Goal: Task Accomplishment & Management: Manage account settings

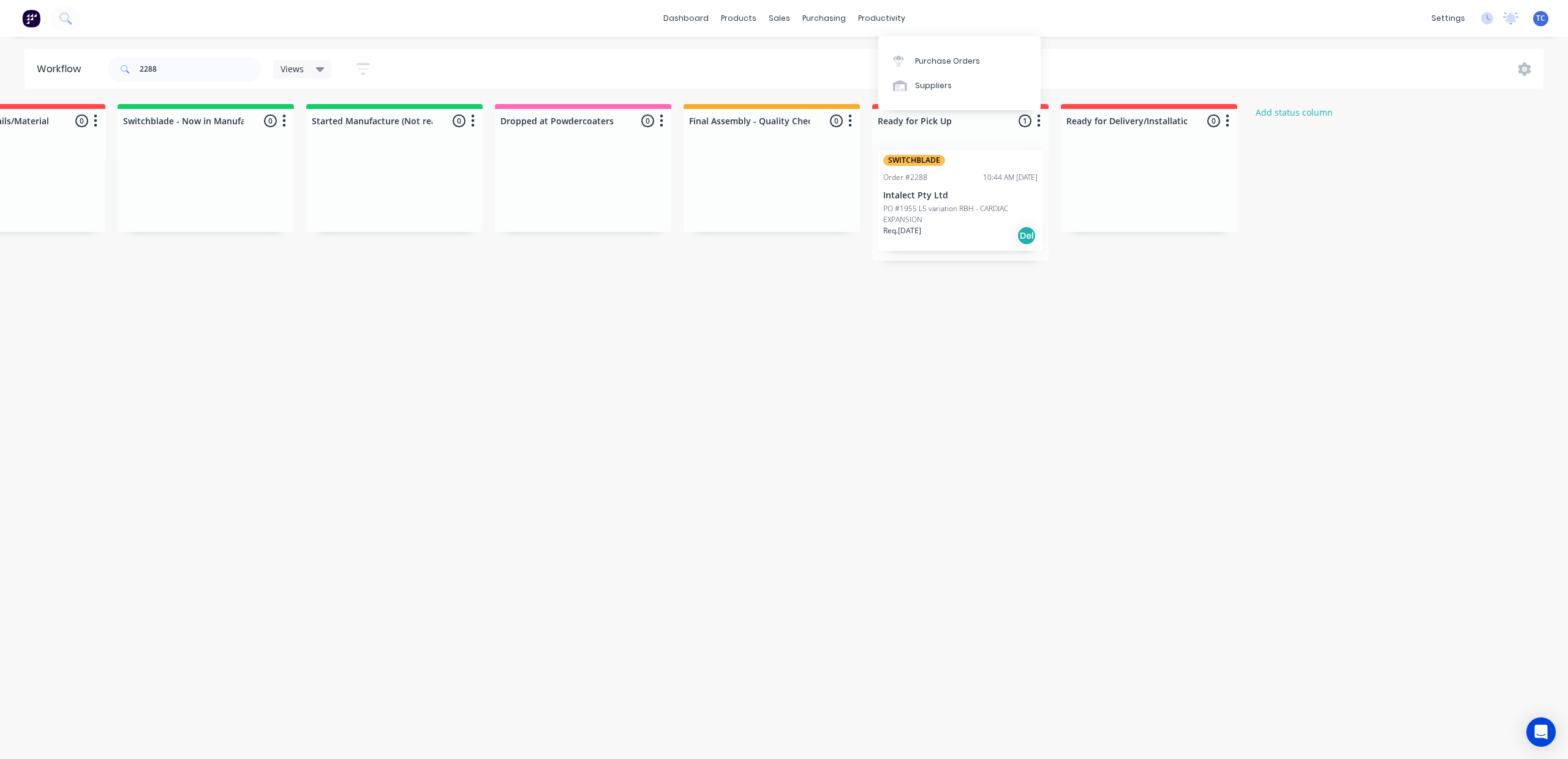
scroll to position [0, 556]
click at [982, 65] on div "Workflow" at bounding box center [1000, 62] width 37 height 11
drag, startPoint x: 927, startPoint y: 69, endPoint x: 927, endPoint y: 62, distance: 7.0
click at [982, 66] on div "Workflow" at bounding box center [1000, 62] width 37 height 11
click at [660, 16] on link "dashboard" at bounding box center [686, 18] width 58 height 18
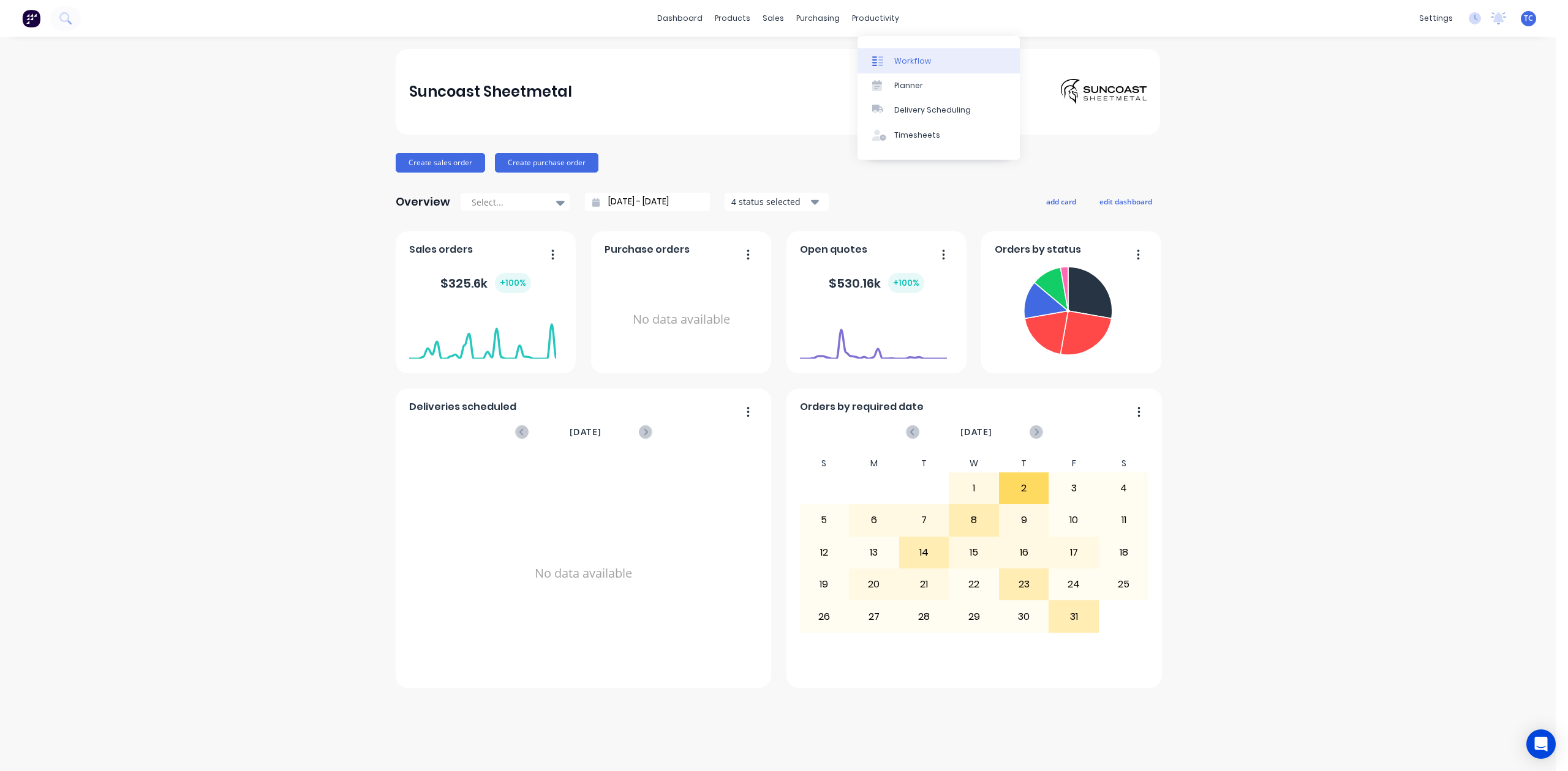
click at [906, 66] on div "Workflow" at bounding box center [912, 62] width 37 height 11
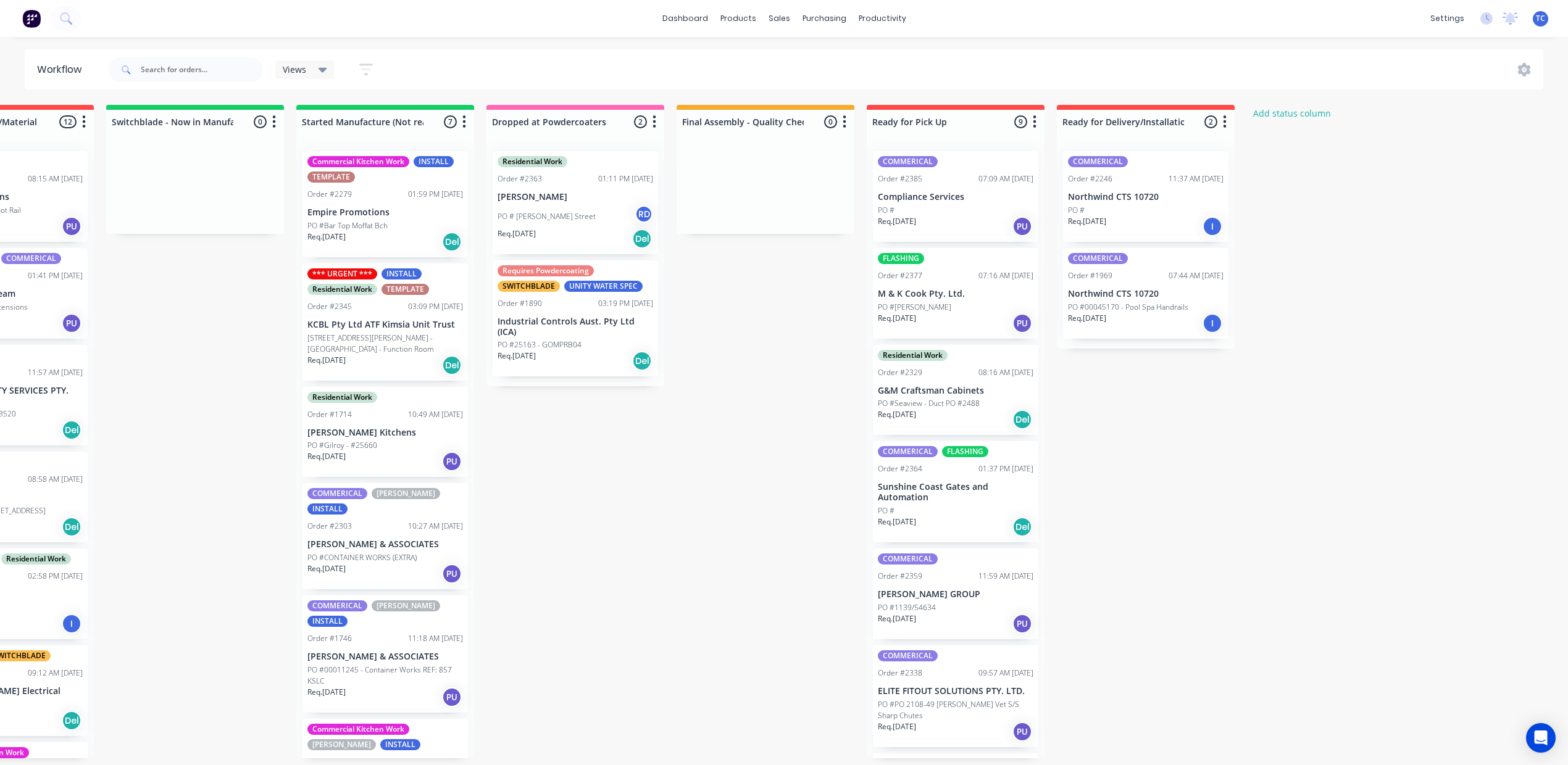
scroll to position [0, 828]
click at [989, 396] on p "G&M Craftsman Cabinets" at bounding box center [955, 390] width 156 height 11
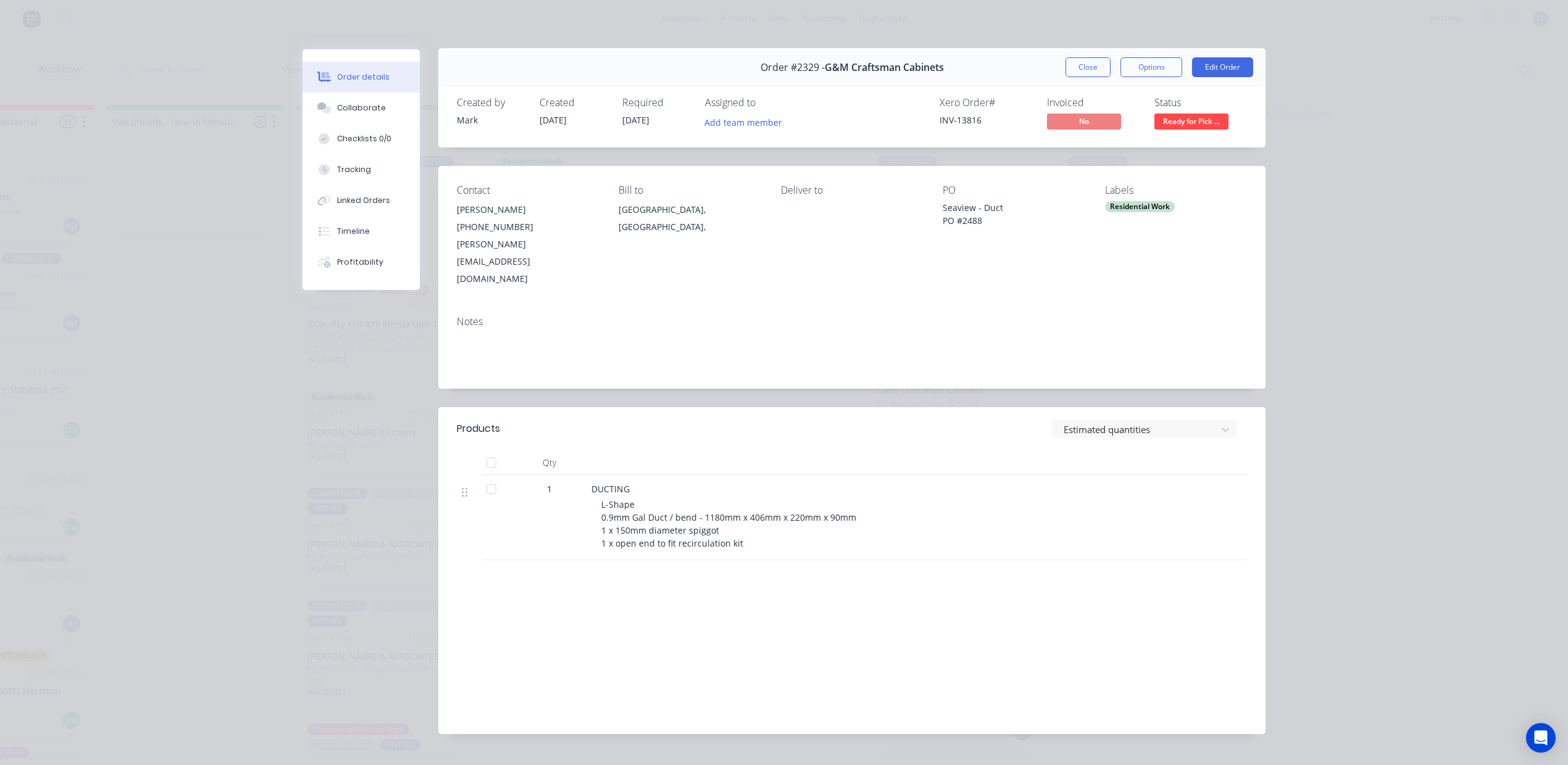
scroll to position [0, 0]
click at [1067, 77] on button "Close" at bounding box center [1087, 68] width 45 height 20
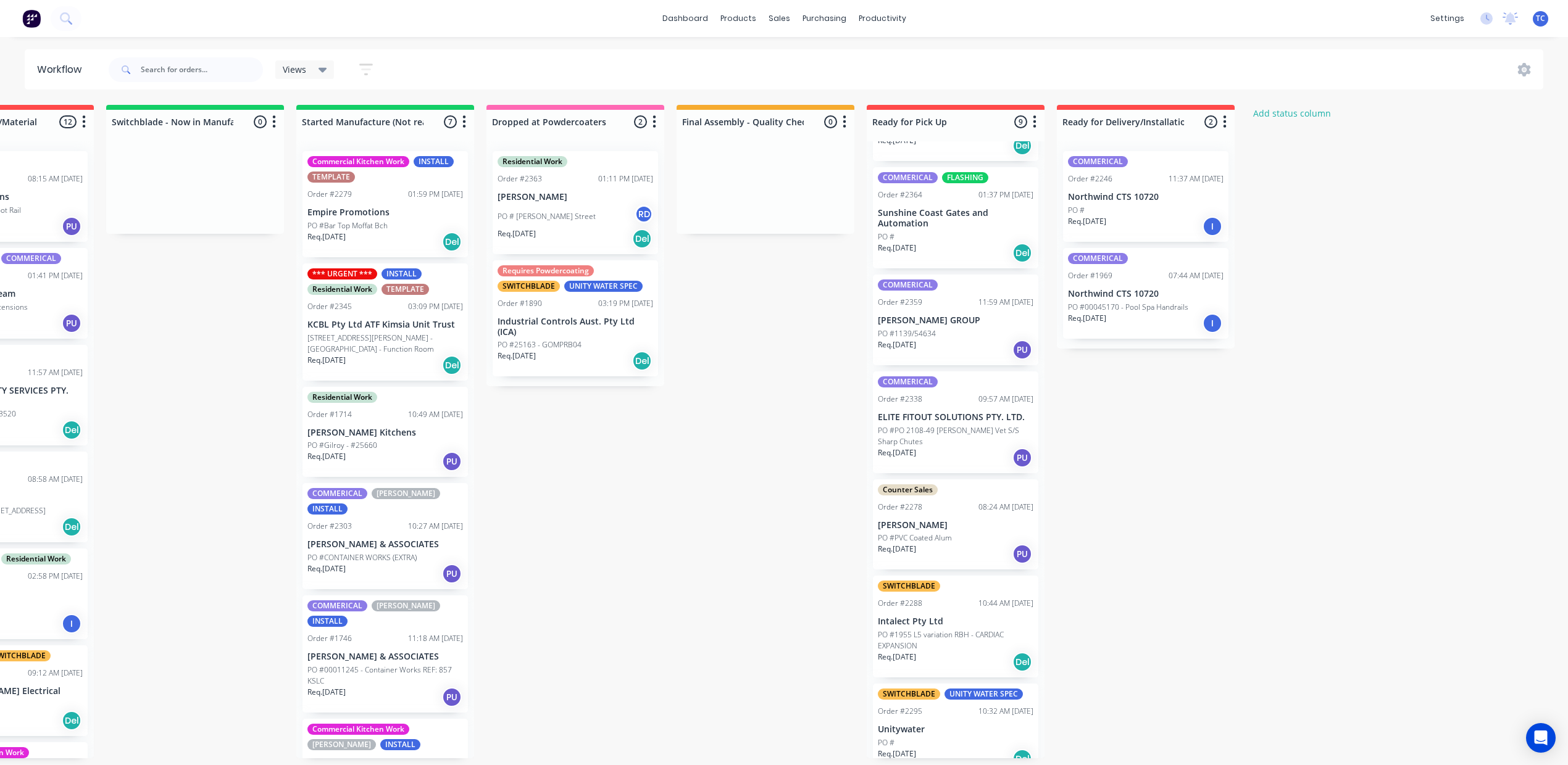
scroll to position [329, 0]
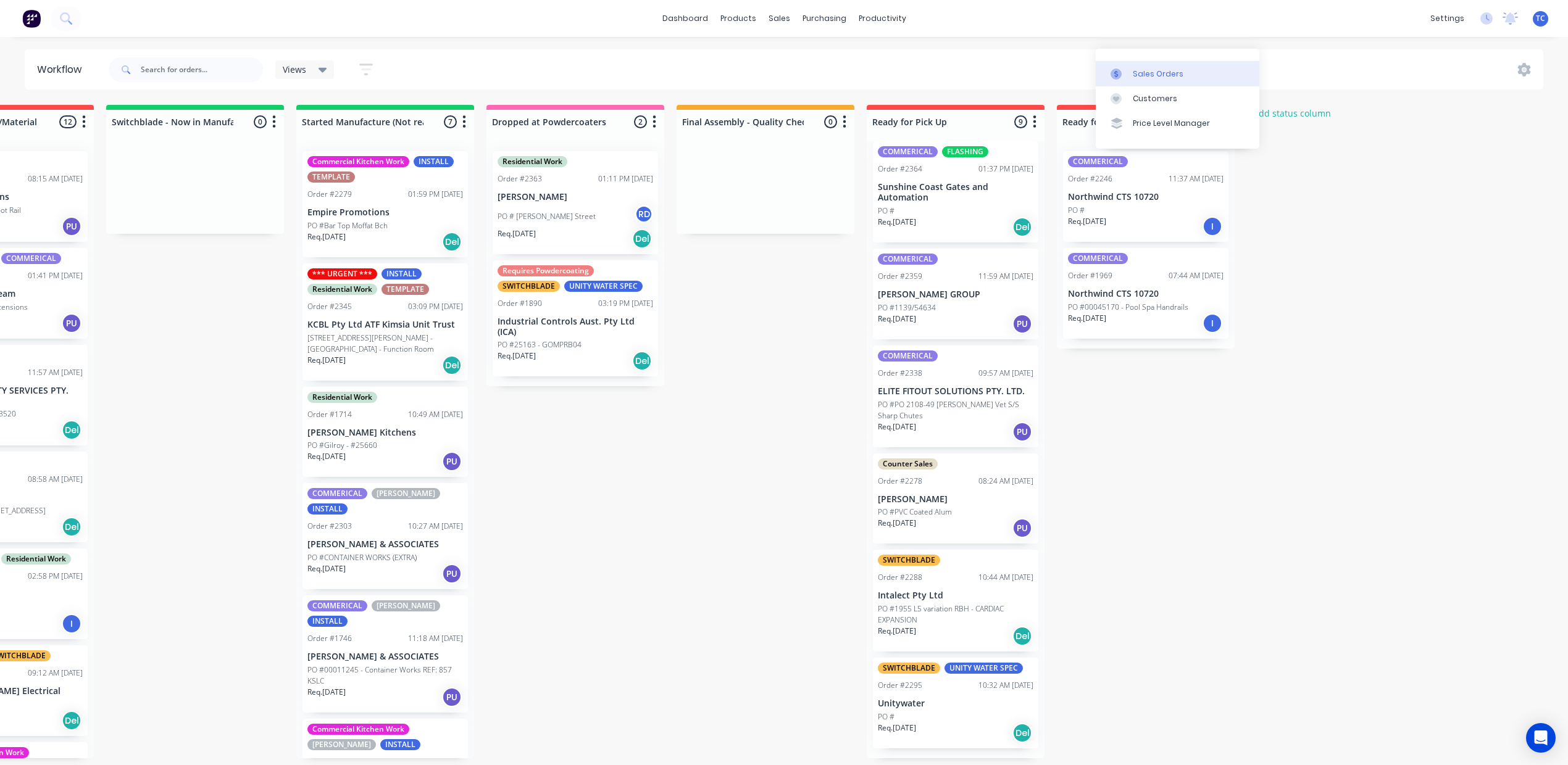
click at [1133, 69] on div "Sales Orders" at bounding box center [1158, 75] width 51 height 11
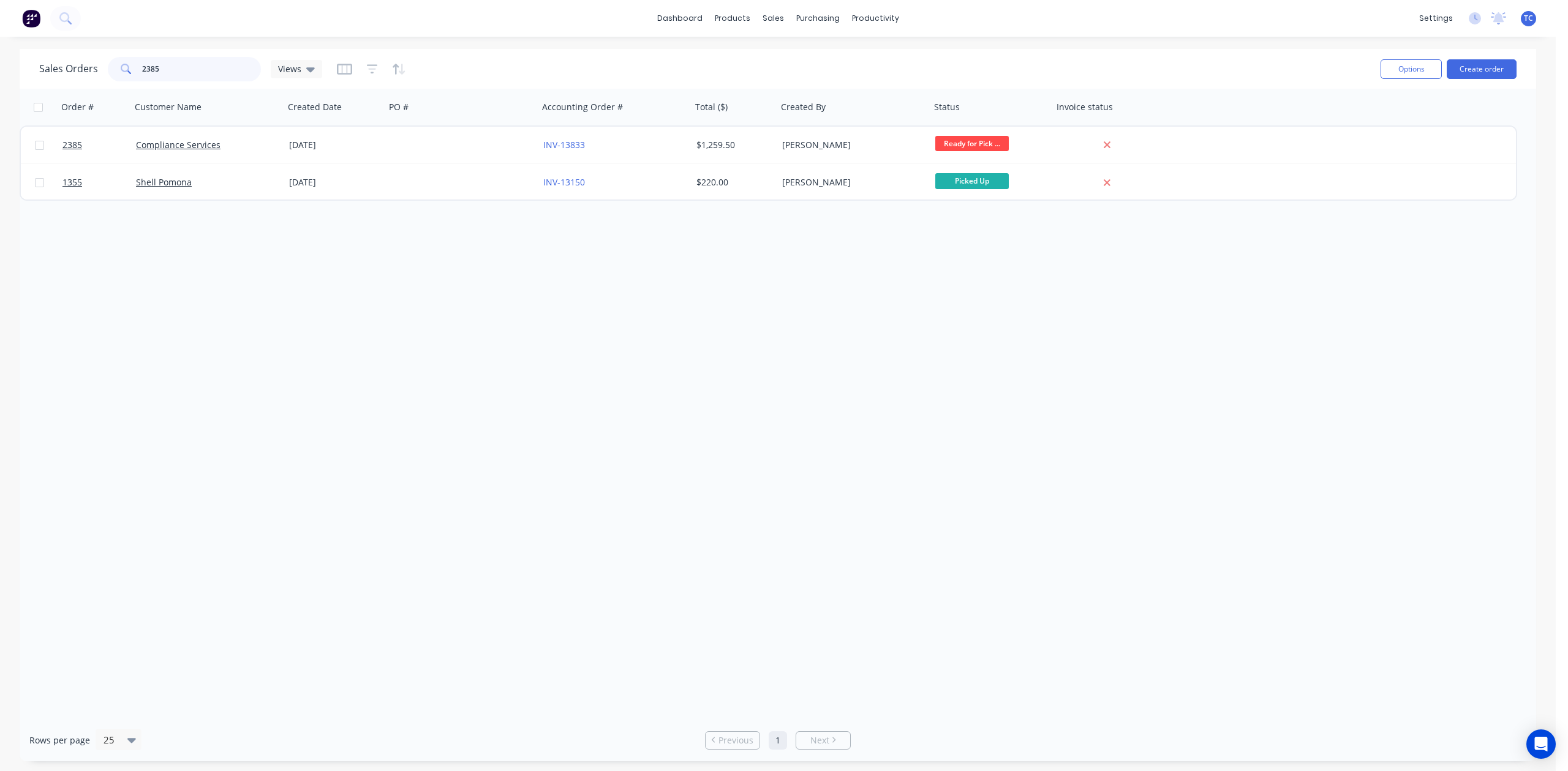
drag, startPoint x: 218, startPoint y: 72, endPoint x: 84, endPoint y: 64, distance: 134.2
click at [84, 64] on div "Sales Orders 2385 Views" at bounding box center [180, 69] width 283 height 25
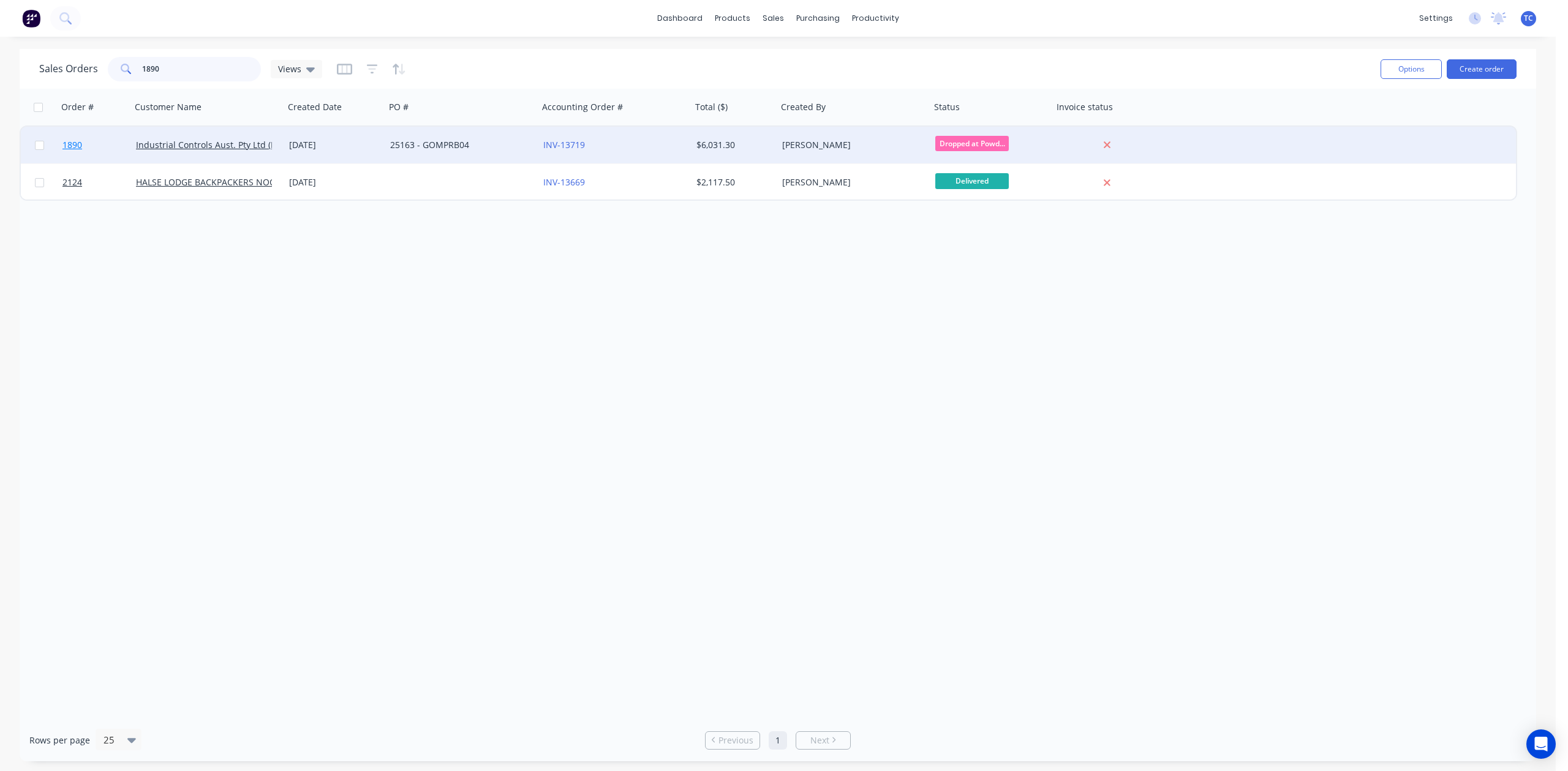
type input "1890"
click at [73, 140] on span "1890" at bounding box center [72, 145] width 20 height 12
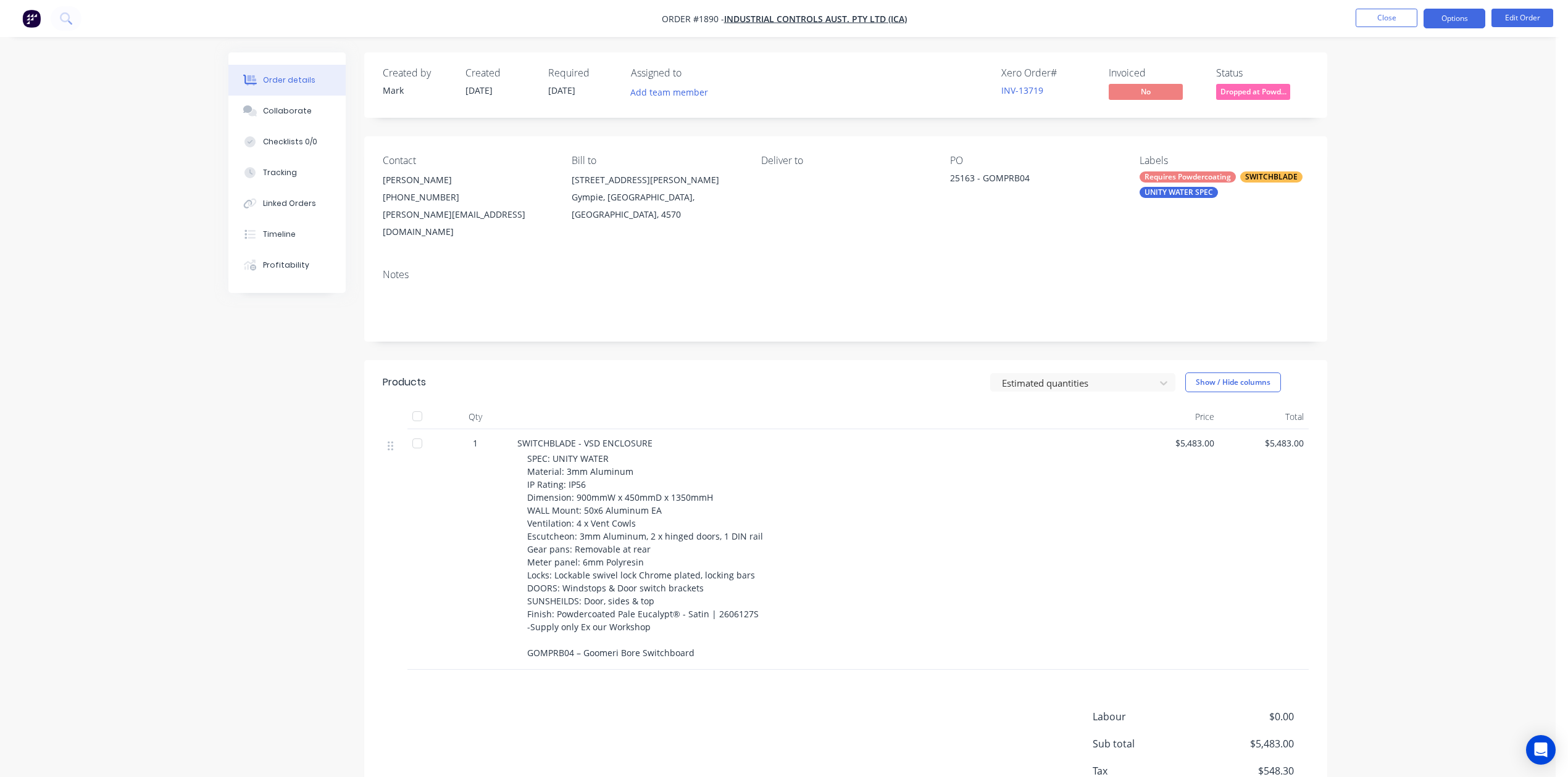
click at [1432, 15] on button "Options" at bounding box center [1454, 18] width 62 height 20
click at [1433, 171] on div "Delivery Docket" at bounding box center [1417, 173] width 114 height 18
click at [1408, 121] on div "Without pricing" at bounding box center [1417, 124] width 114 height 18
click at [1392, 13] on button "Close" at bounding box center [1386, 17] width 62 height 18
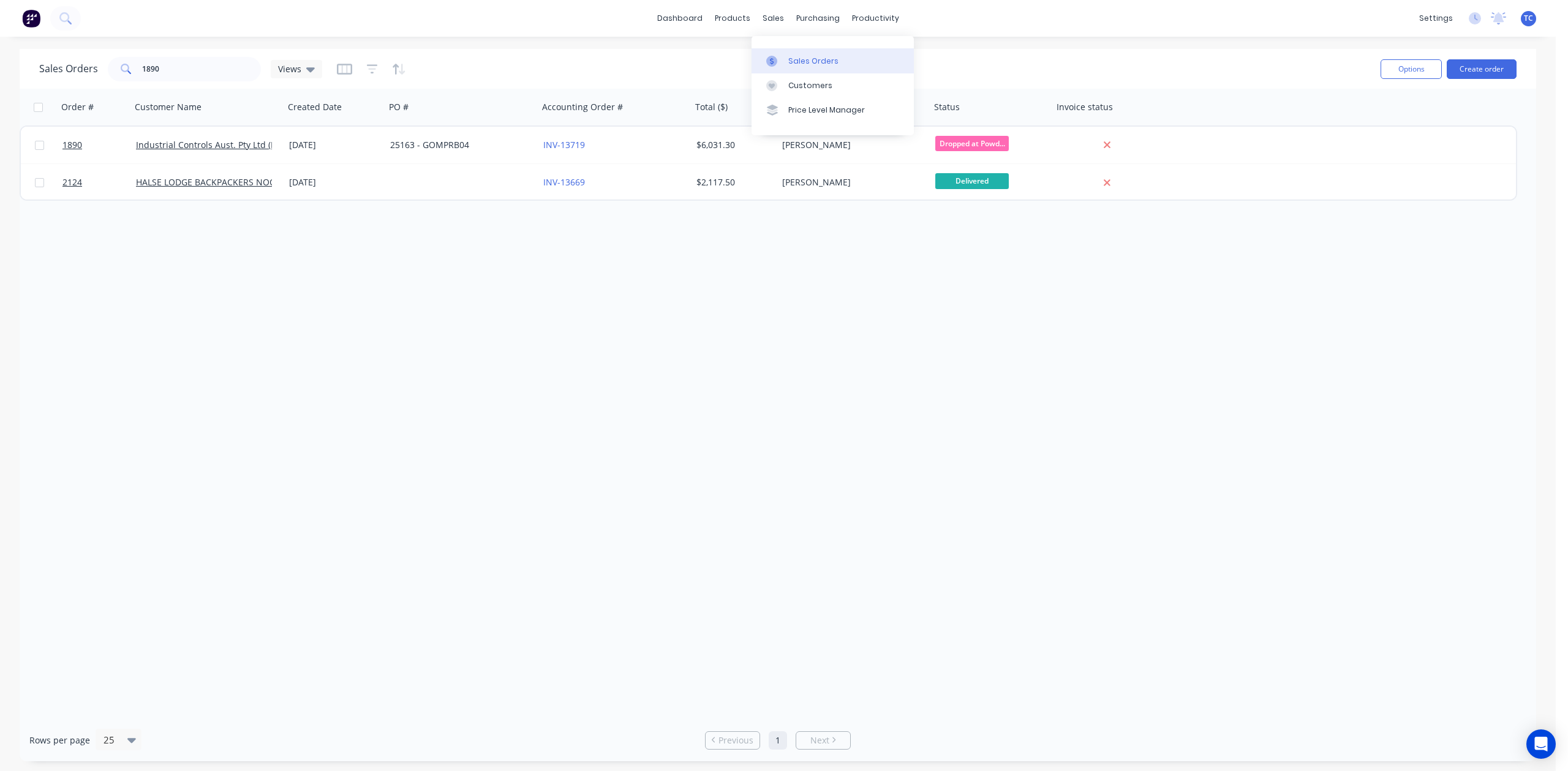
click at [811, 66] on div "Sales Orders" at bounding box center [813, 62] width 50 height 11
drag, startPoint x: 176, startPoint y: 64, endPoint x: 119, endPoint y: 66, distance: 57.0
click at [96, 66] on div "Sales Orders 1890 Views" at bounding box center [180, 69] width 283 height 25
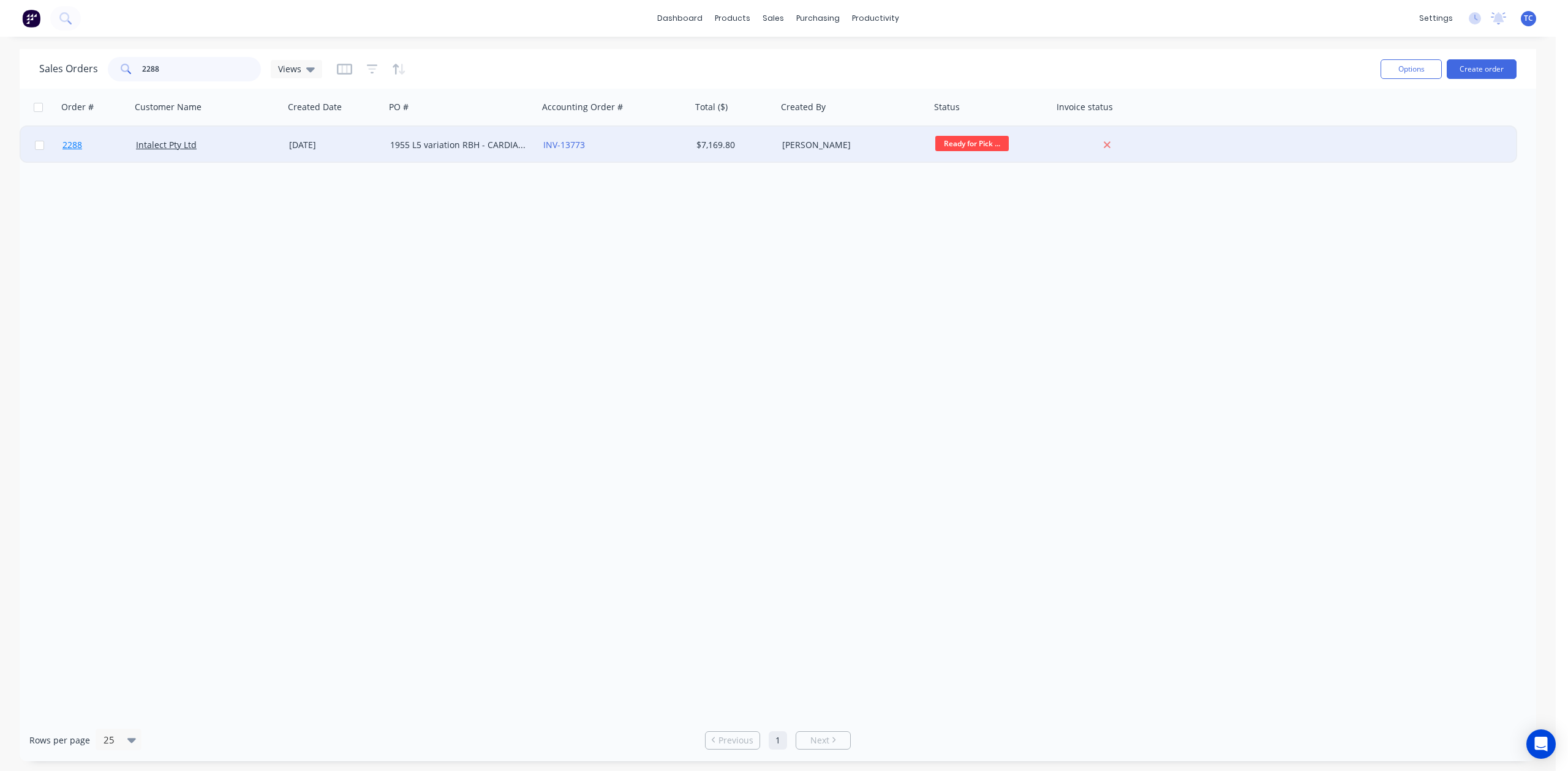
type input "2288"
click at [73, 143] on span "2288" at bounding box center [72, 145] width 20 height 12
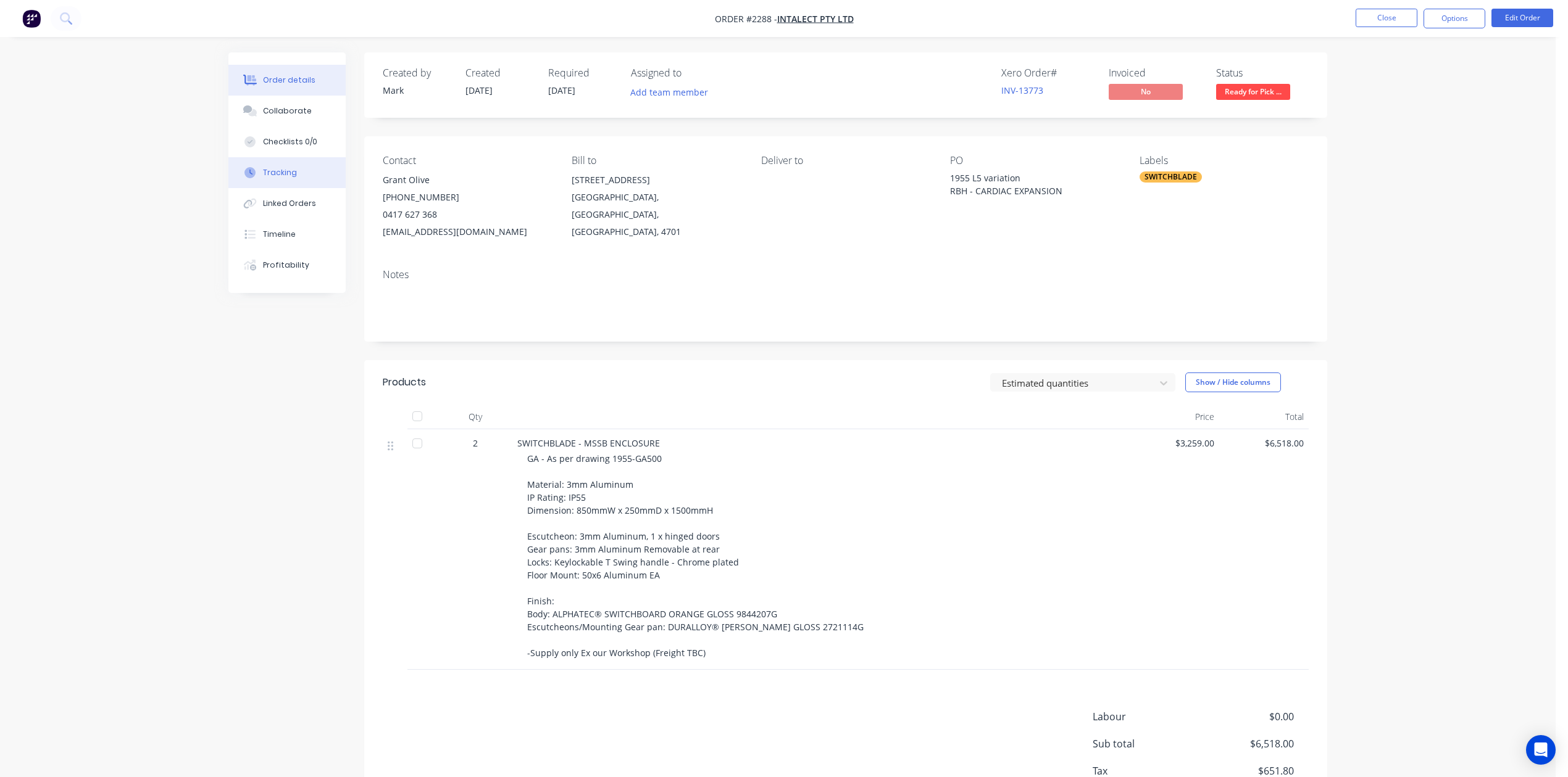
click at [297, 179] on div "Tracking" at bounding box center [280, 173] width 34 height 11
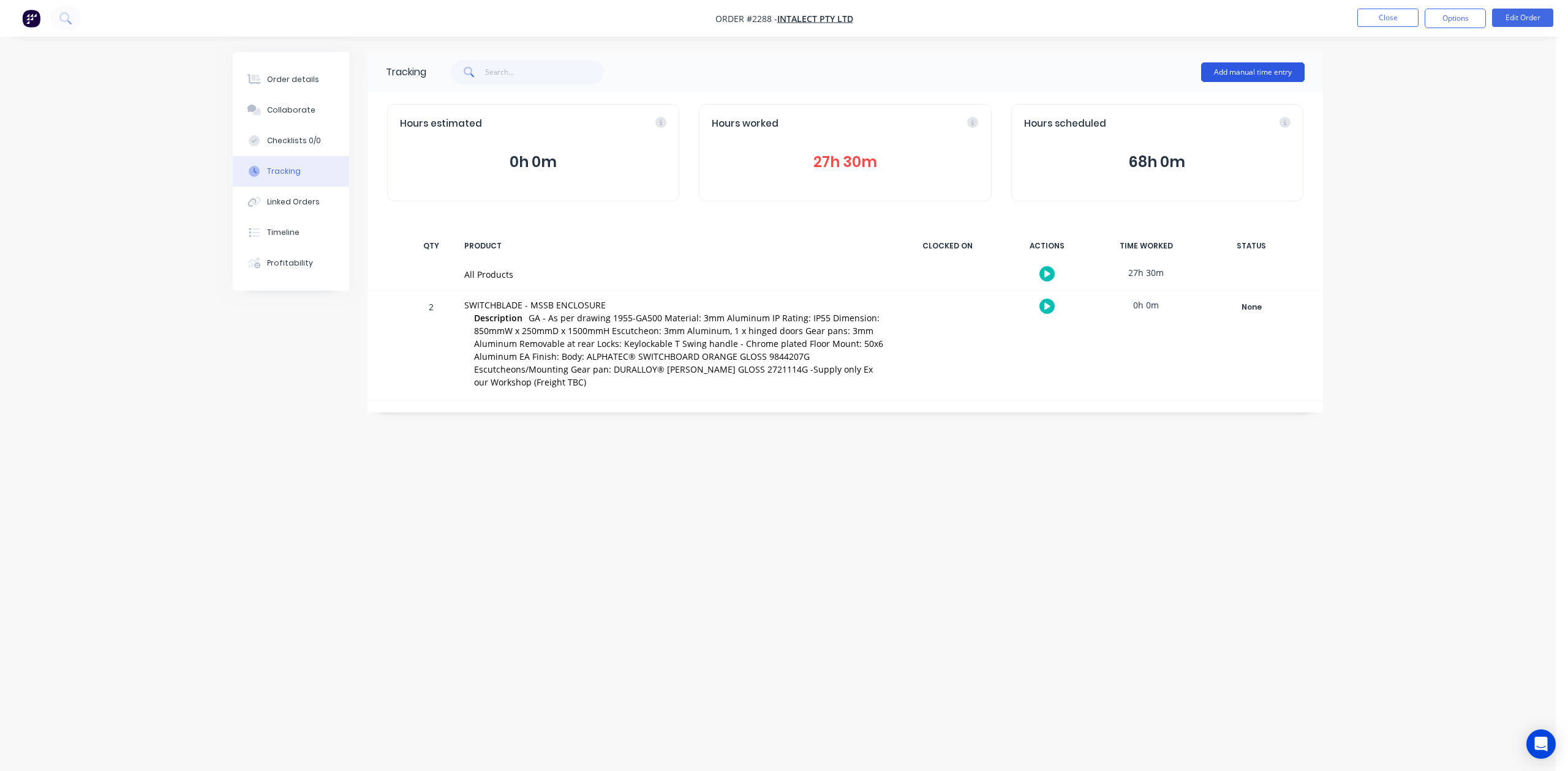
click at [1263, 68] on button "Add manual time entry" at bounding box center [1252, 72] width 103 height 20
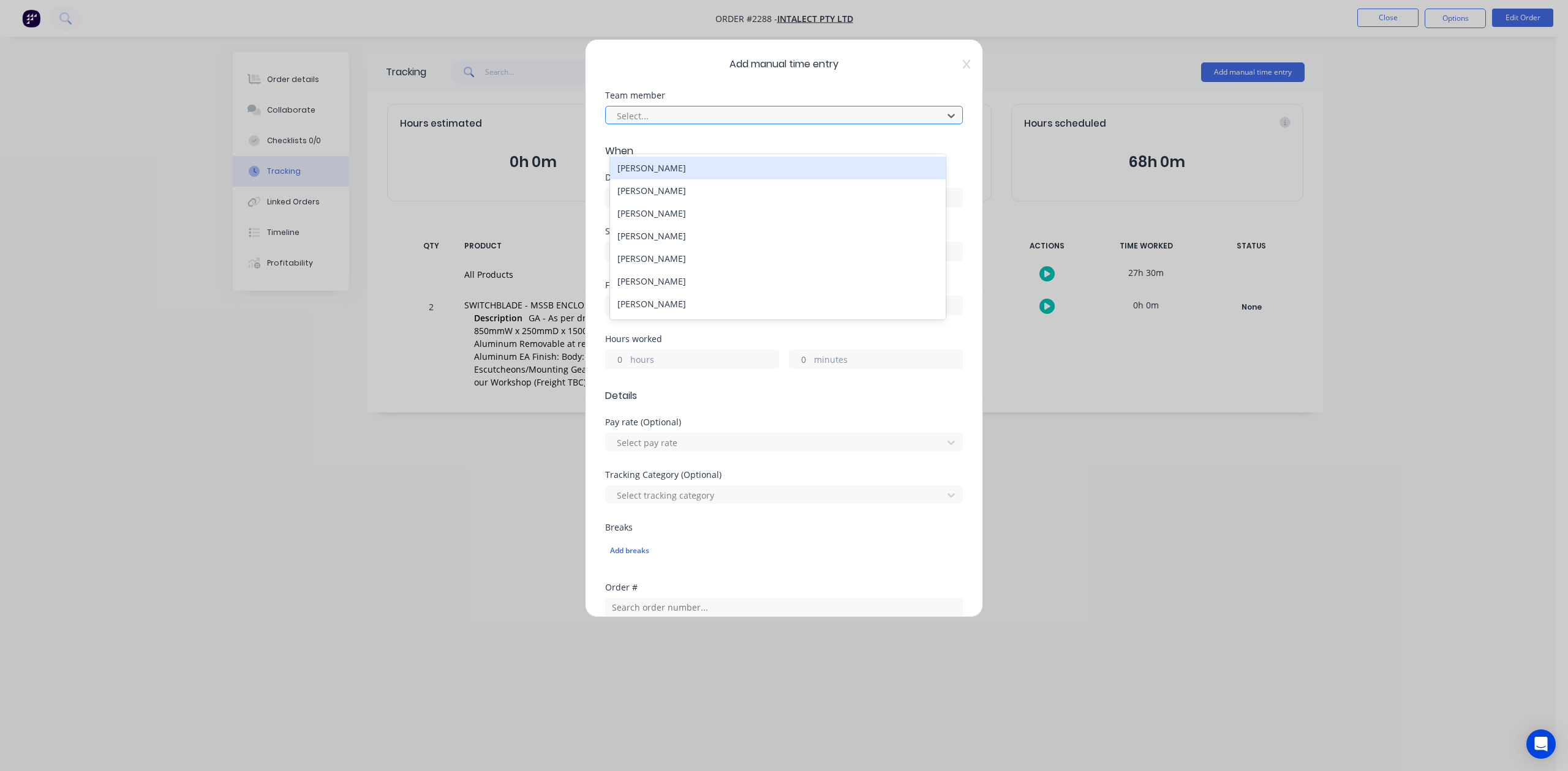
click at [733, 123] on div at bounding box center [776, 116] width 321 height 15
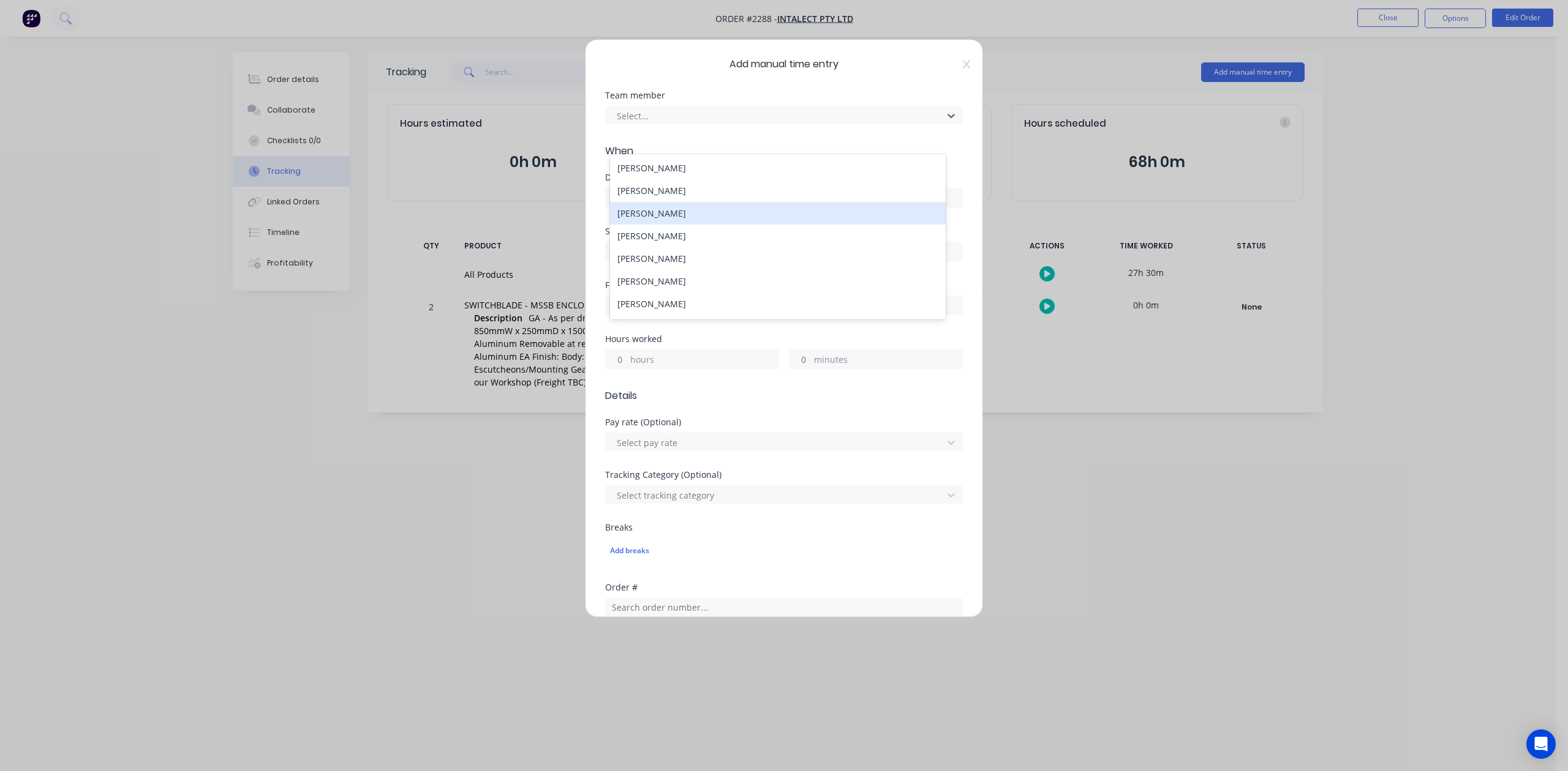
click at [703, 224] on div "[PERSON_NAME]" at bounding box center [777, 213] width 335 height 23
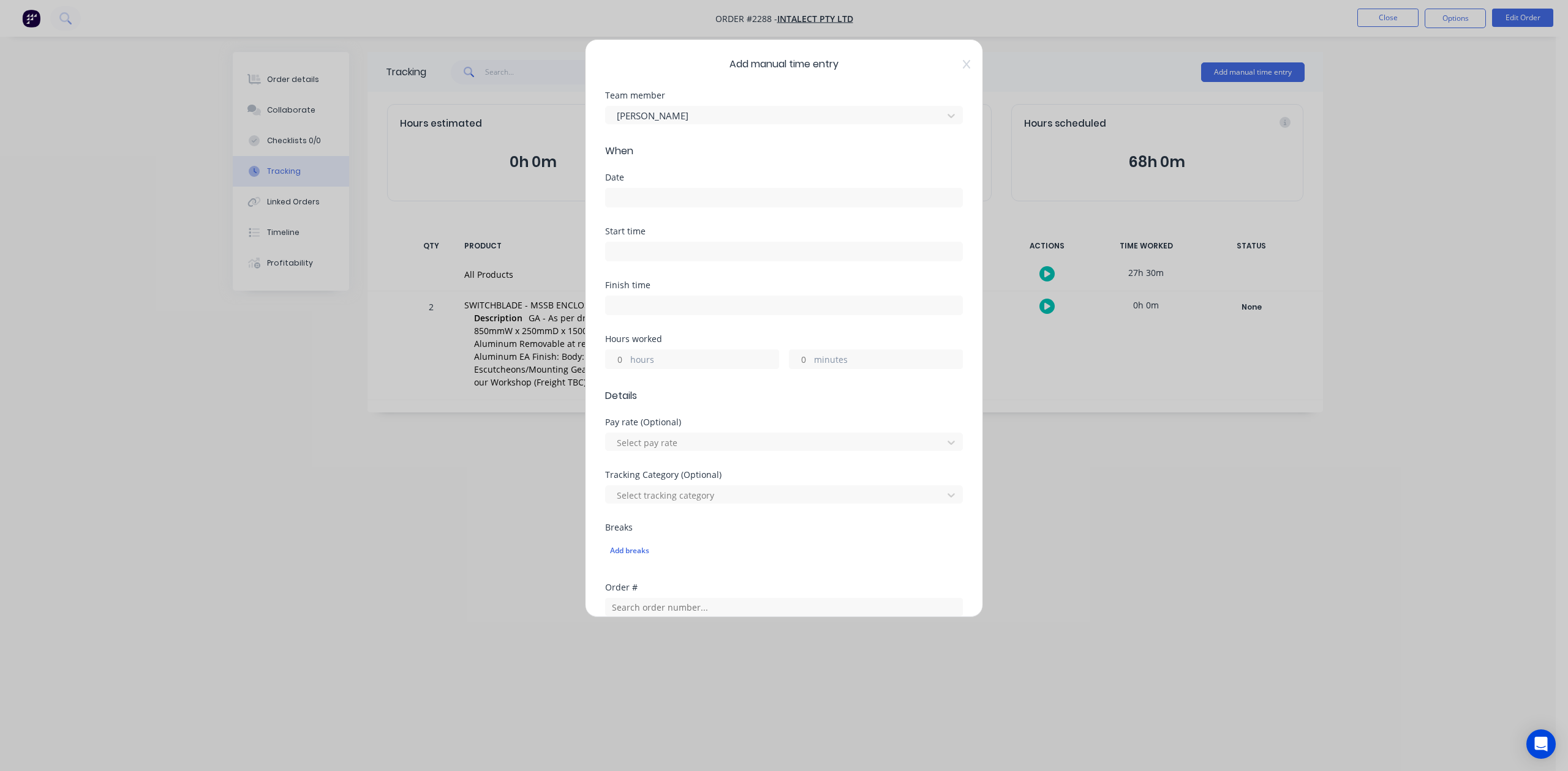
click at [672, 207] on input at bounding box center [784, 197] width 357 height 18
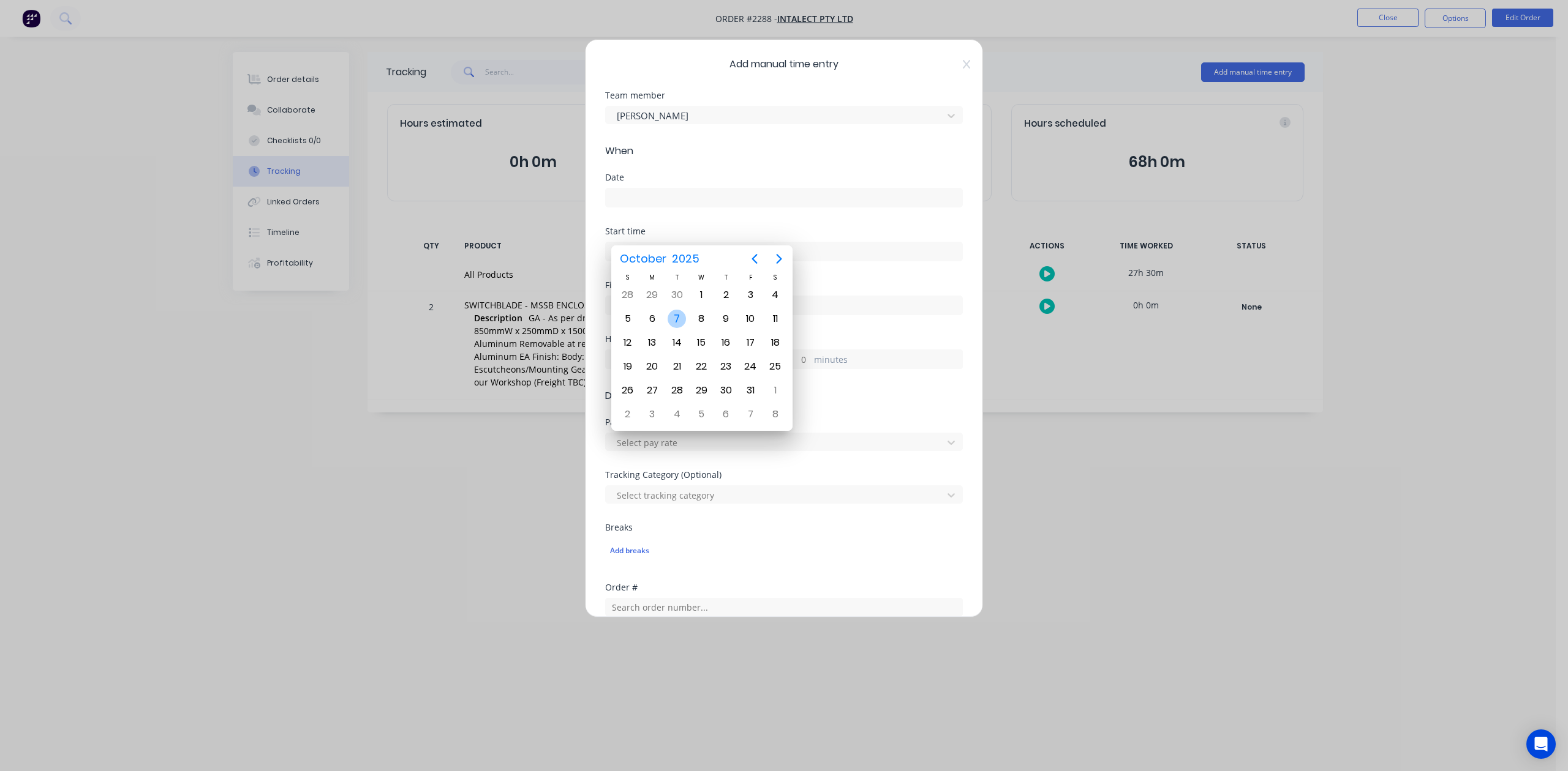
click at [672, 317] on div "7" at bounding box center [676, 319] width 18 height 18
type input "[DATE]"
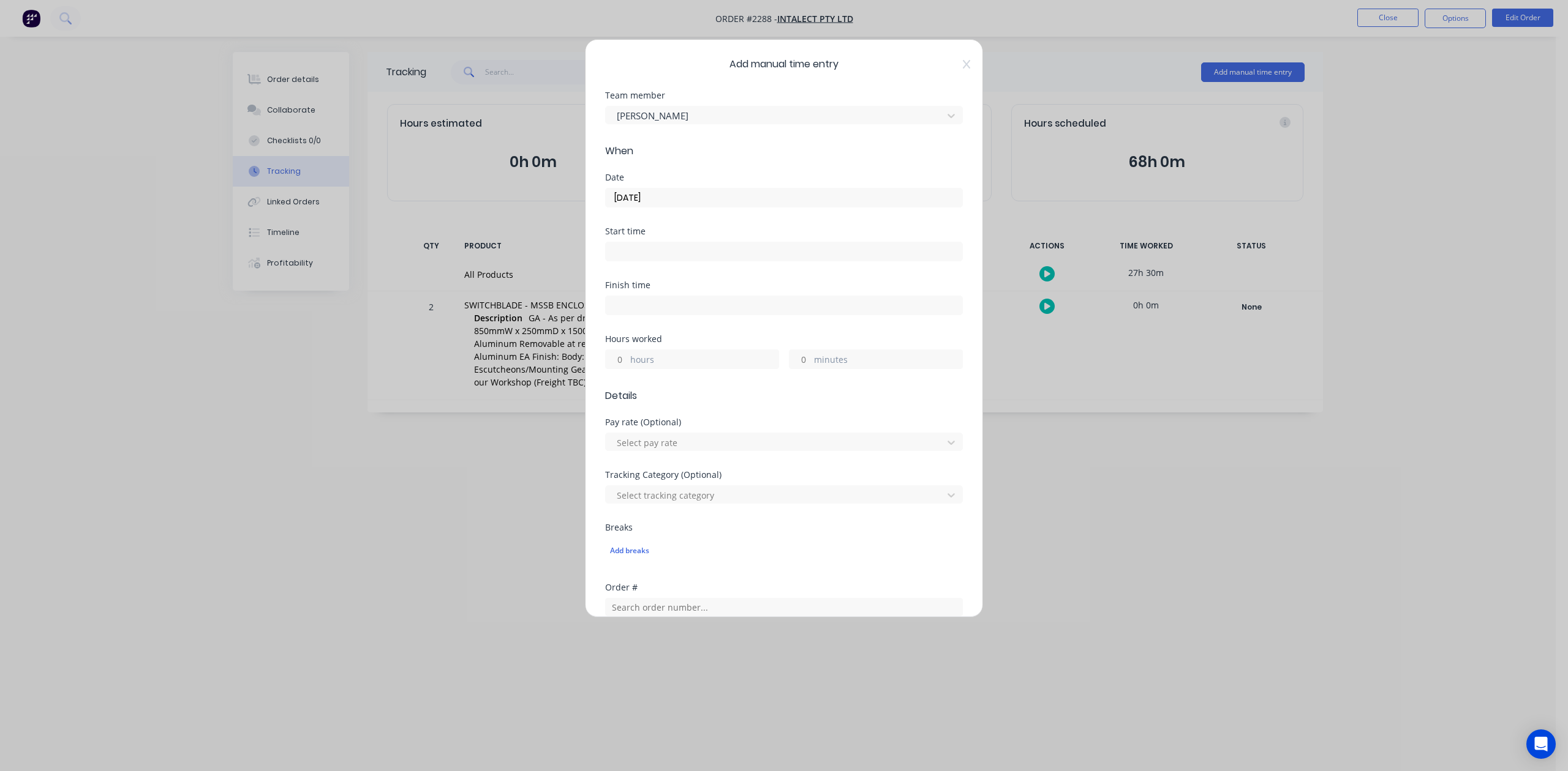
click at [623, 369] on input "hours" at bounding box center [616, 358] width 22 height 18
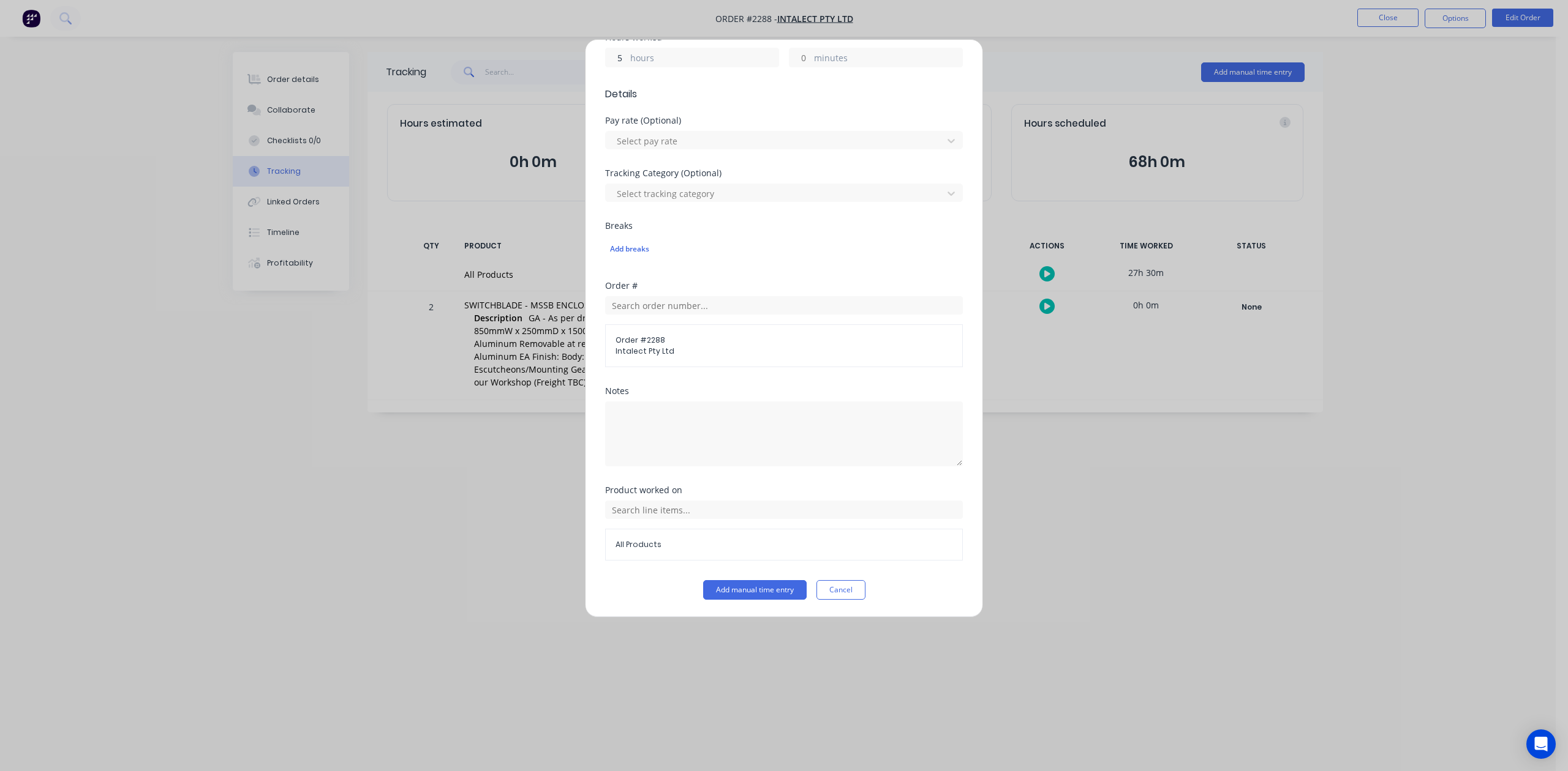
scroll to position [432, 0]
type input "5"
click at [772, 591] on button "Add manual time entry" at bounding box center [754, 590] width 103 height 20
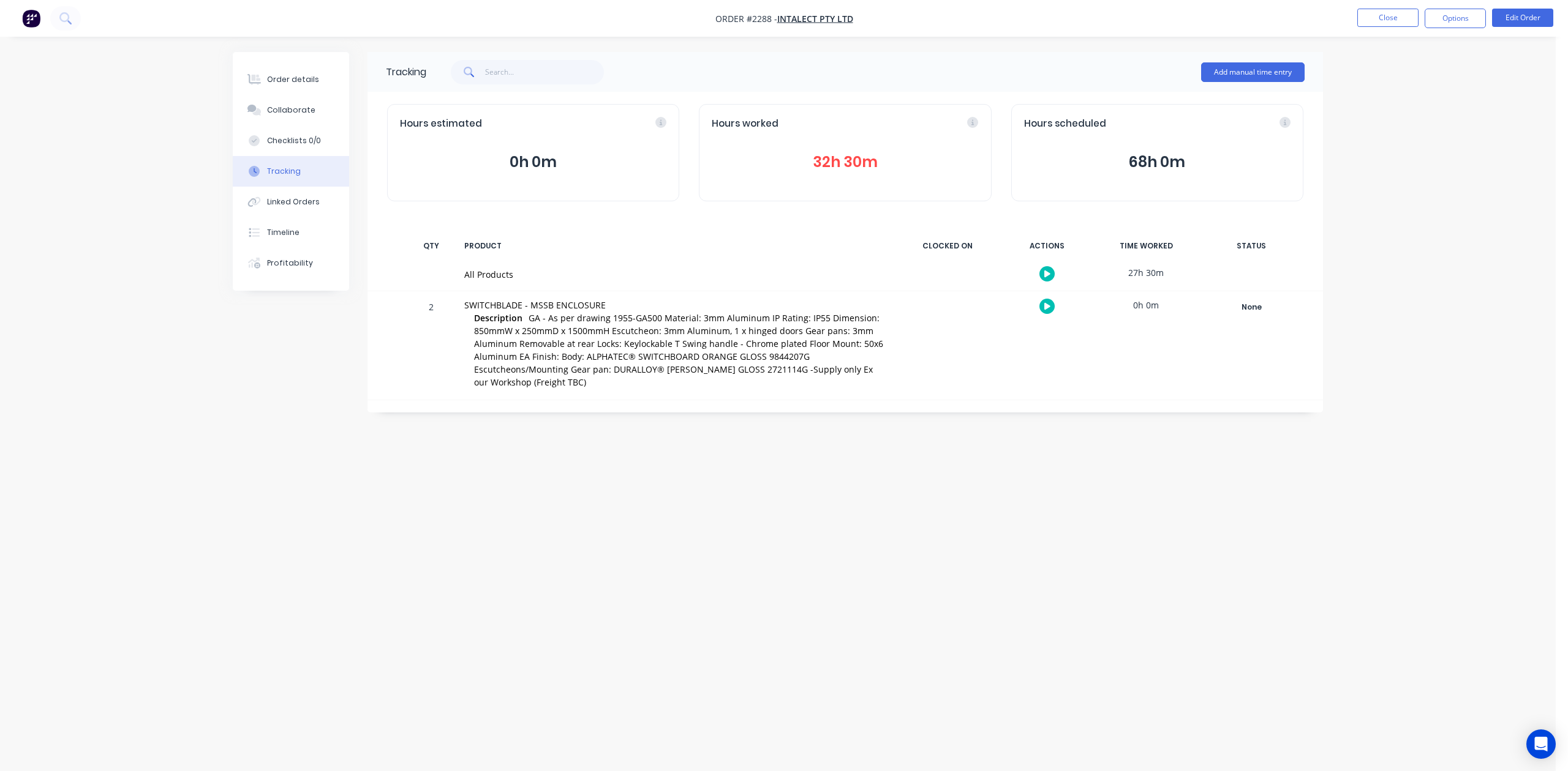
click at [845, 174] on button "32h 30m" at bounding box center [844, 162] width 267 height 24
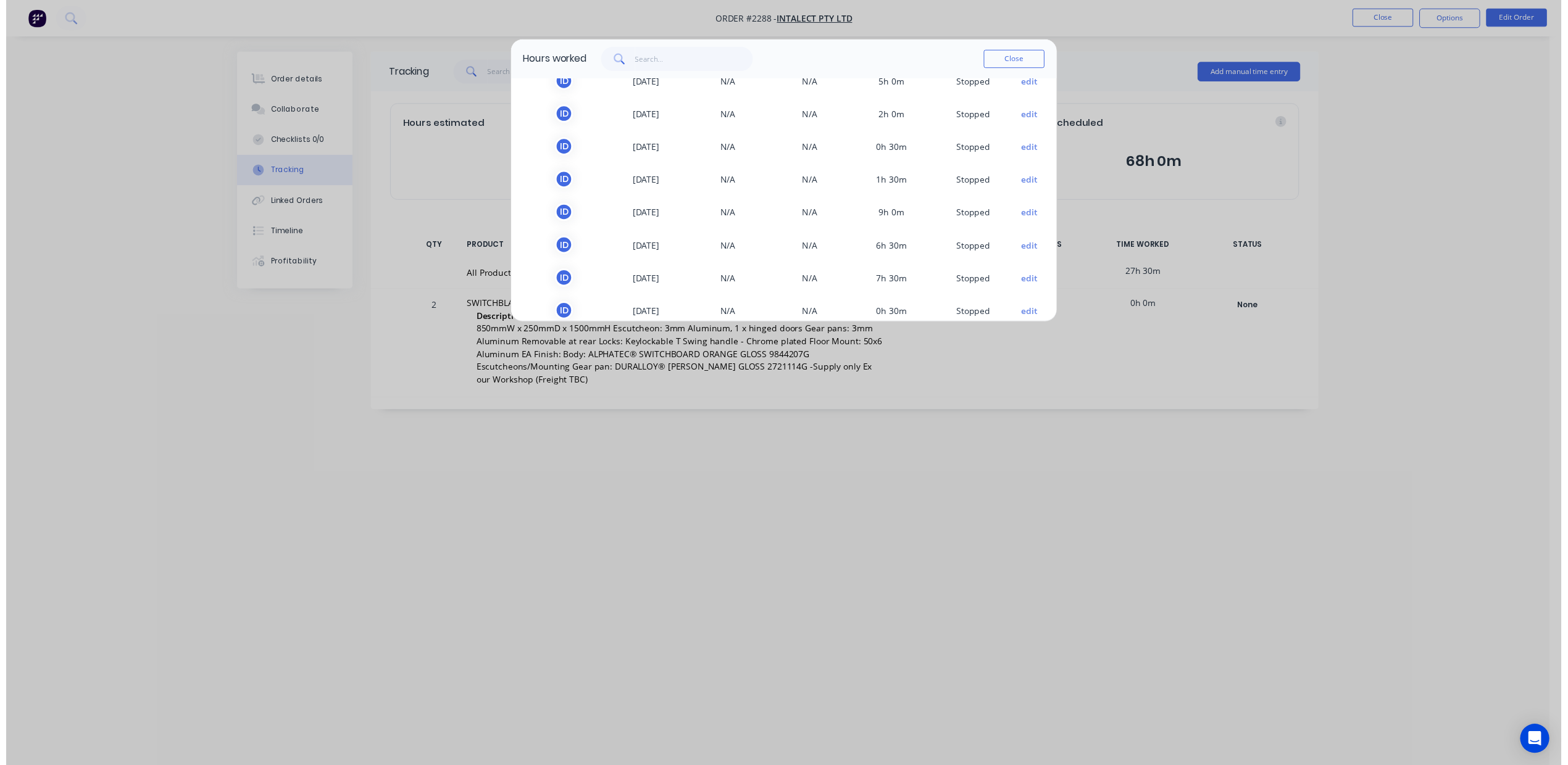
scroll to position [0, 0]
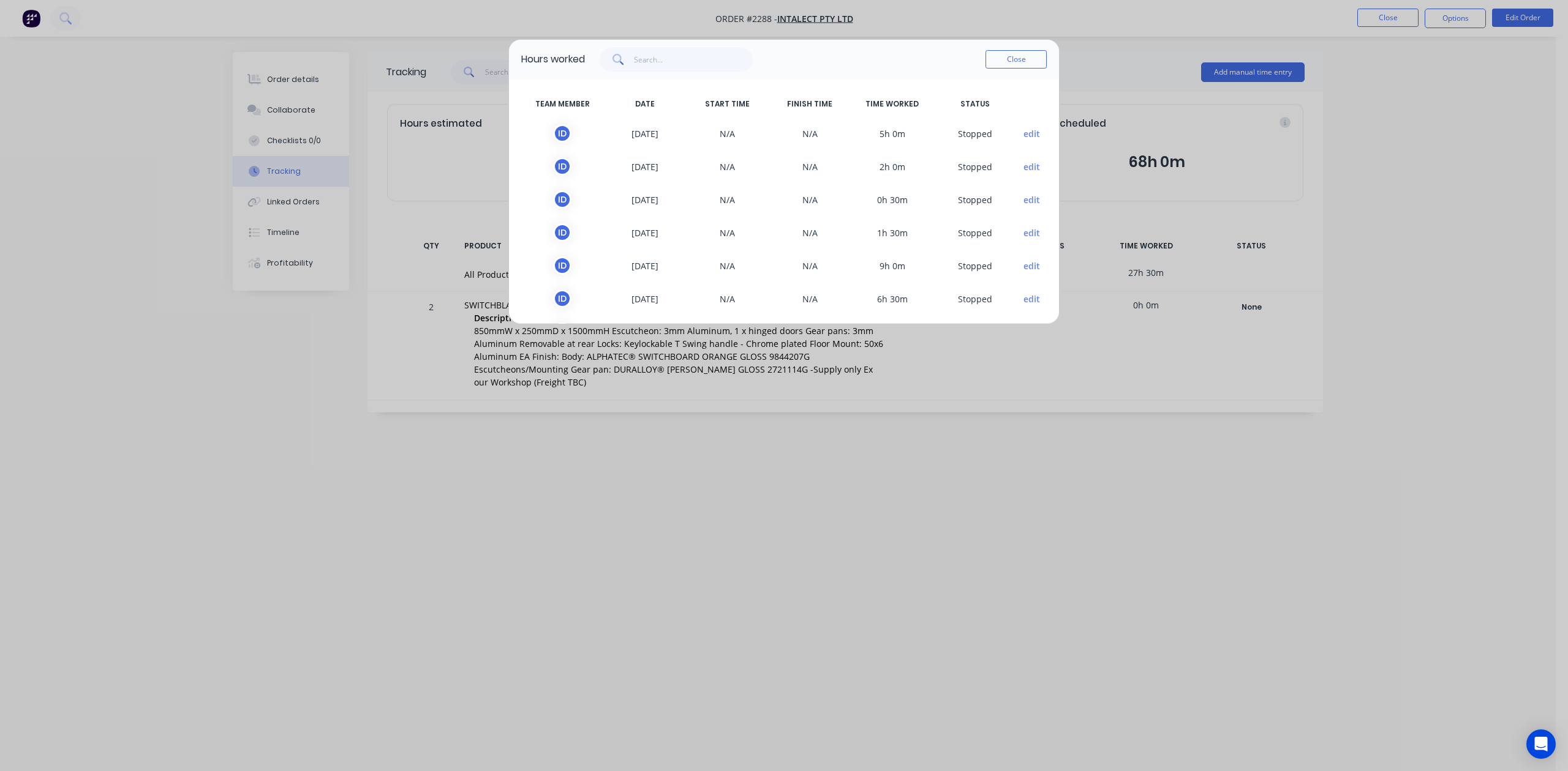
click at [1022, 68] on button "Close" at bounding box center [1016, 59] width 62 height 18
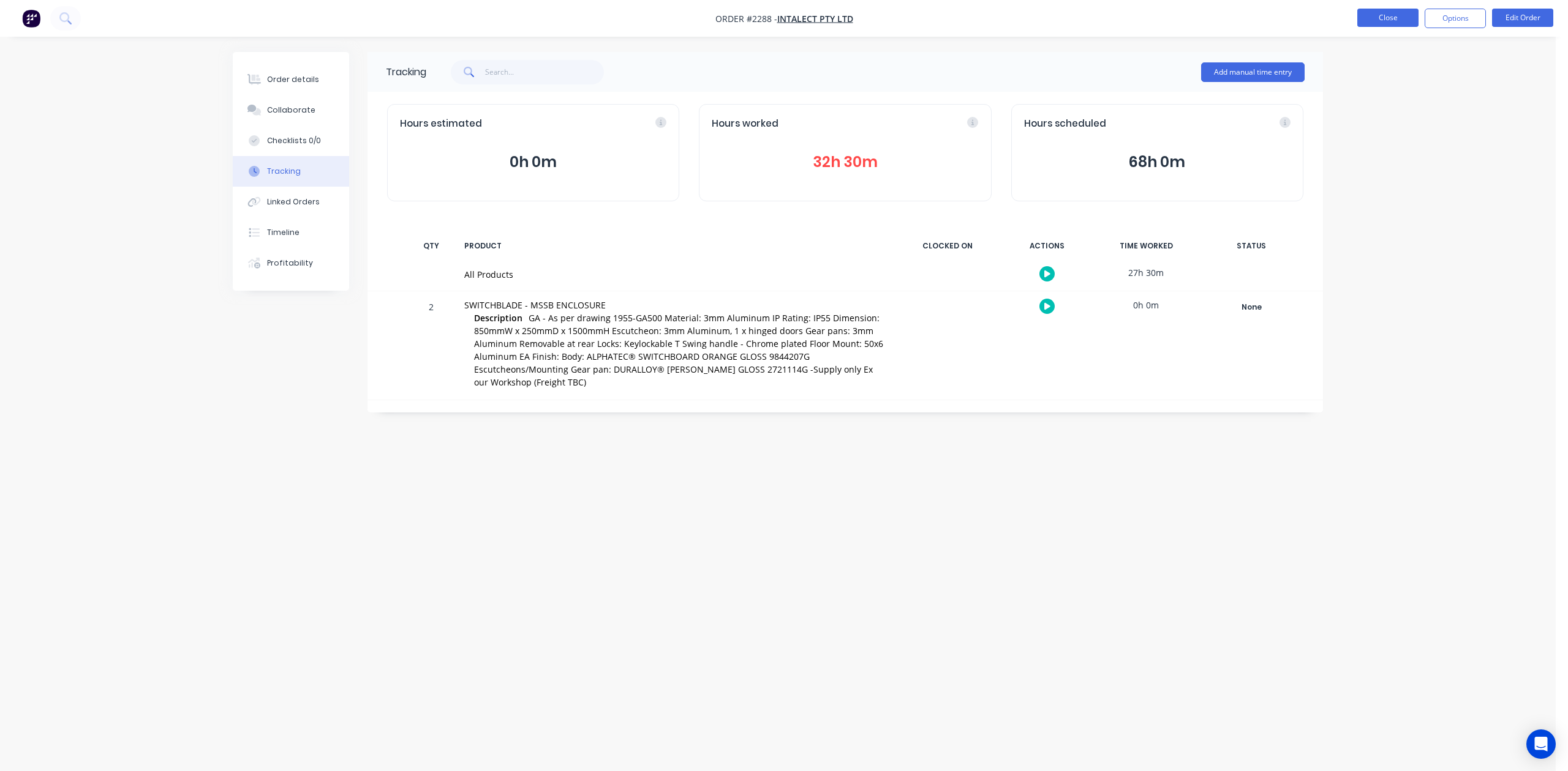
click at [1386, 18] on button "Close" at bounding box center [1388, 17] width 62 height 18
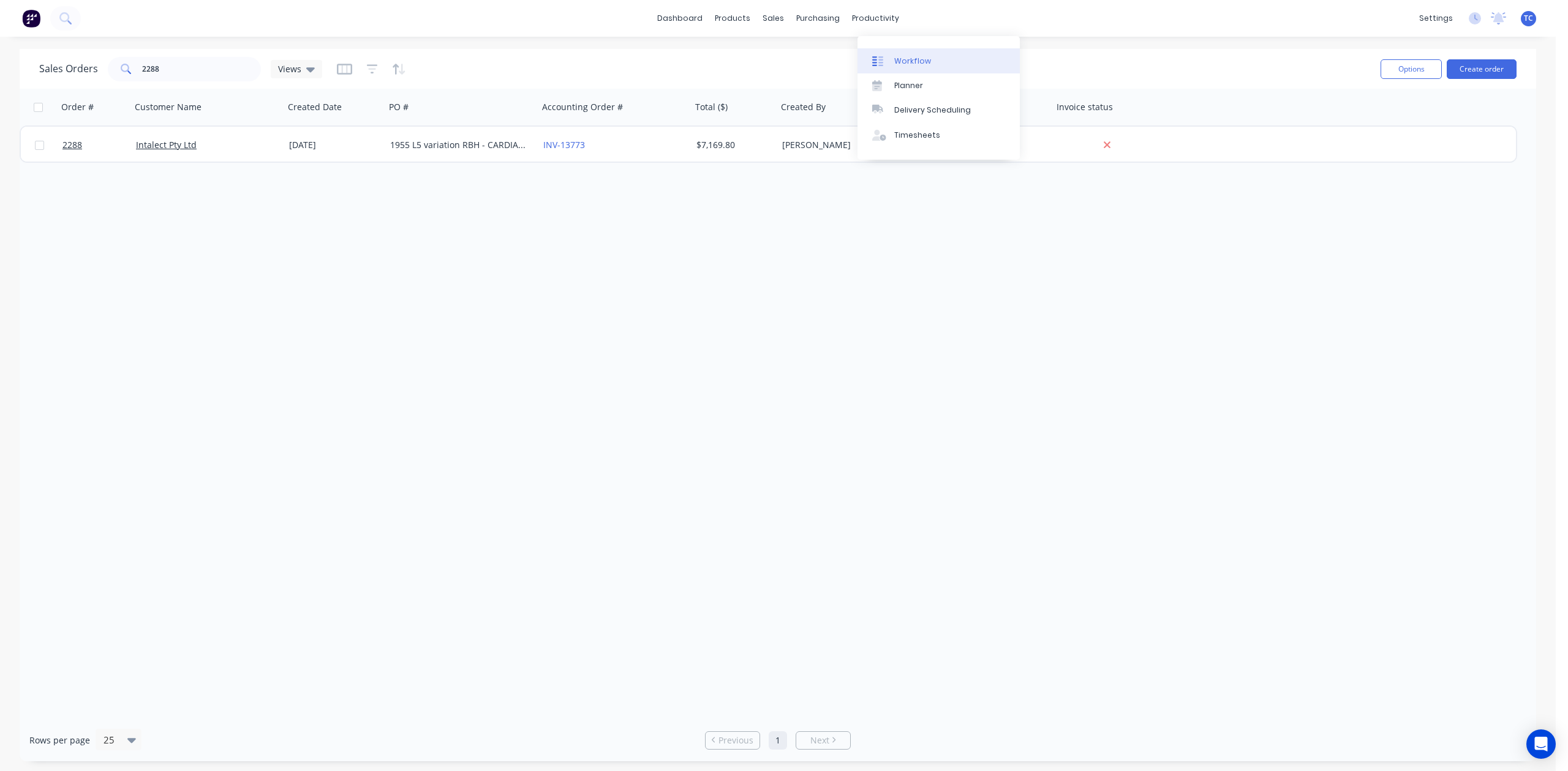
click at [919, 64] on div "Workflow" at bounding box center [912, 62] width 37 height 11
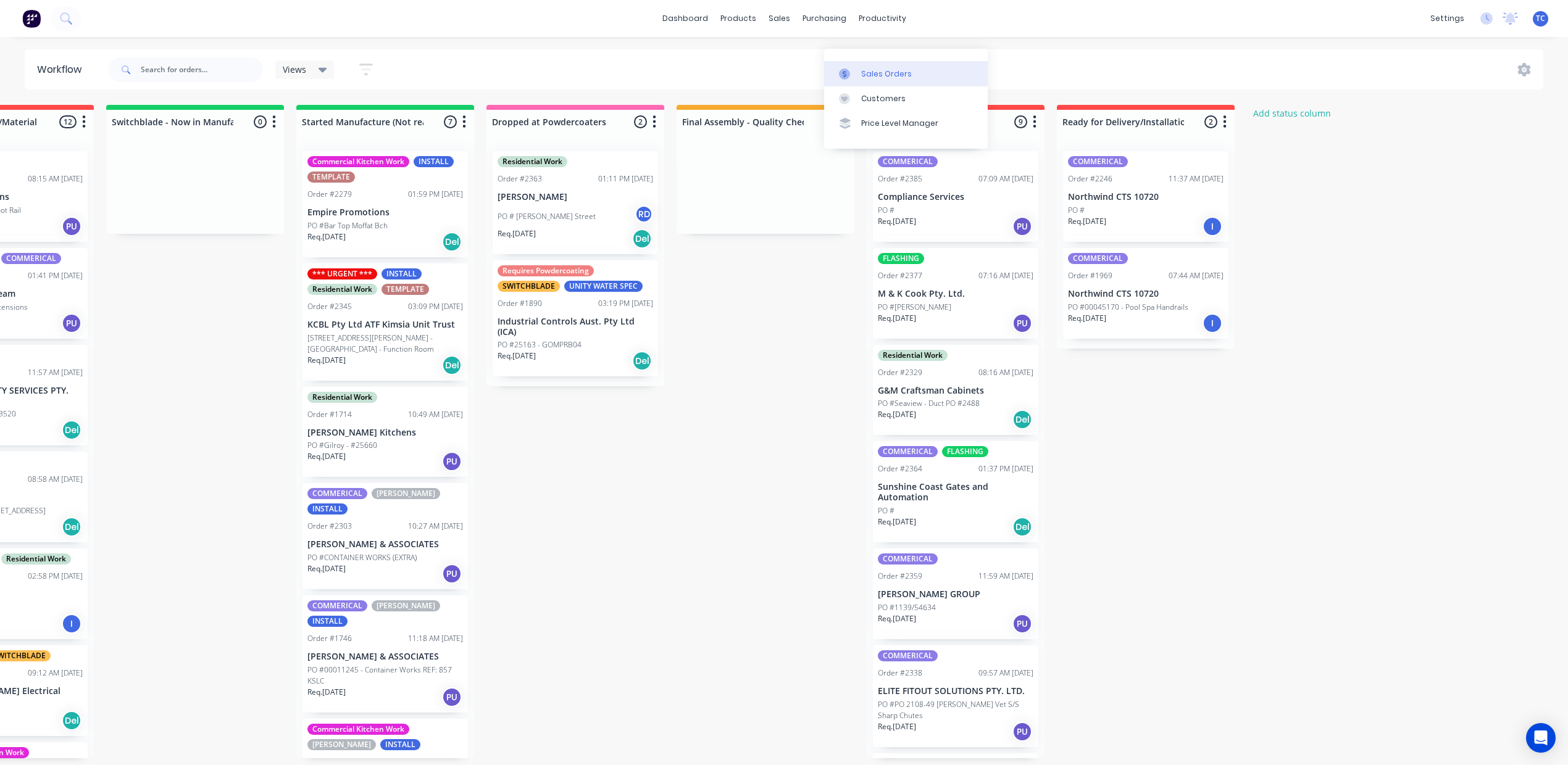
click at [861, 70] on div "Sales Orders" at bounding box center [886, 75] width 51 height 11
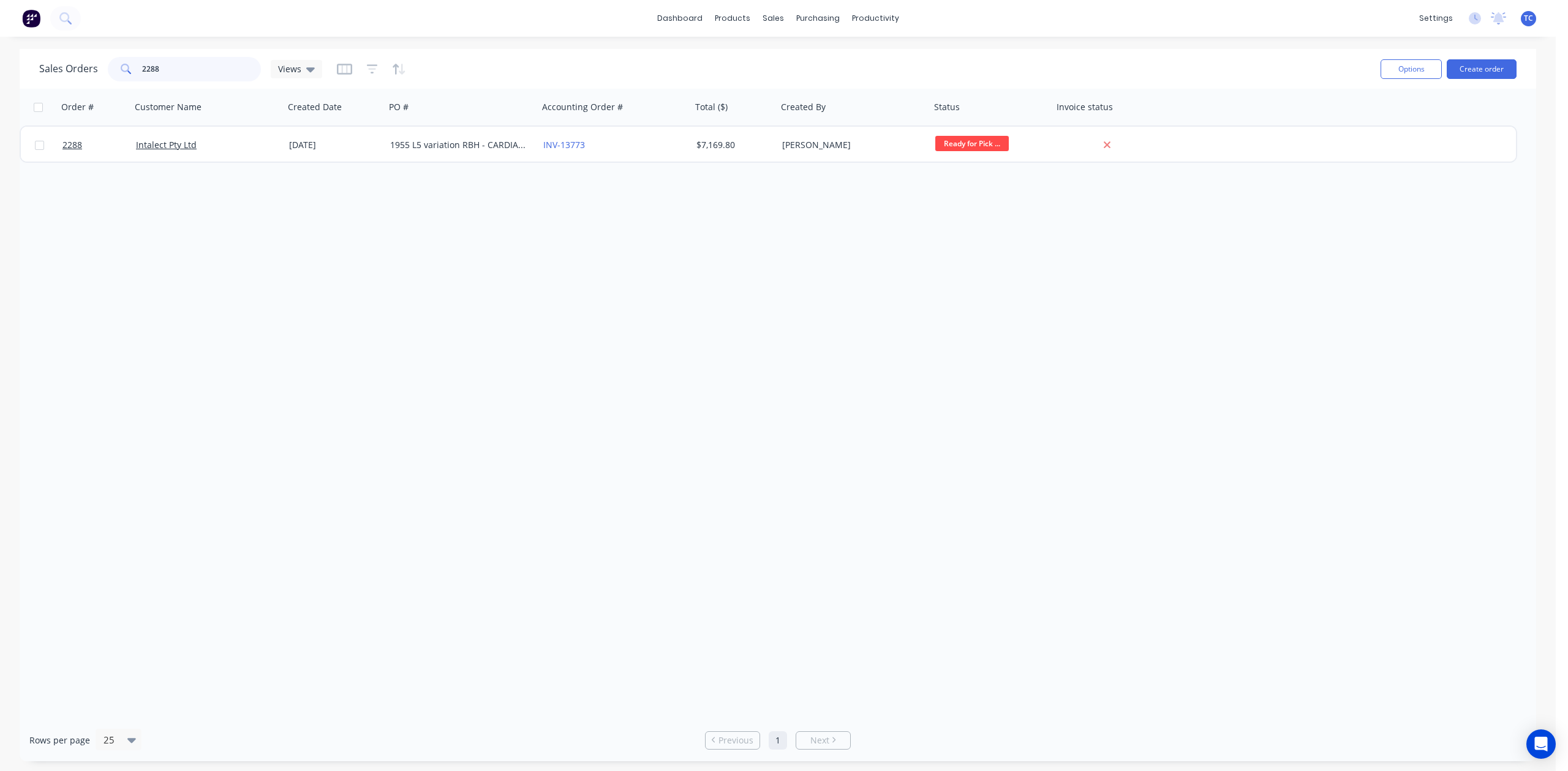
drag, startPoint x: 208, startPoint y: 64, endPoint x: 97, endPoint y: 64, distance: 111.0
click at [97, 64] on div "Sales Orders 2288 Views" at bounding box center [180, 69] width 283 height 25
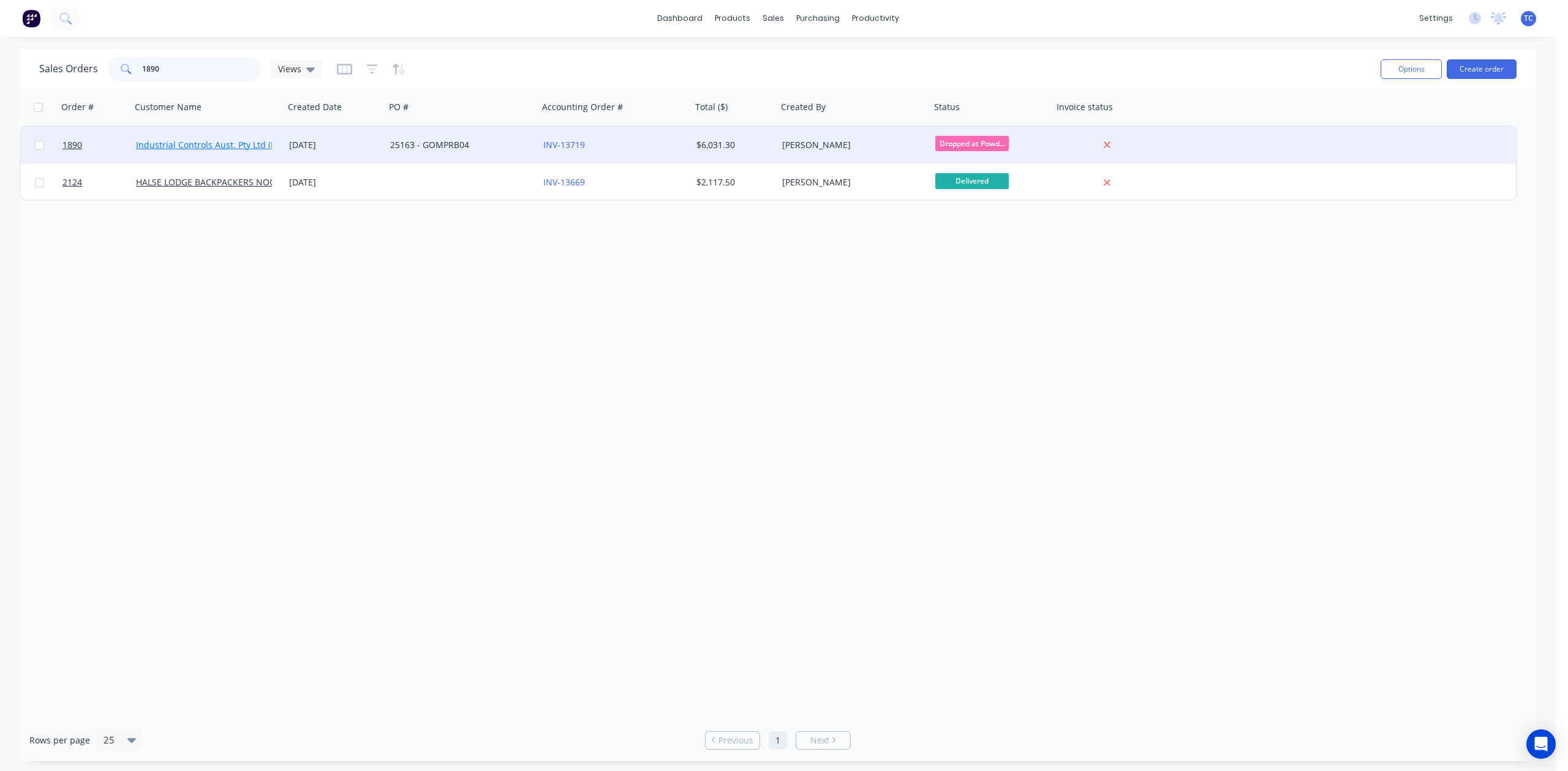
type input "1890"
click at [177, 140] on link "Industrial Controls Aust. Pty Ltd (ICA)" at bounding box center [211, 145] width 151 height 11
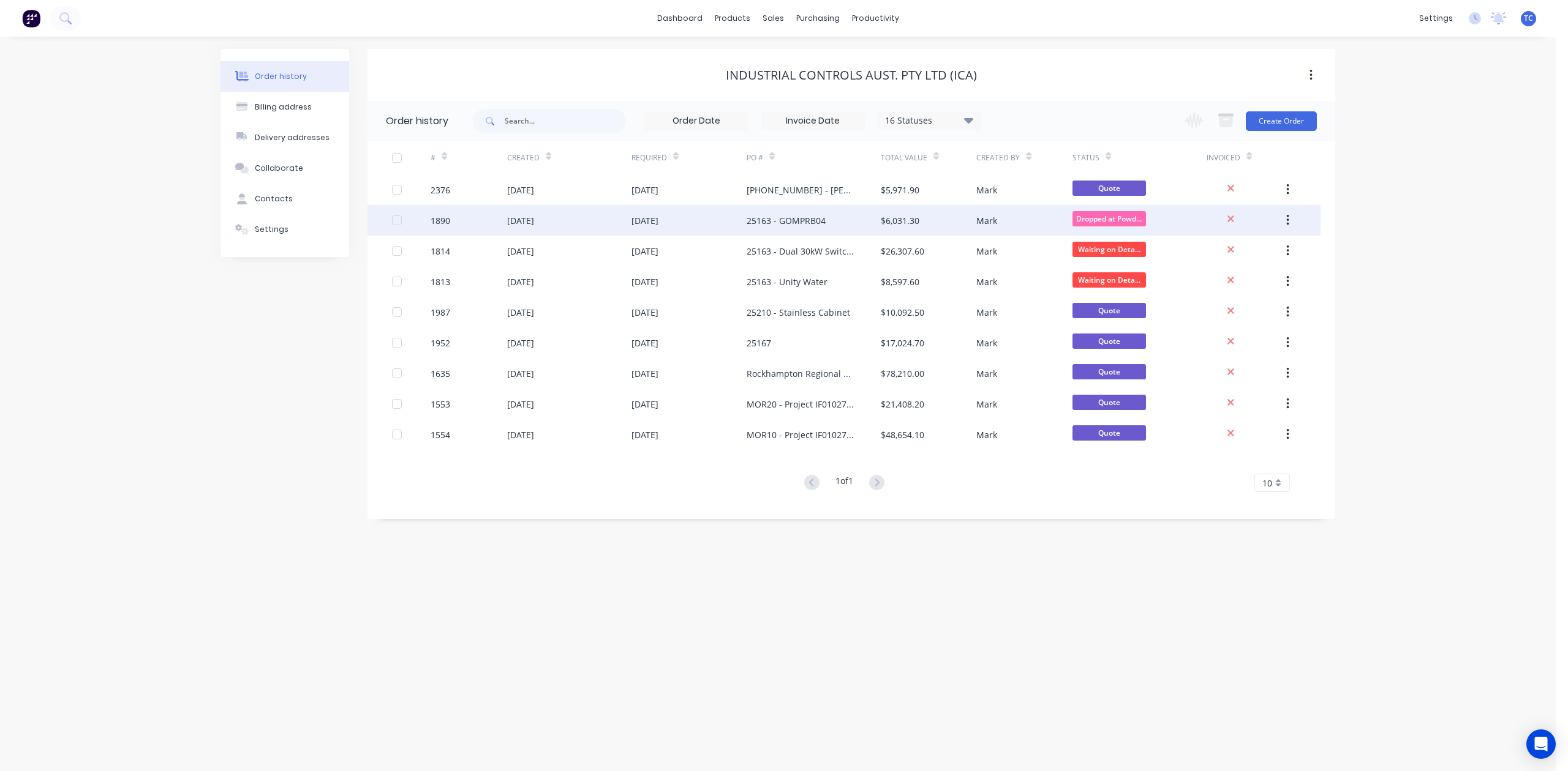
click at [527, 216] on div "[DATE]" at bounding box center [521, 221] width 27 height 13
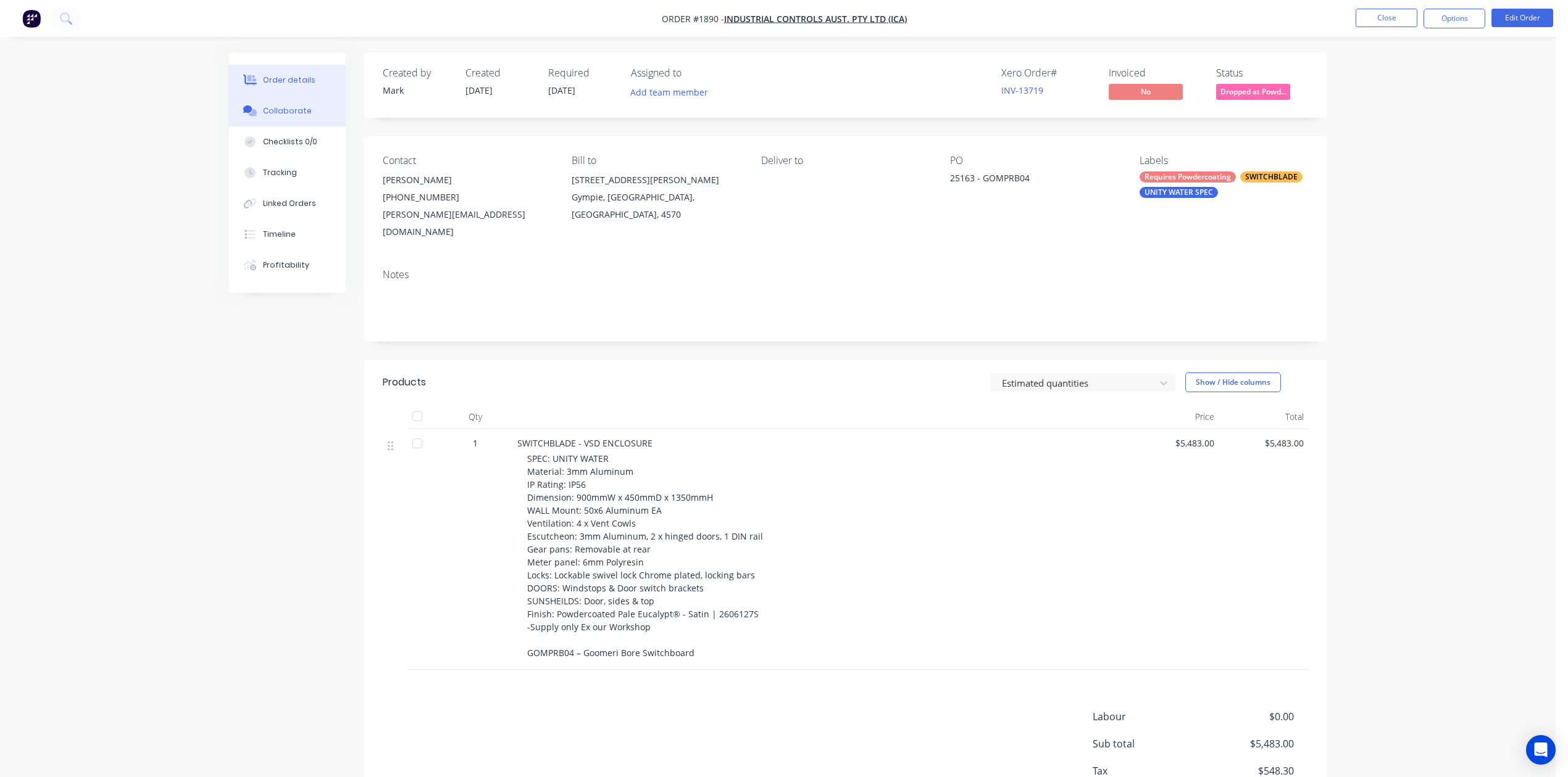
click at [300, 117] on div "Collaborate" at bounding box center [287, 111] width 49 height 11
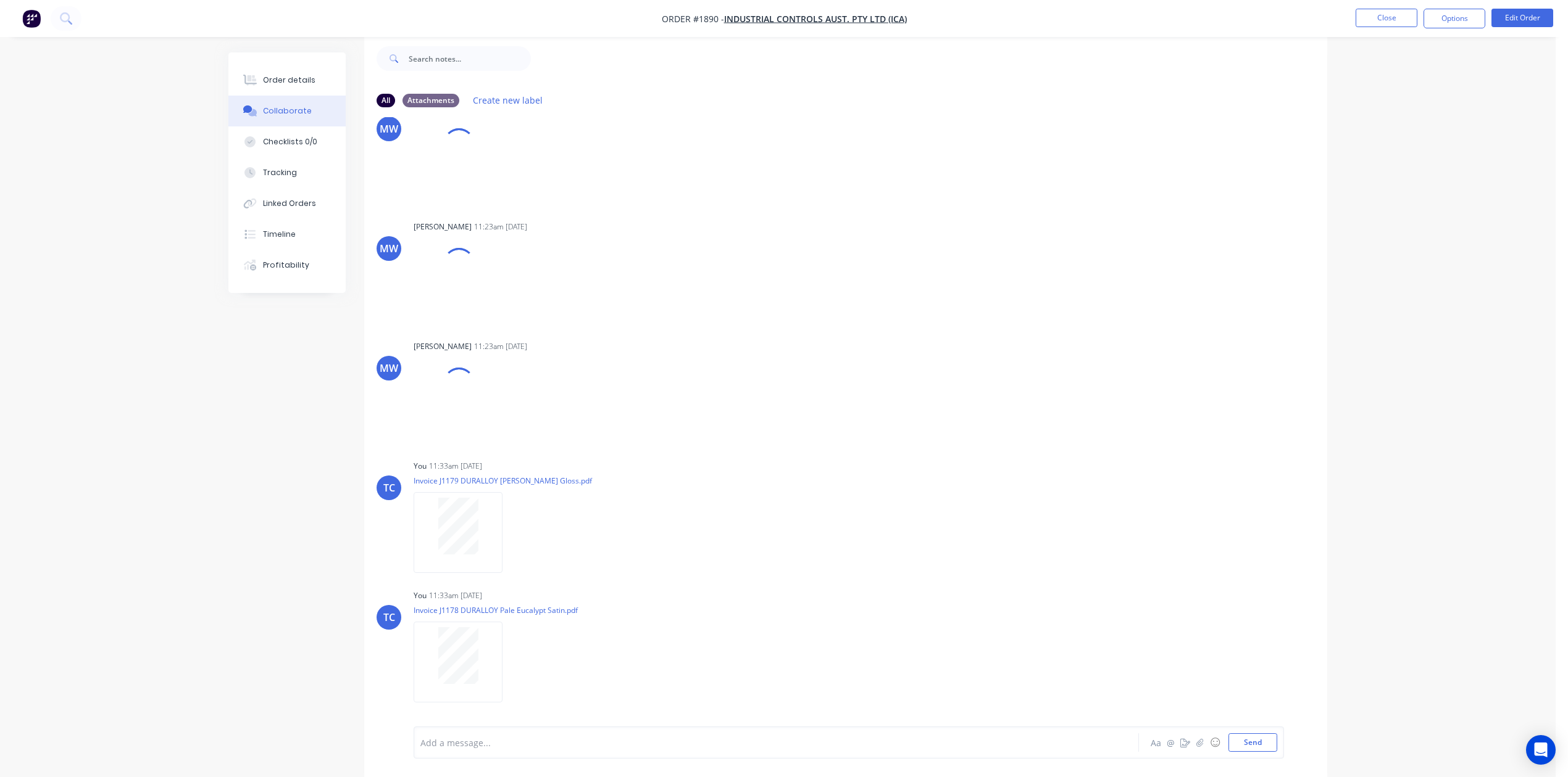
scroll to position [56, 0]
click at [483, 737] on div at bounding box center [741, 744] width 642 height 13
click at [1239, 734] on button "Send" at bounding box center [1252, 743] width 49 height 18
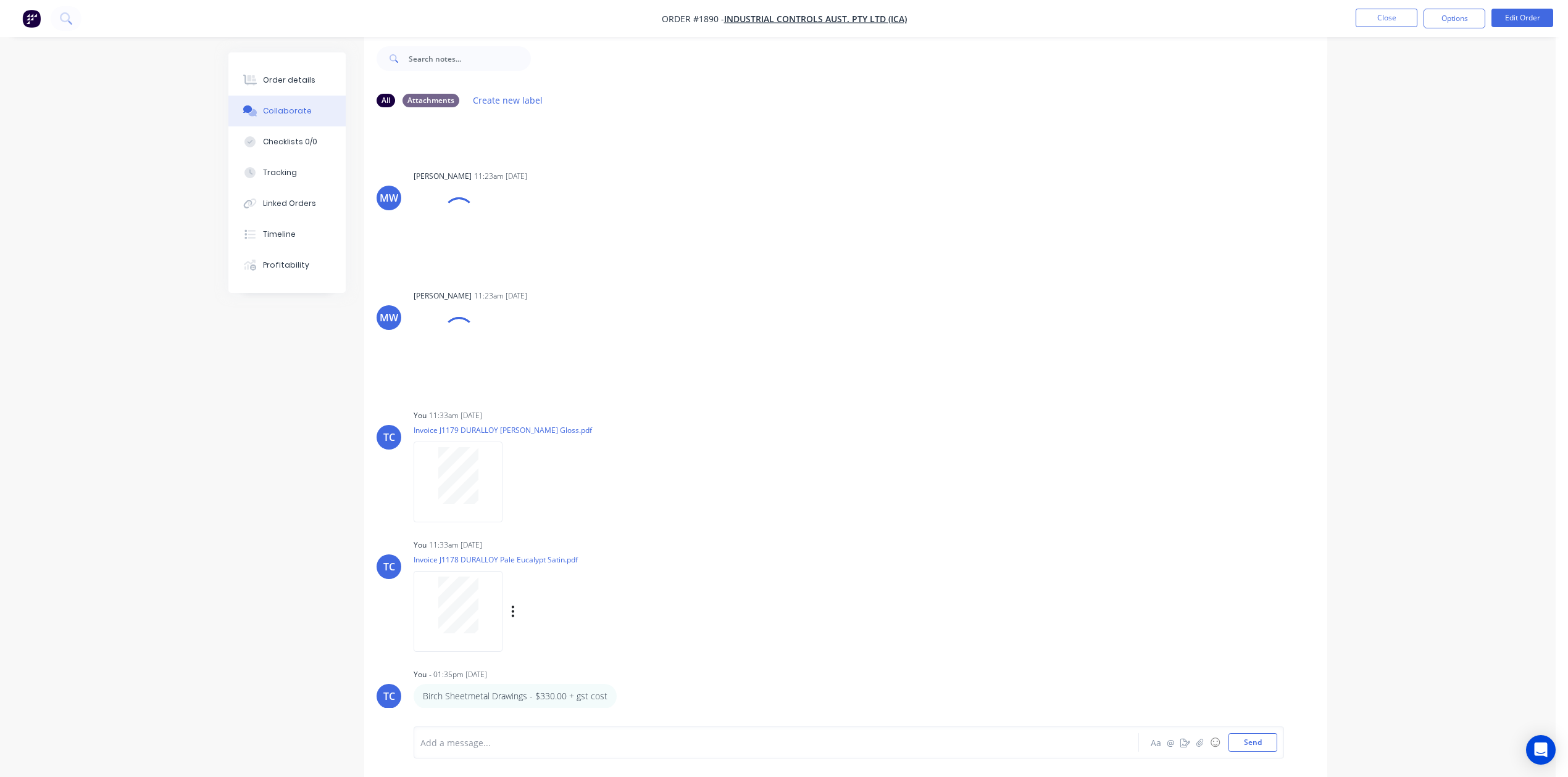
scroll to position [3717, 0]
click at [627, 689] on icon "button" at bounding box center [625, 696] width 4 height 14
click at [665, 657] on button "Edit" at bounding box center [670, 666] width 77 height 20
click at [555, 737] on span "Birch Sheetmetal Drawings - $330.00 + gst cost" at bounding box center [517, 743] width 194 height 11
click at [1229, 734] on button "Send" at bounding box center [1252, 743] width 49 height 18
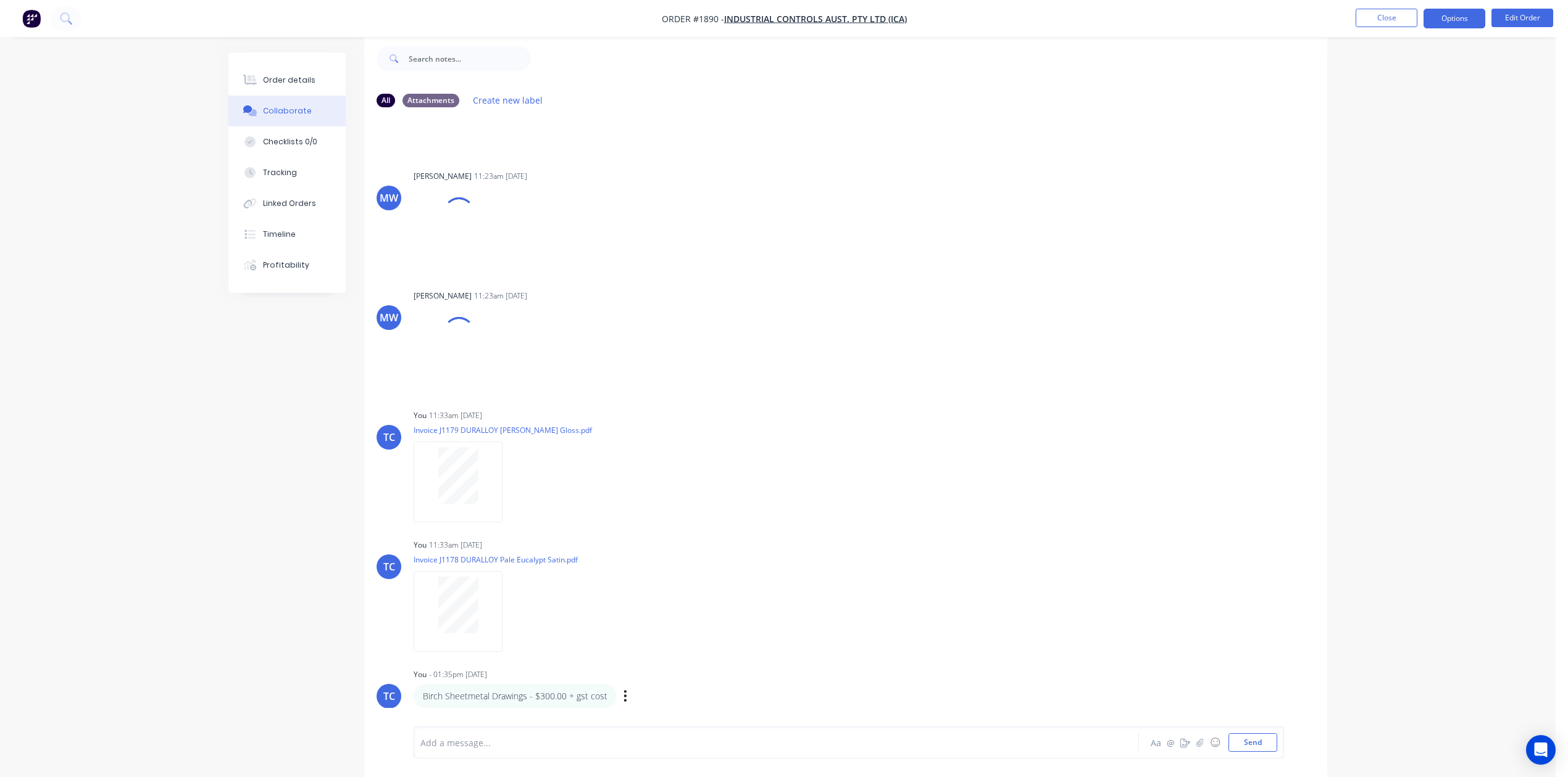
scroll to position [3388, 0]
click at [1382, 15] on button "Close" at bounding box center [1386, 17] width 62 height 18
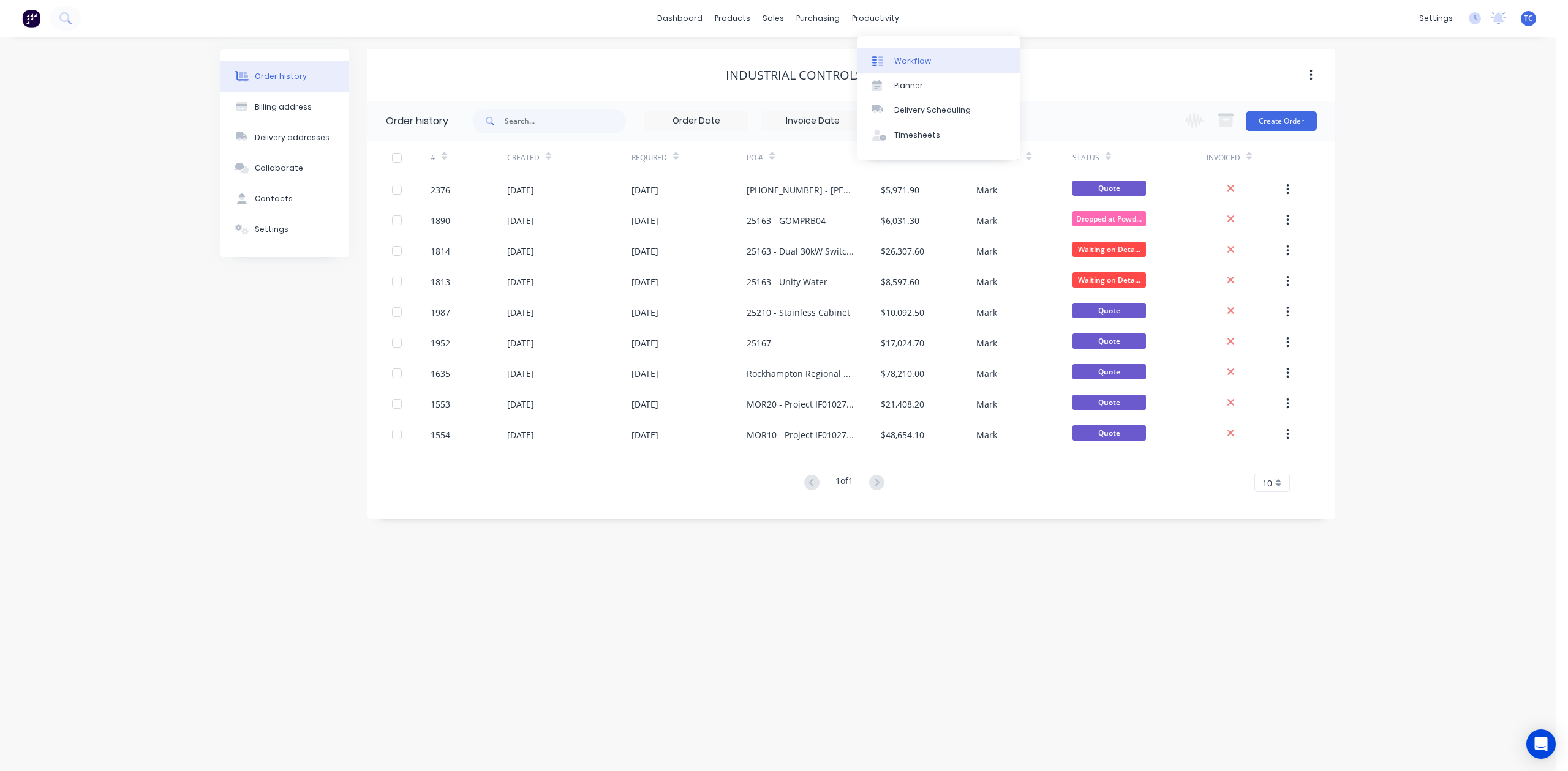
click at [925, 66] on div "Workflow" at bounding box center [912, 62] width 37 height 11
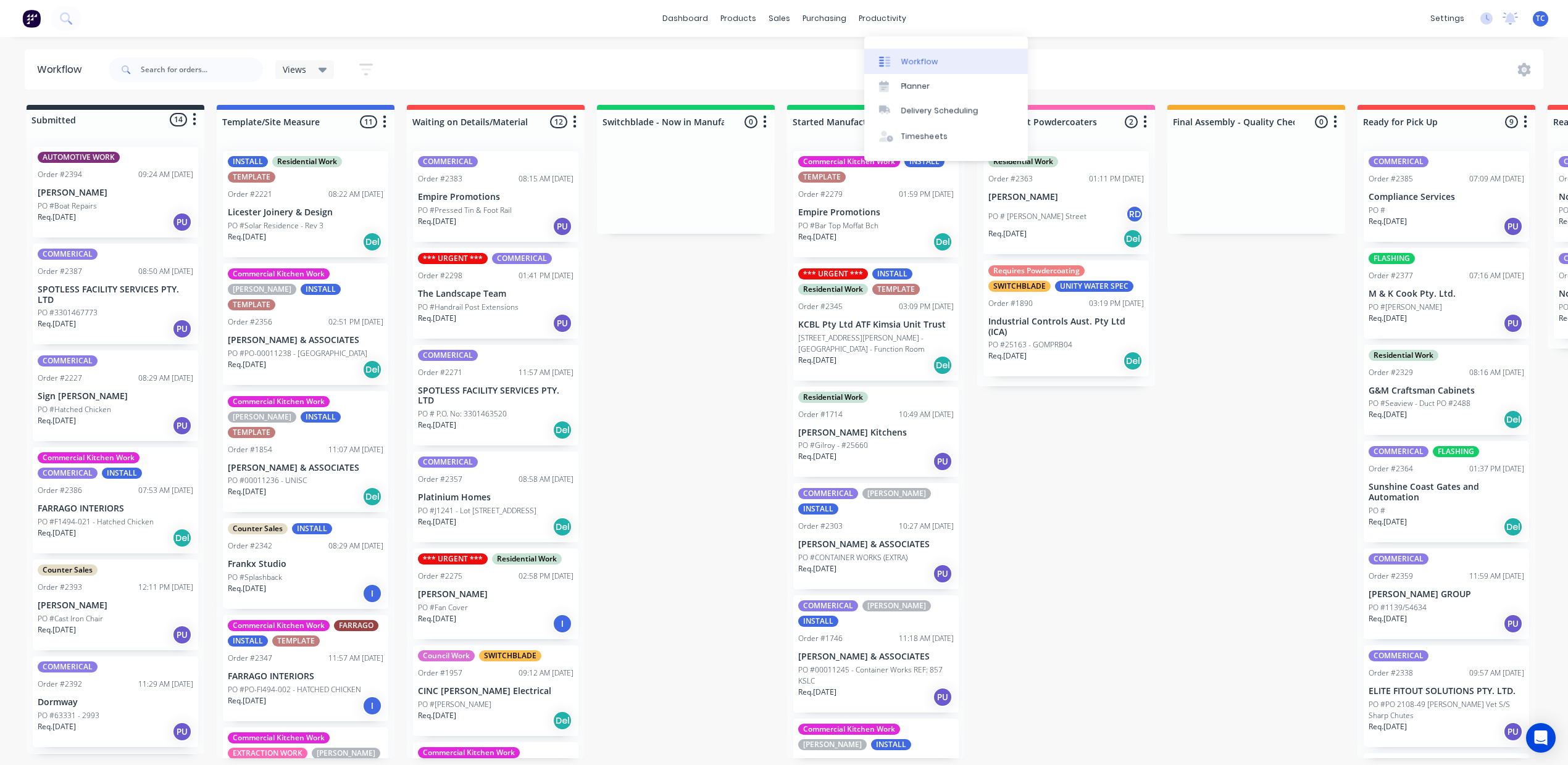
click at [915, 67] on div "Workflow" at bounding box center [919, 62] width 37 height 11
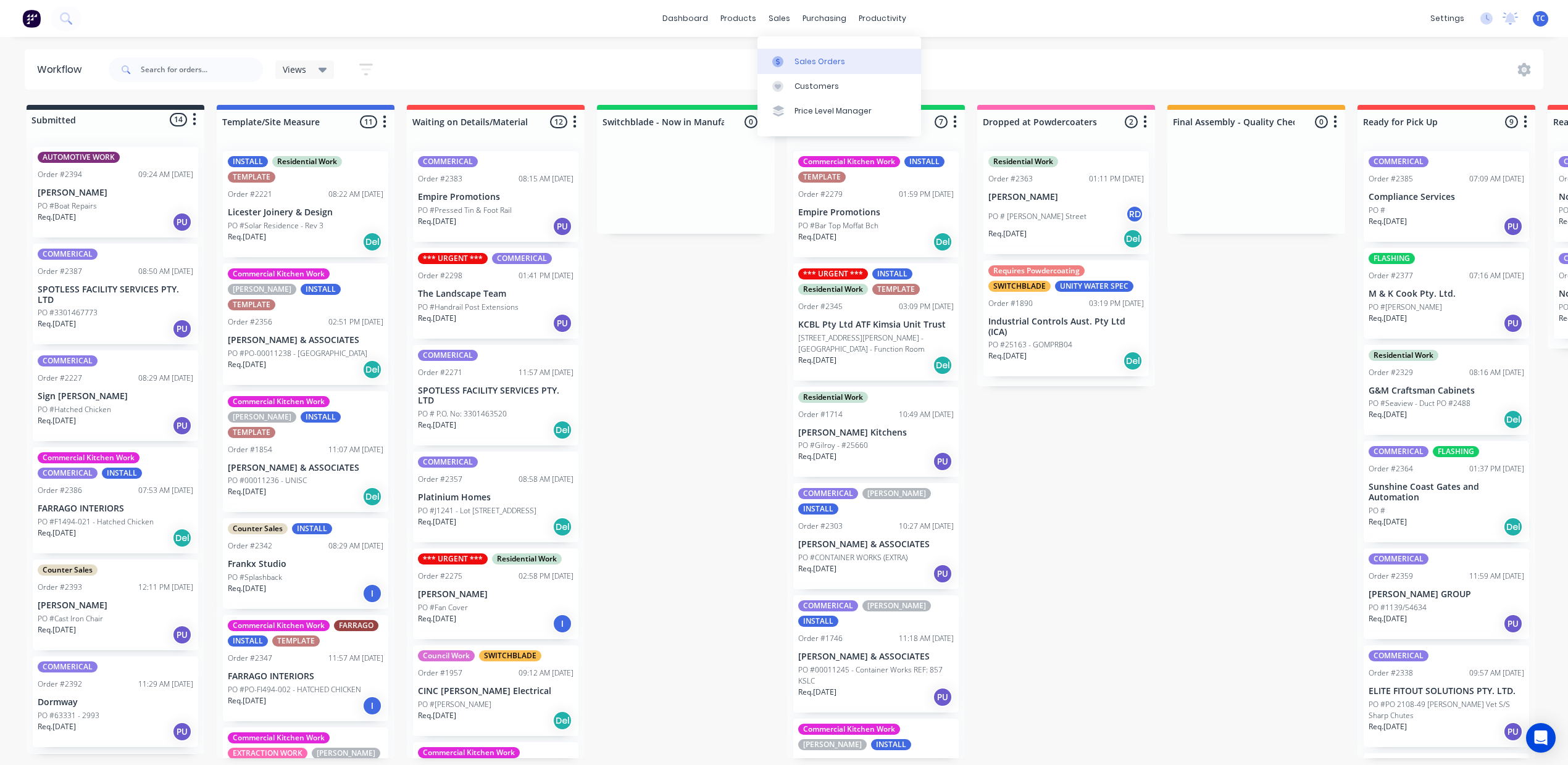
click at [811, 59] on link "Sales Orders" at bounding box center [838, 61] width 163 height 25
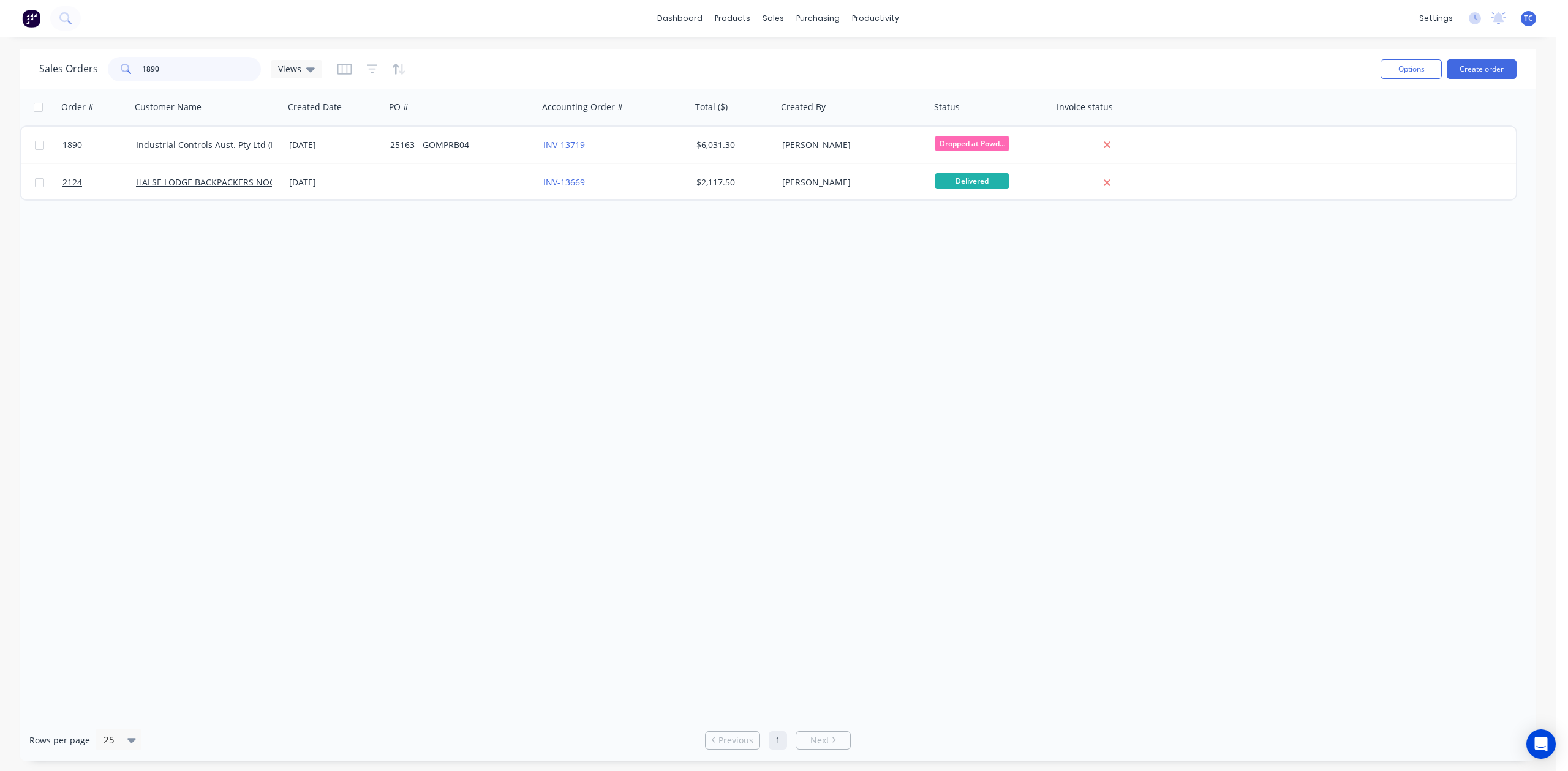
drag, startPoint x: 184, startPoint y: 64, endPoint x: 127, endPoint y: 30, distance: 66.4
click at [106, 64] on div "Sales Orders 1890 Views" at bounding box center [180, 69] width 283 height 25
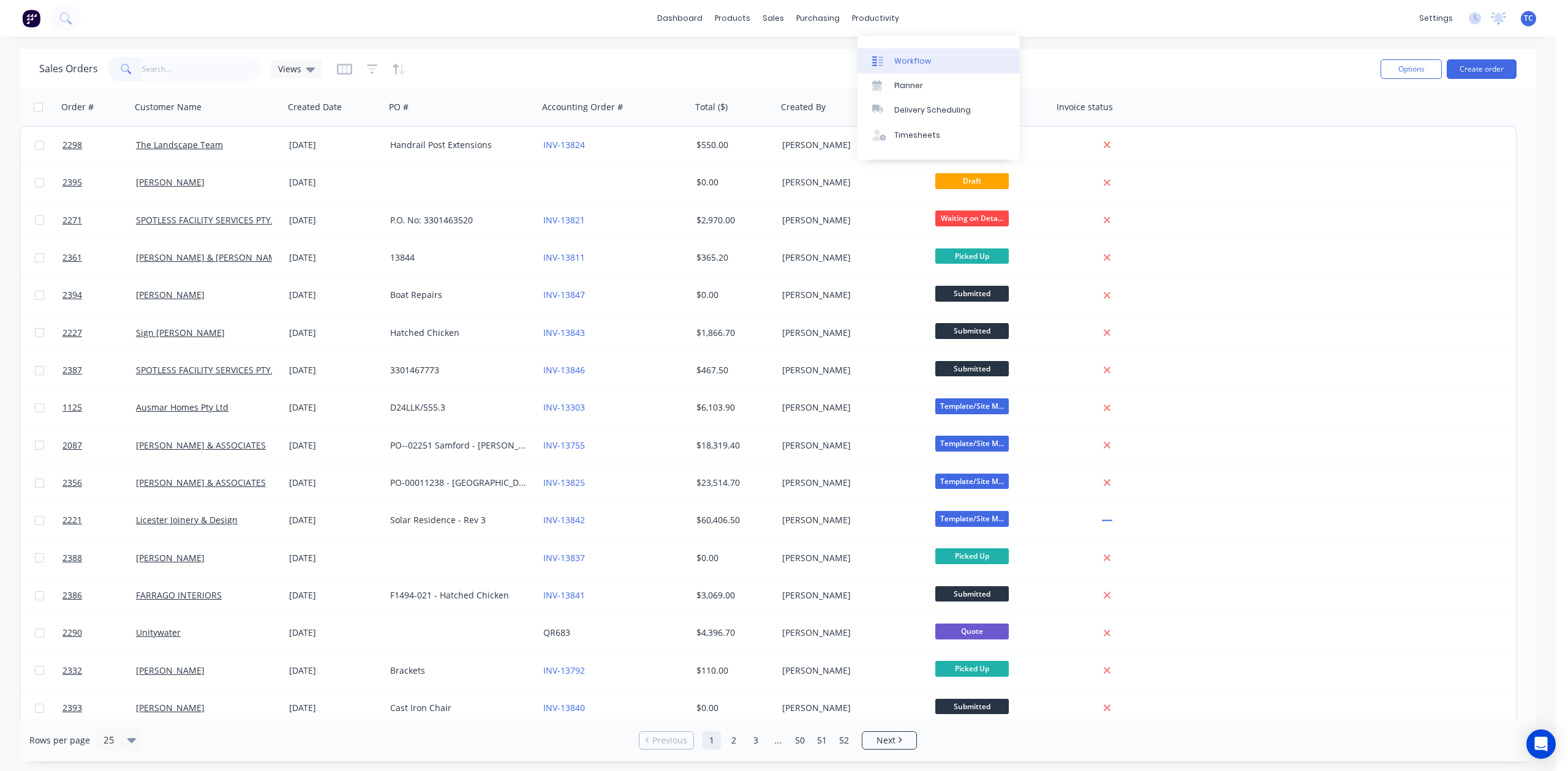
click at [916, 66] on div "Workflow" at bounding box center [912, 62] width 37 height 11
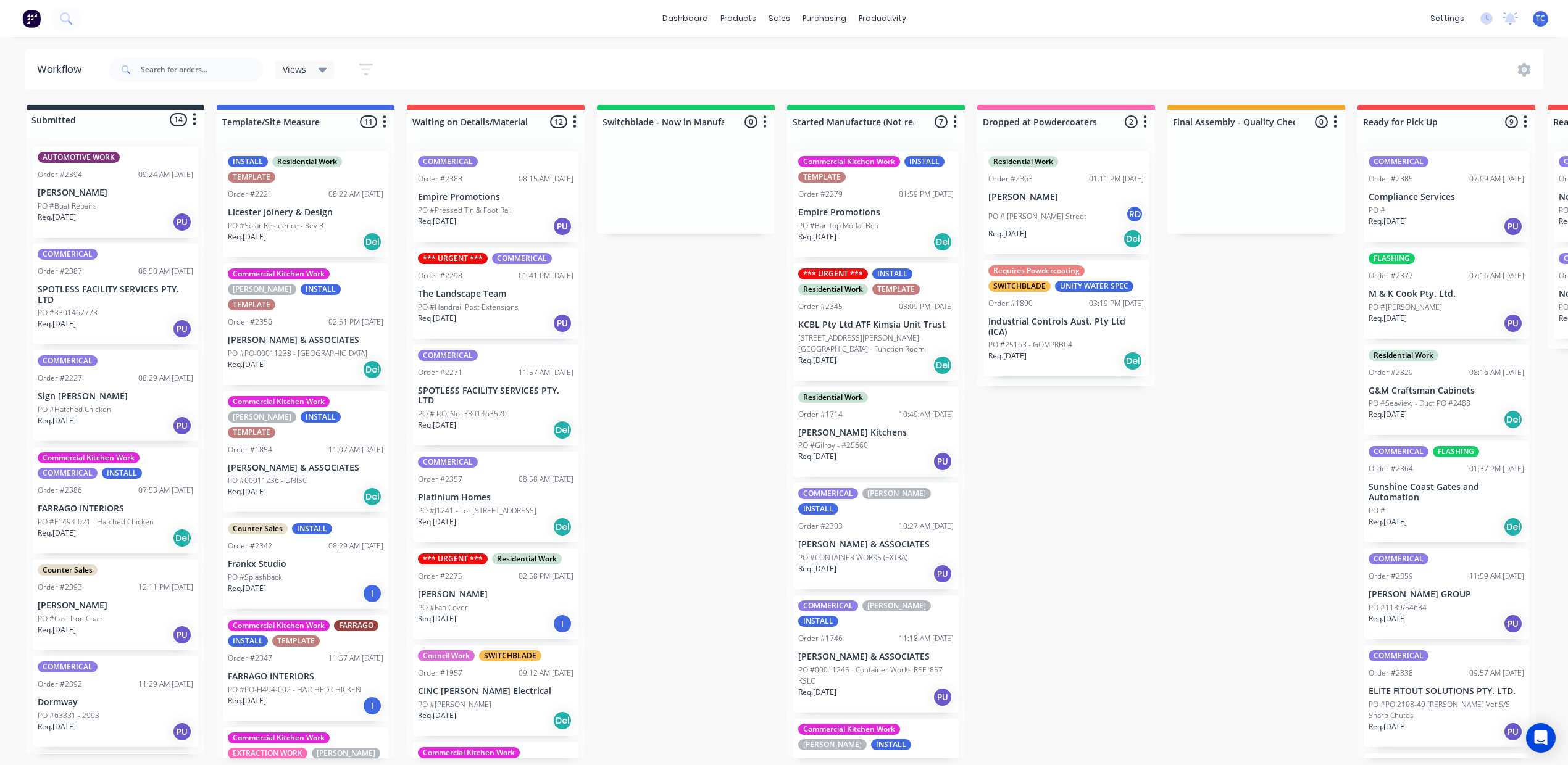
scroll to position [0, 1]
click at [200, 77] on input "text" at bounding box center [202, 70] width 122 height 25
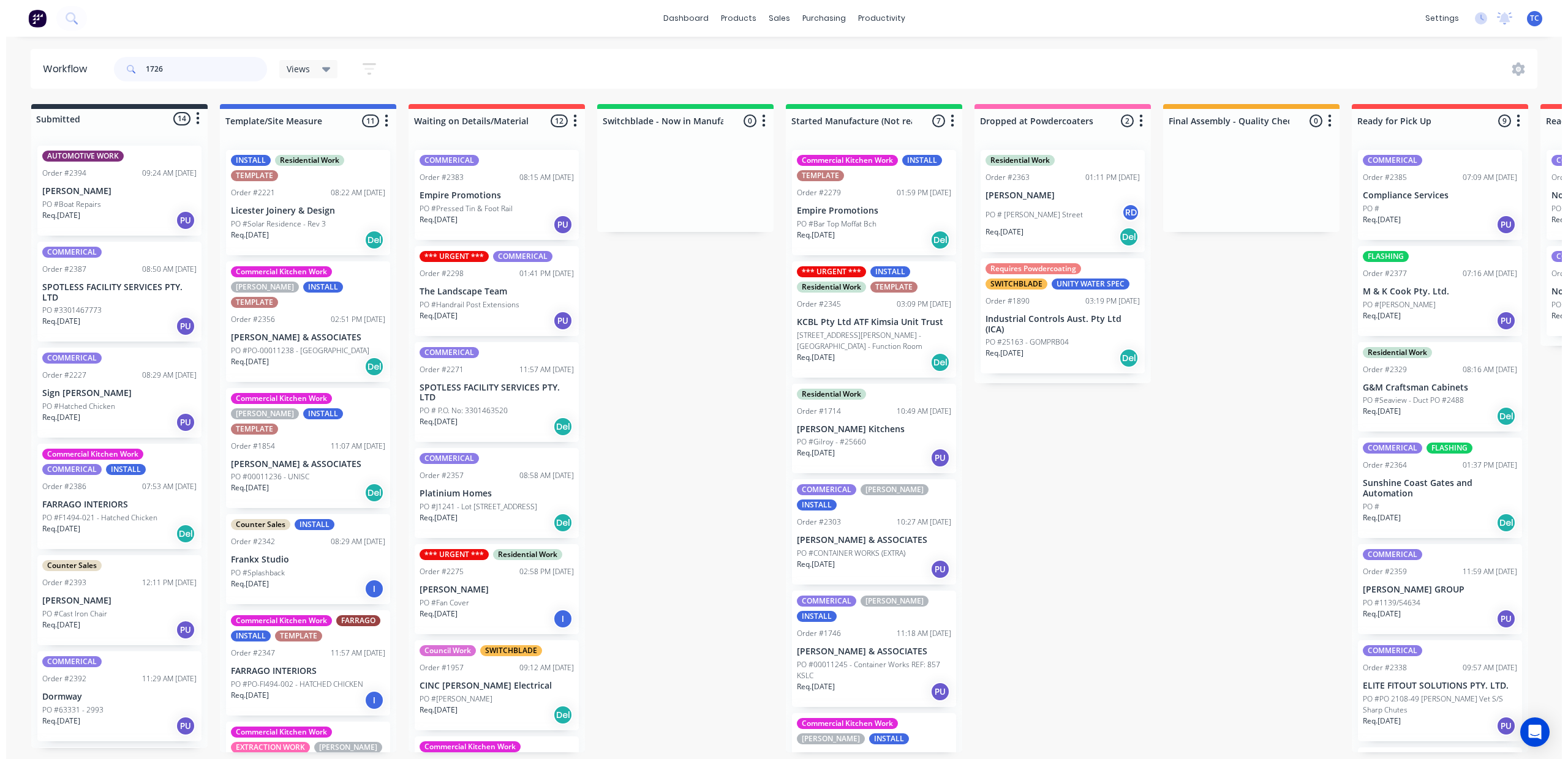
scroll to position [0, 0]
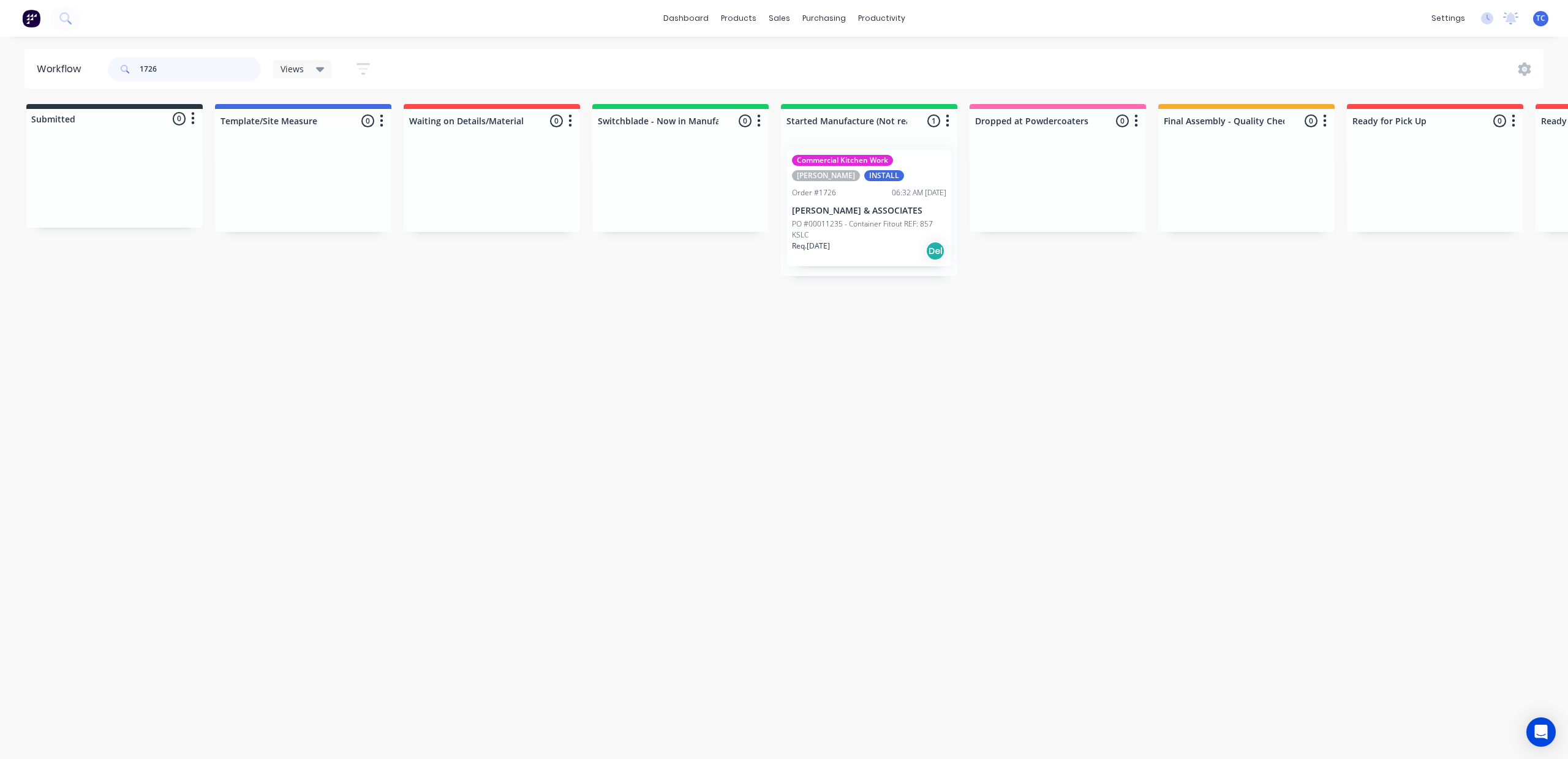
type input "1726"
click at [946, 212] on p "[PERSON_NAME] & ASSOCIATES" at bounding box center [869, 211] width 155 height 10
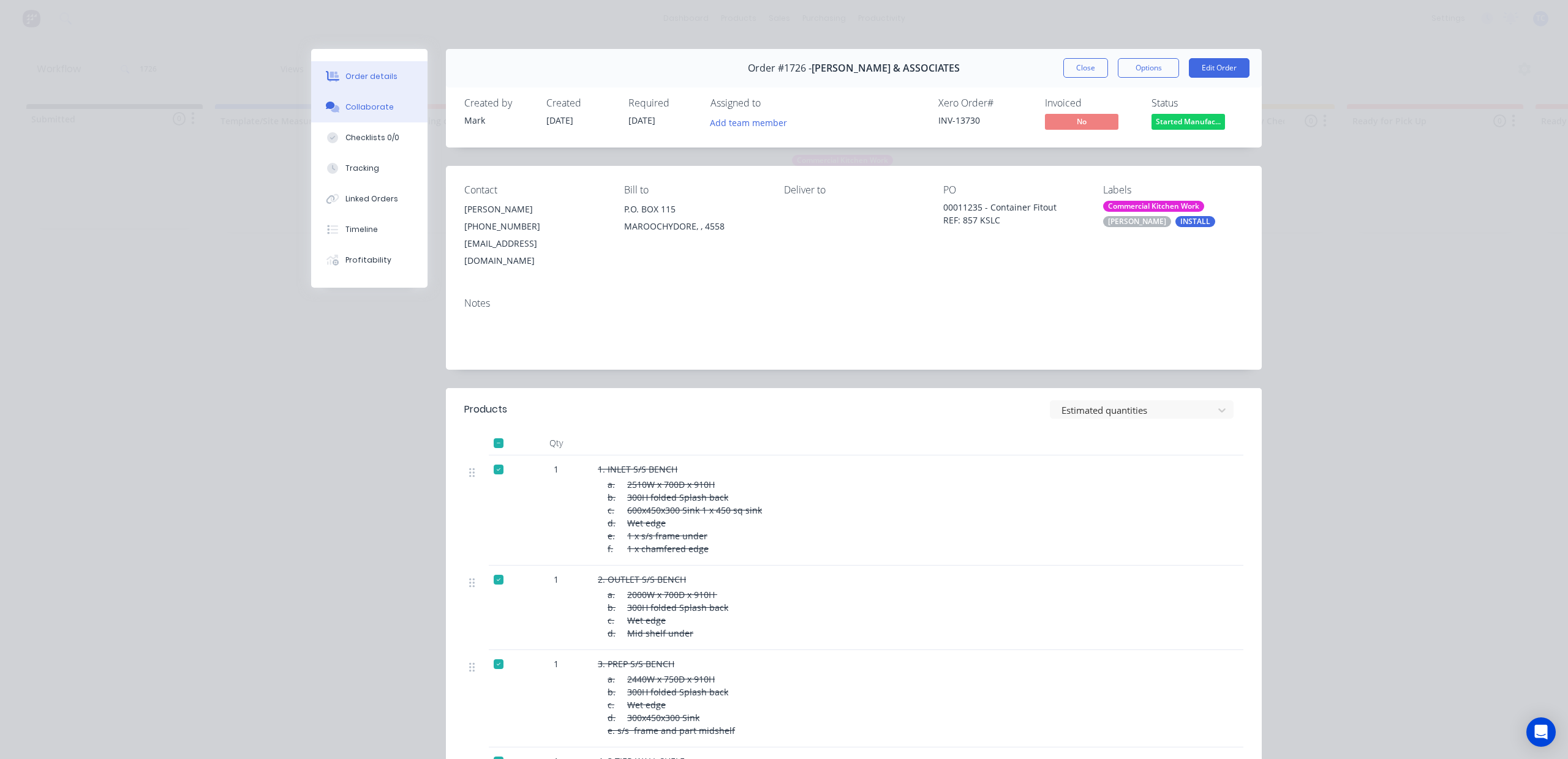
click at [361, 113] on div "Collaborate" at bounding box center [369, 107] width 48 height 11
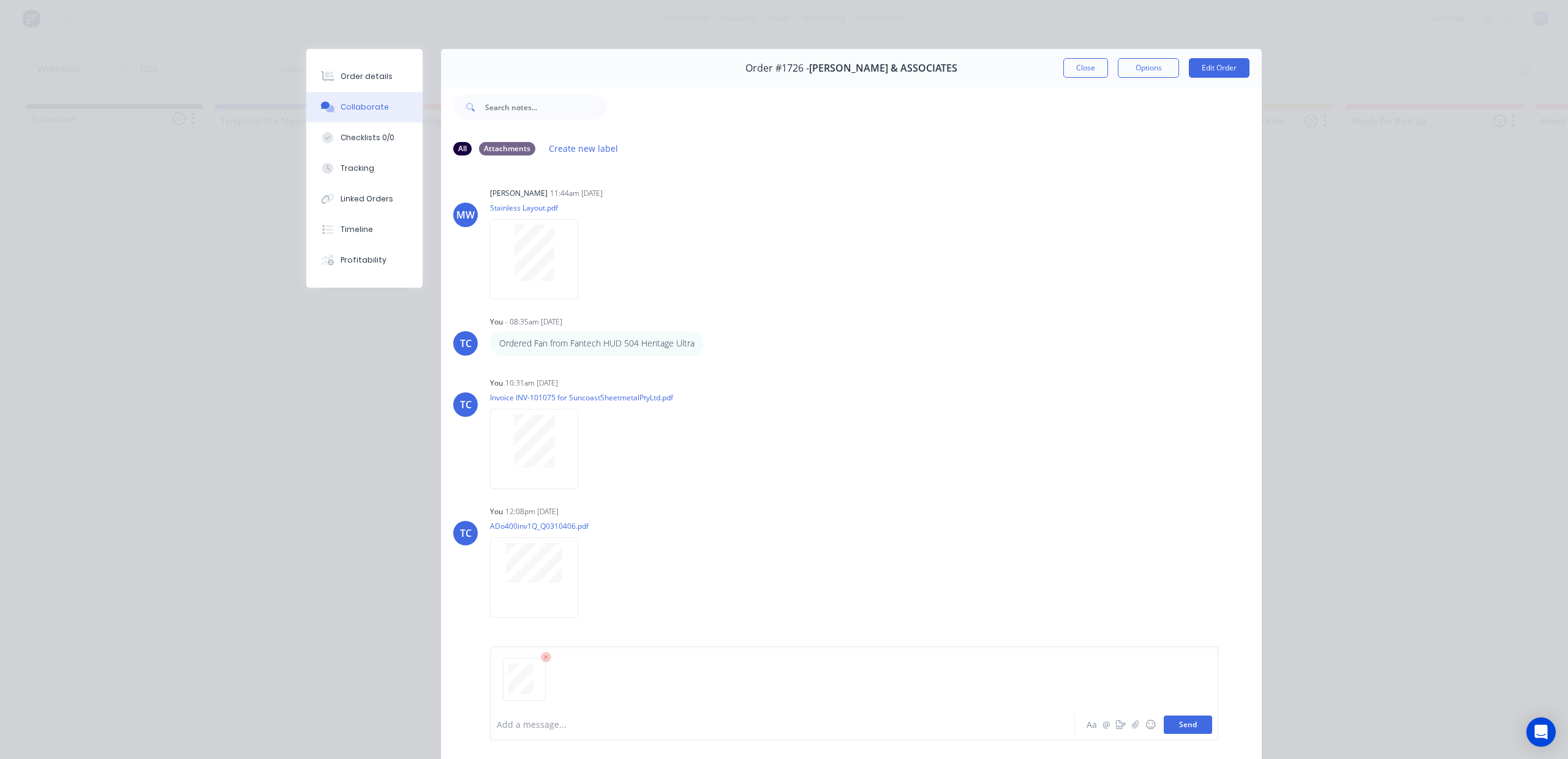
click at [1164, 718] on button "Send" at bounding box center [1188, 725] width 48 height 18
click at [1064, 77] on button "Close" at bounding box center [1085, 67] width 45 height 20
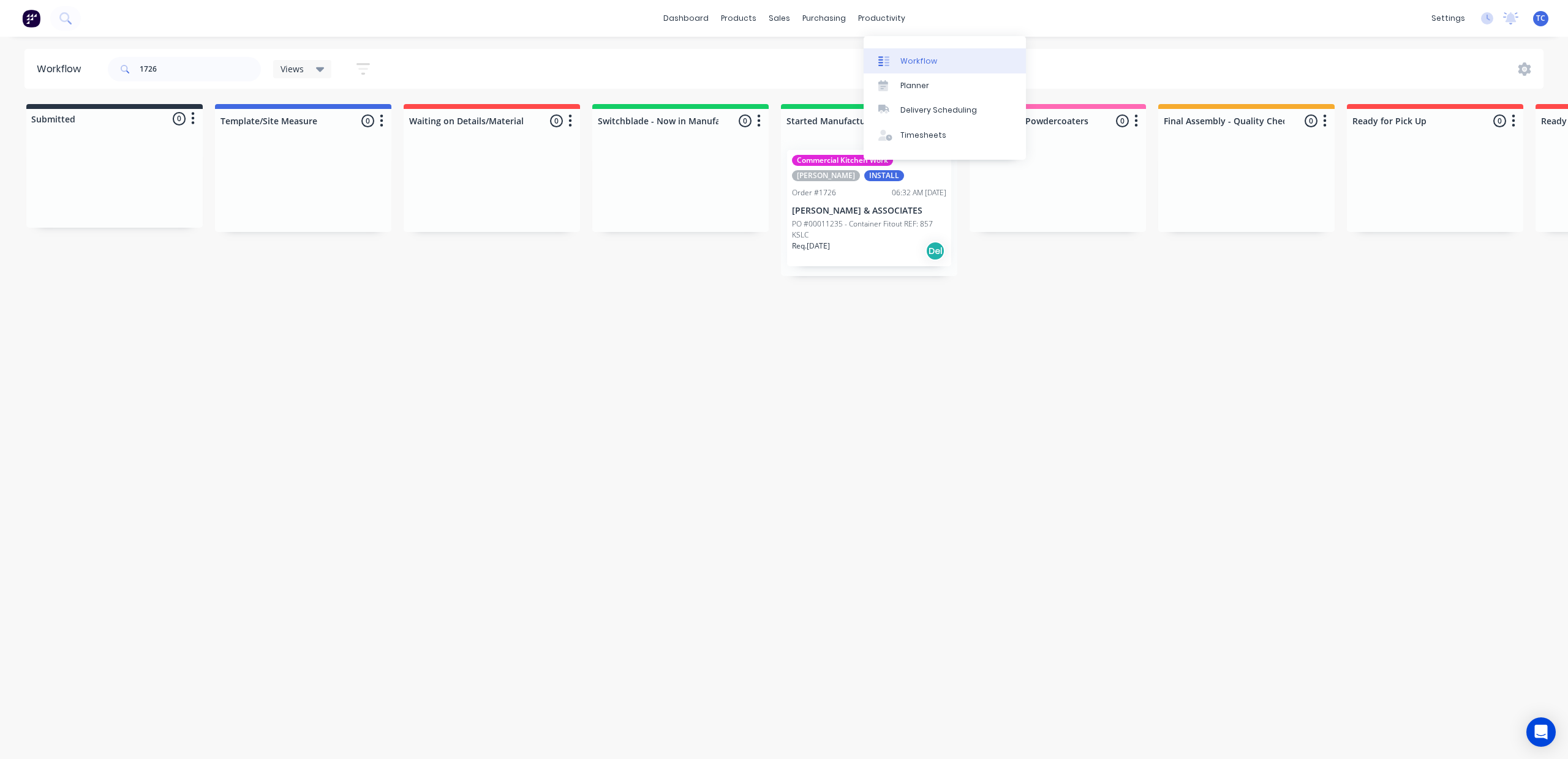
click at [933, 65] on div "Workflow" at bounding box center [918, 62] width 37 height 11
click at [930, 64] on div "Workflow" at bounding box center [918, 62] width 37 height 11
click at [677, 11] on link "dashboard" at bounding box center [686, 18] width 58 height 18
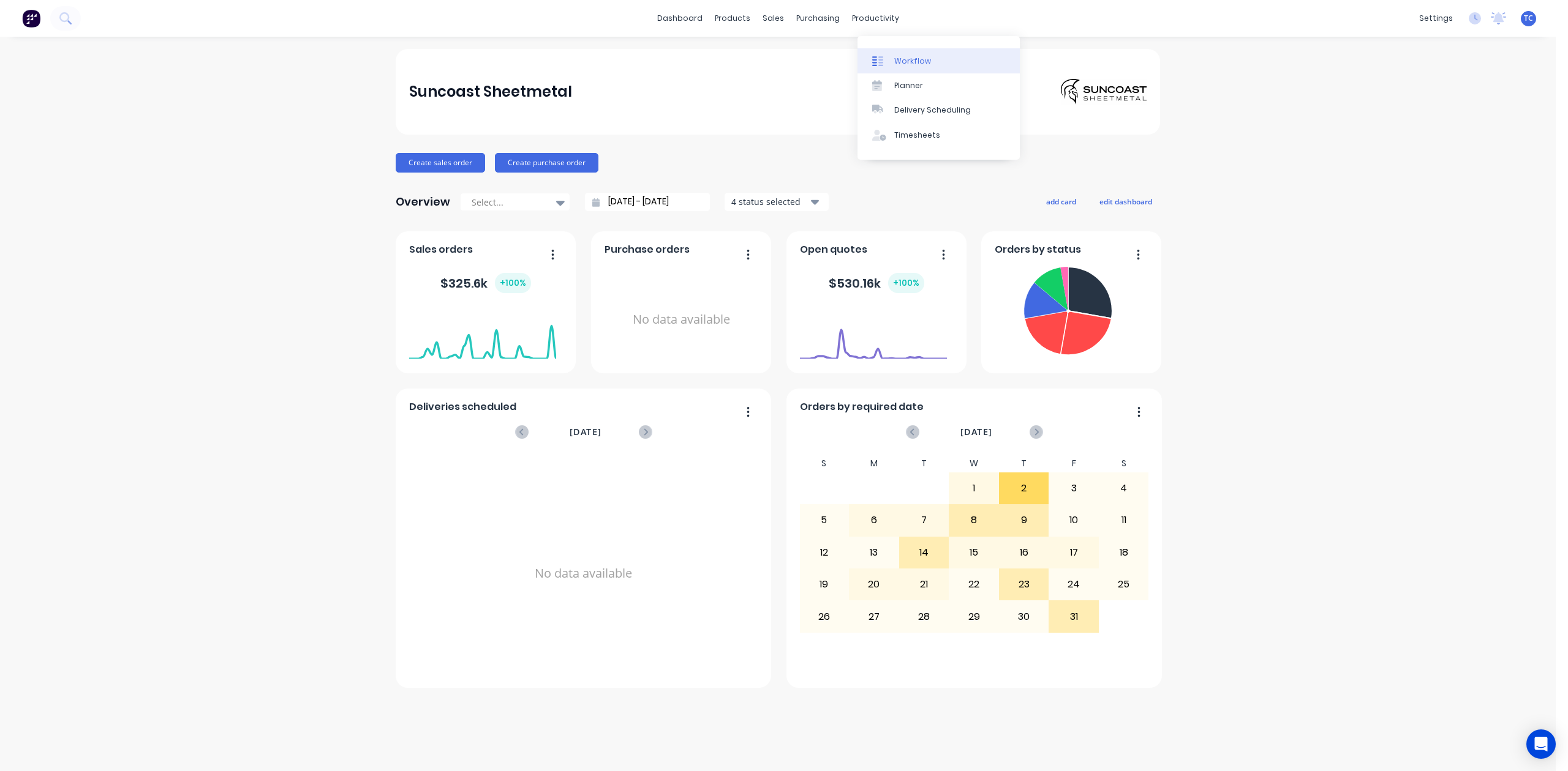
click at [925, 64] on div "Workflow" at bounding box center [912, 62] width 37 height 11
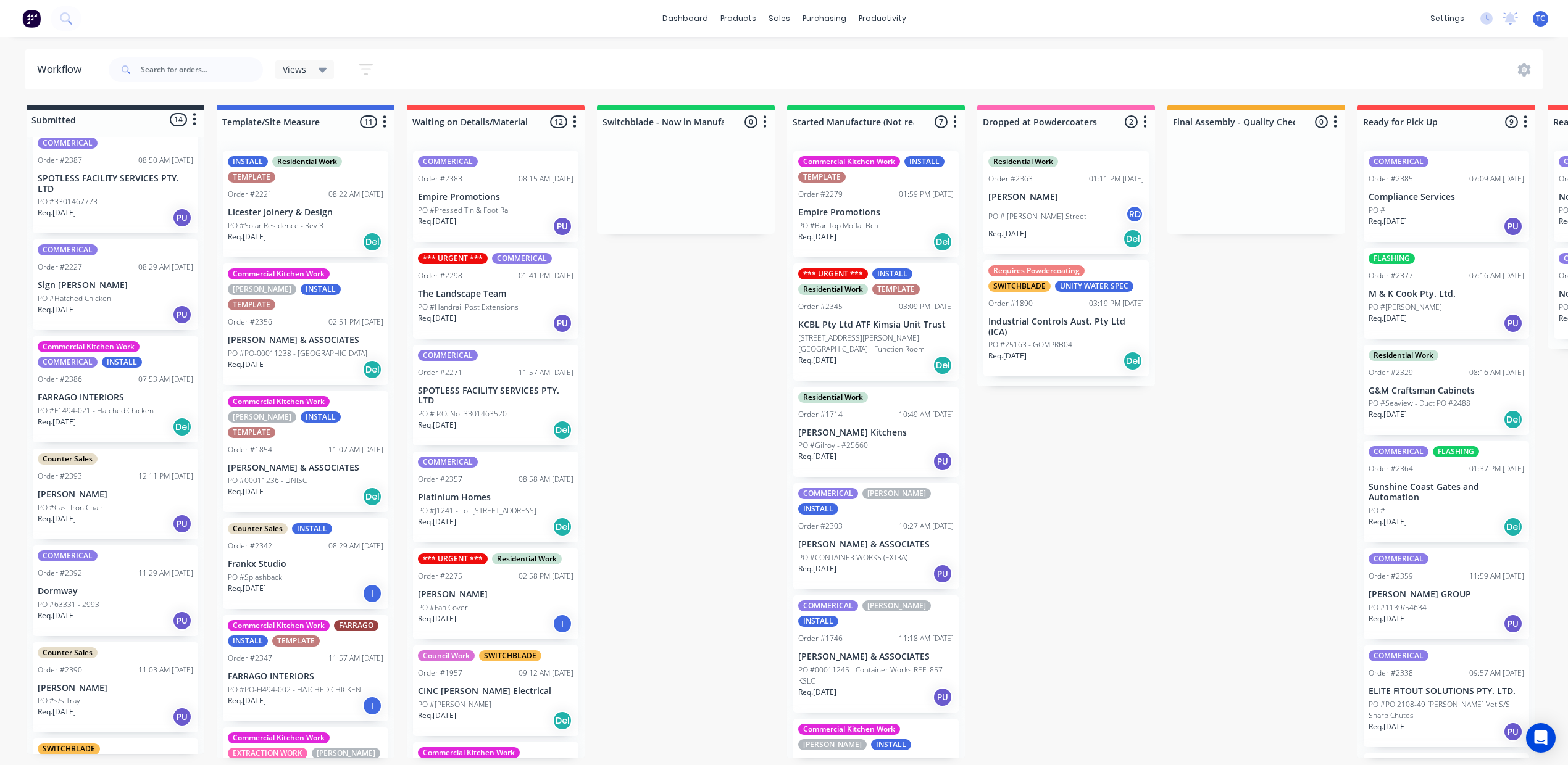
scroll to position [82, 0]
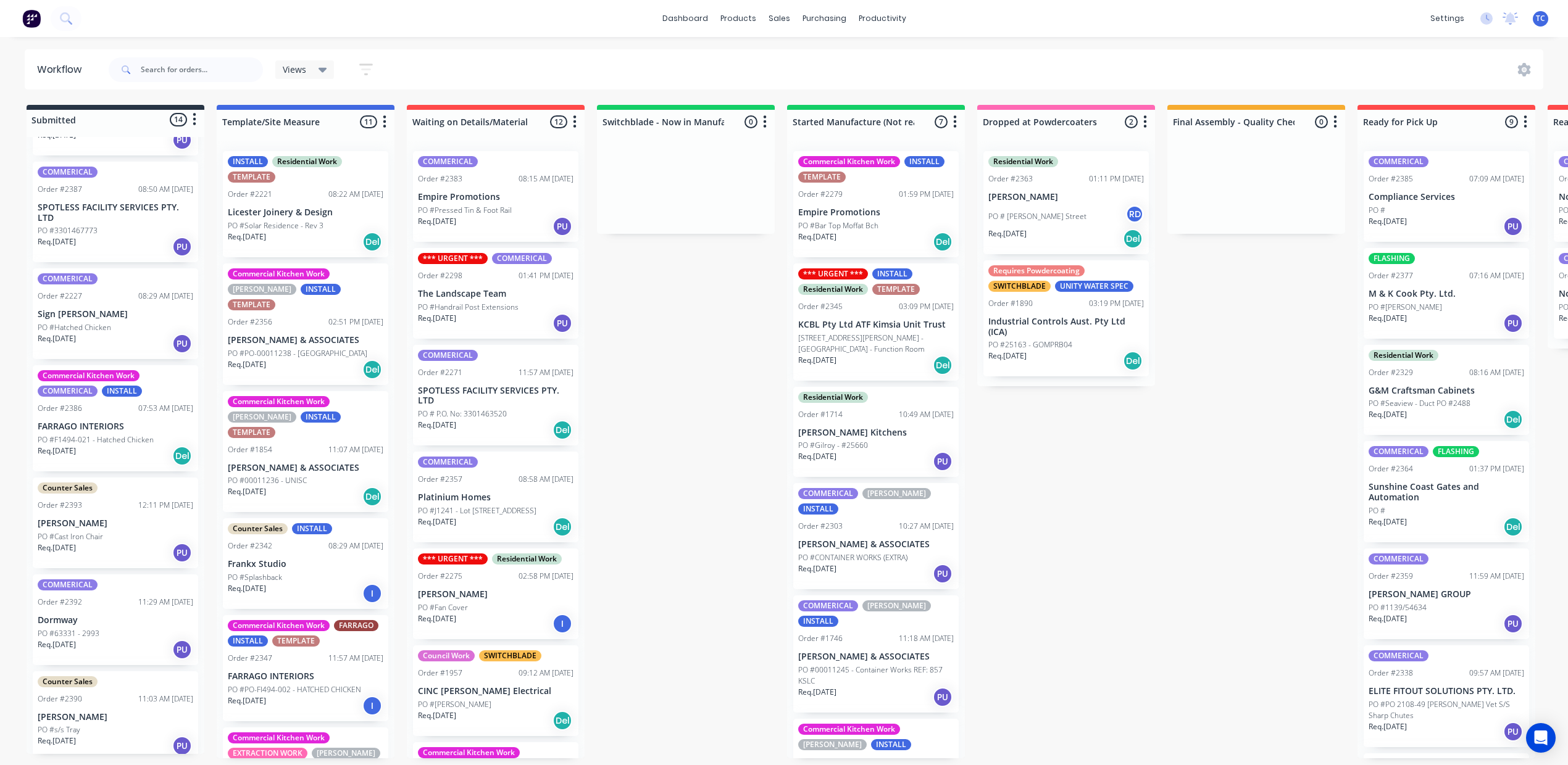
click at [178, 334] on div "PO #Hatched Chicken" at bounding box center [115, 328] width 156 height 11
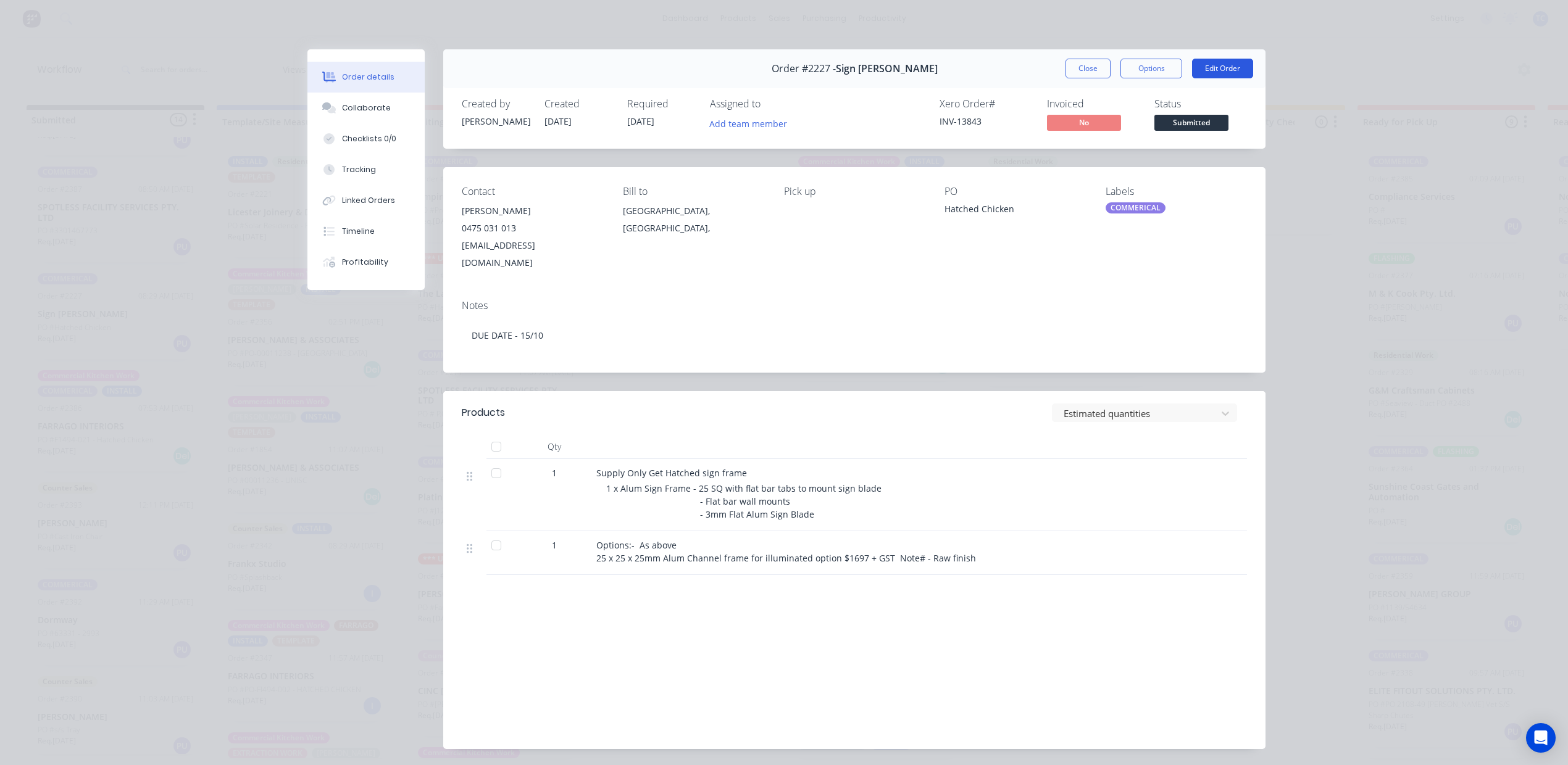
click at [1208, 78] on button "Edit Order" at bounding box center [1223, 68] width 61 height 20
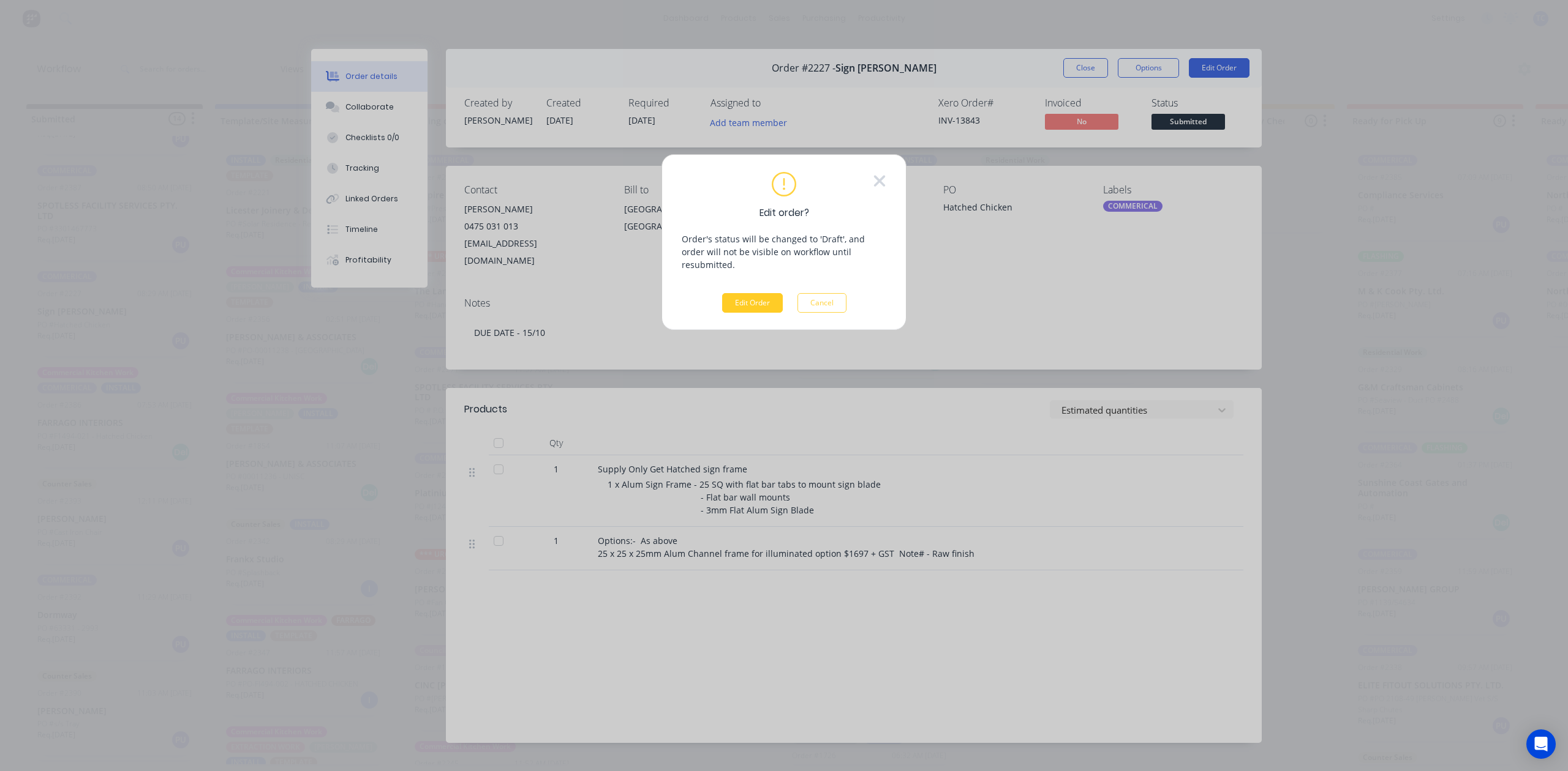
click at [733, 313] on button "Edit Order" at bounding box center [752, 303] width 61 height 20
click at [320, 739] on span "×" at bounding box center [316, 747] width 8 height 17
click at [842, 313] on button "Cancel" at bounding box center [821, 303] width 49 height 20
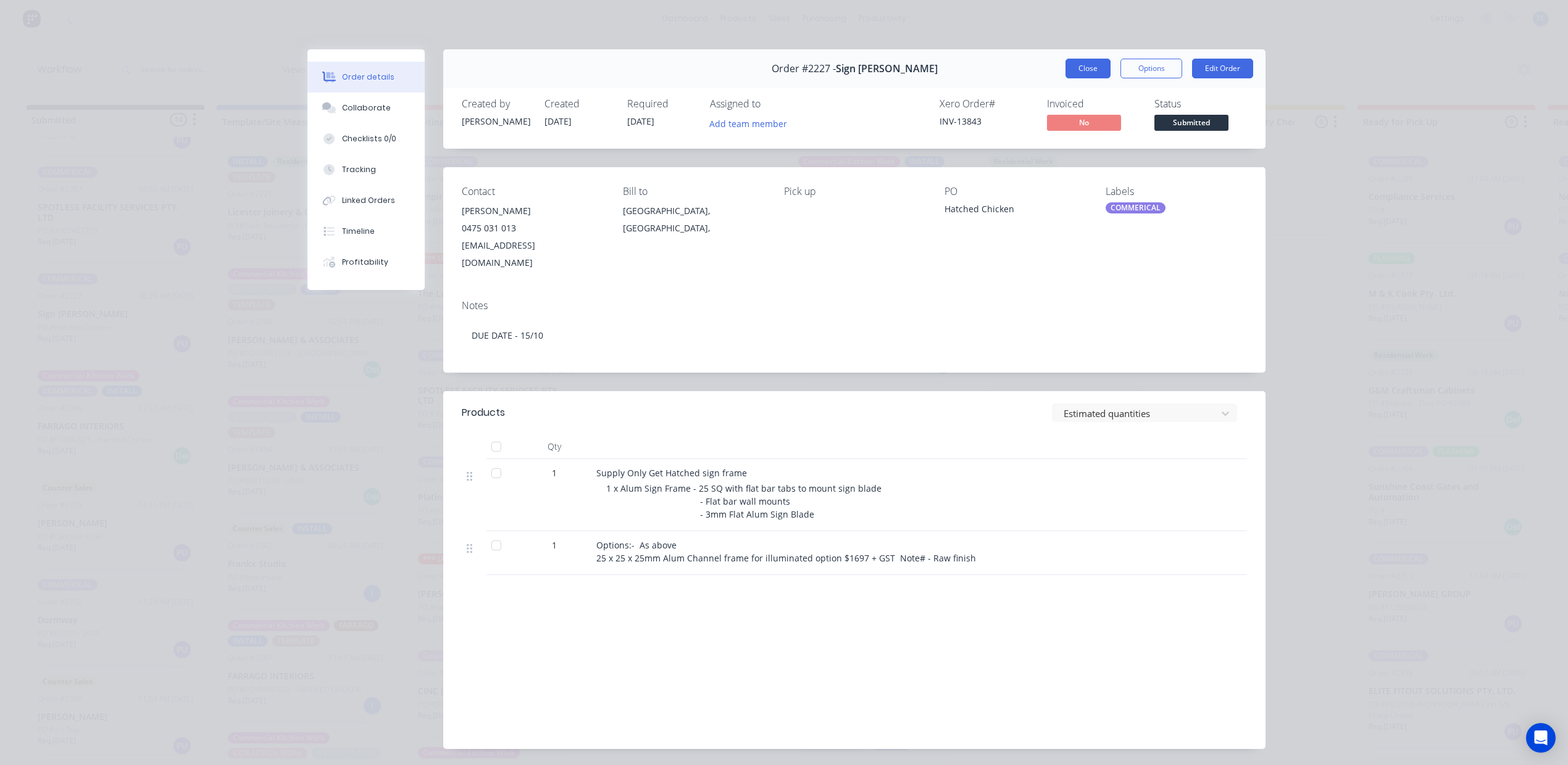
click at [1069, 77] on button "Close" at bounding box center [1087, 68] width 45 height 20
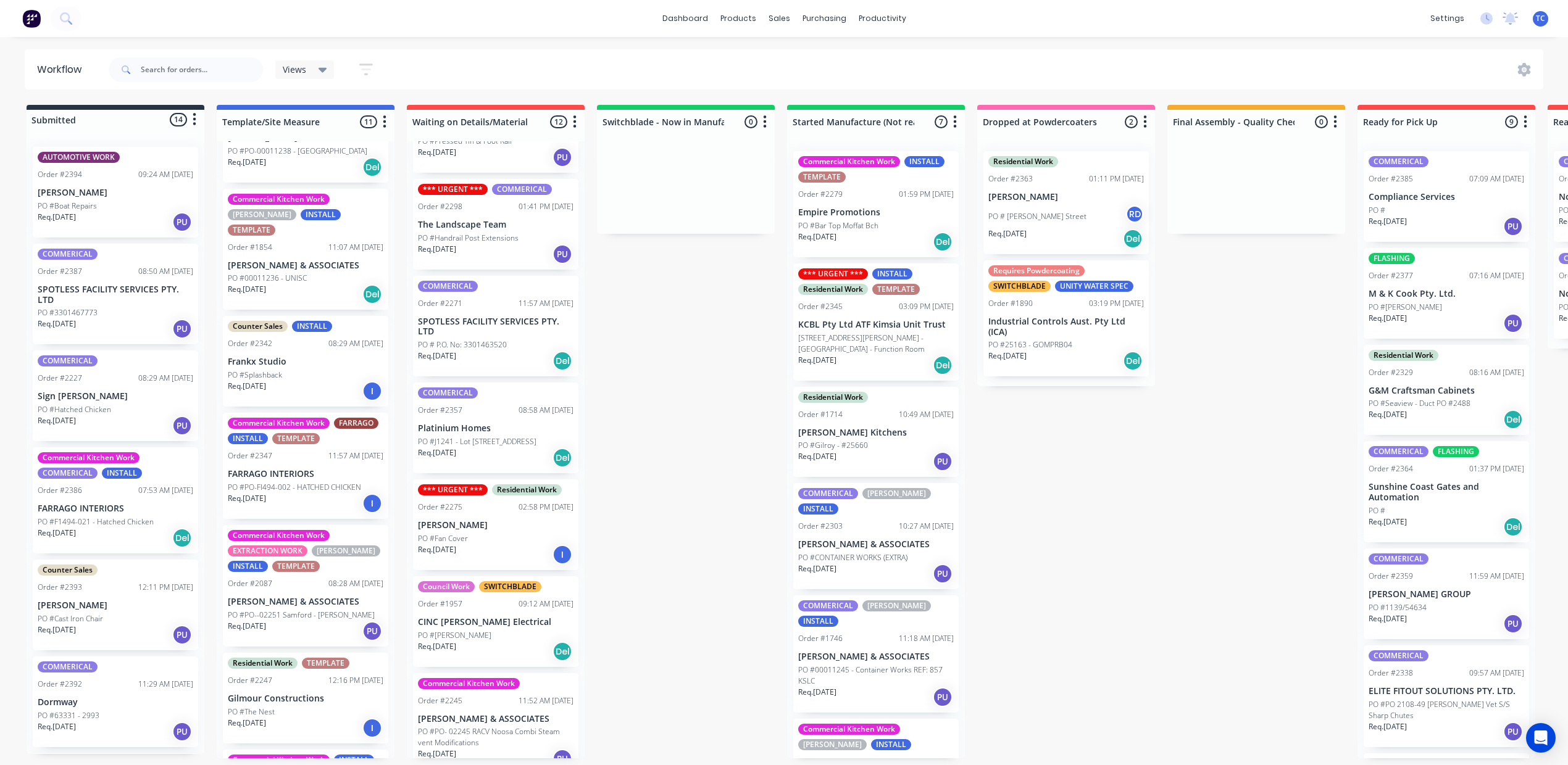
scroll to position [164, 0]
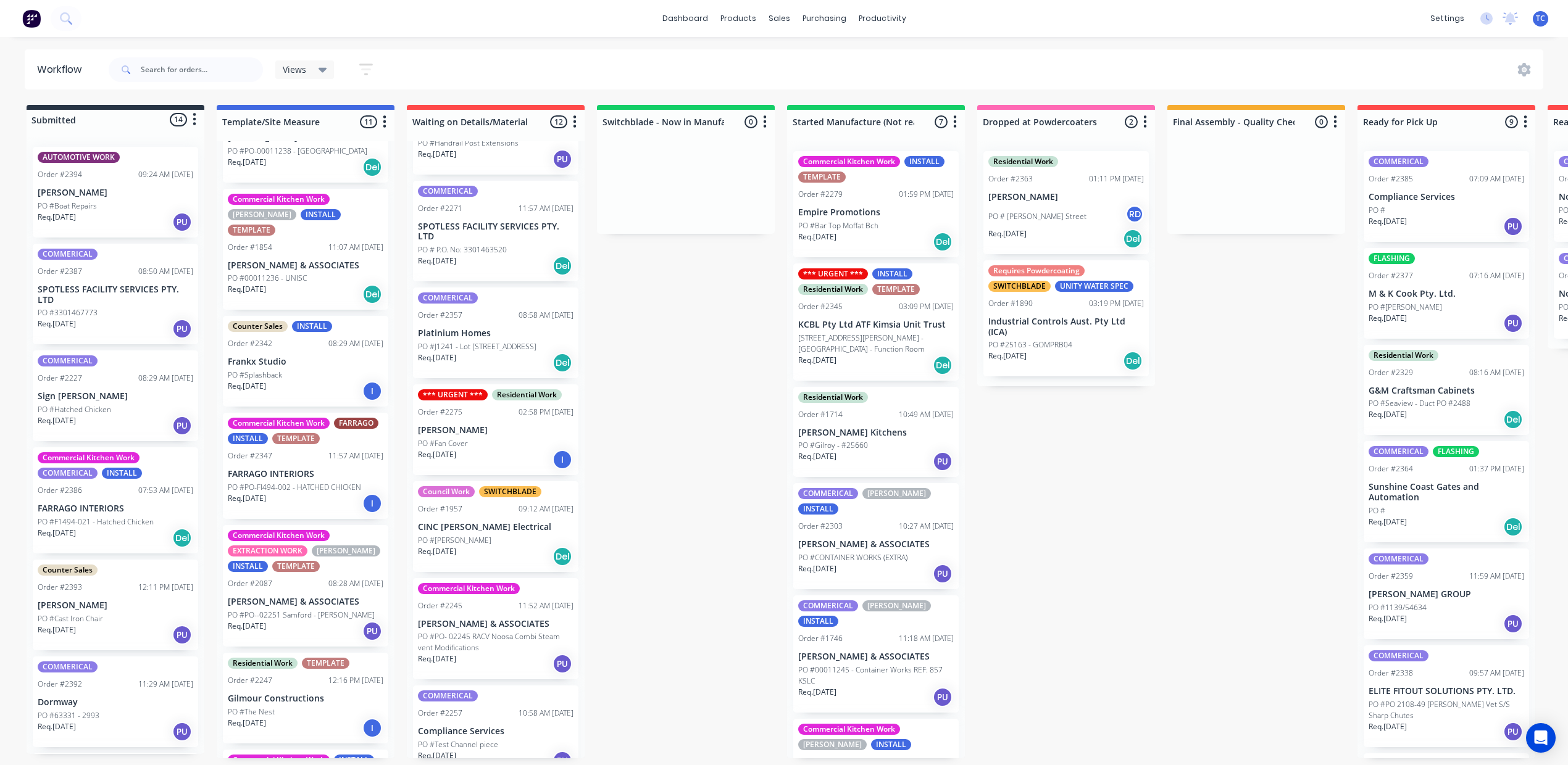
click at [574, 436] on p "[PERSON_NAME]" at bounding box center [495, 430] width 156 height 11
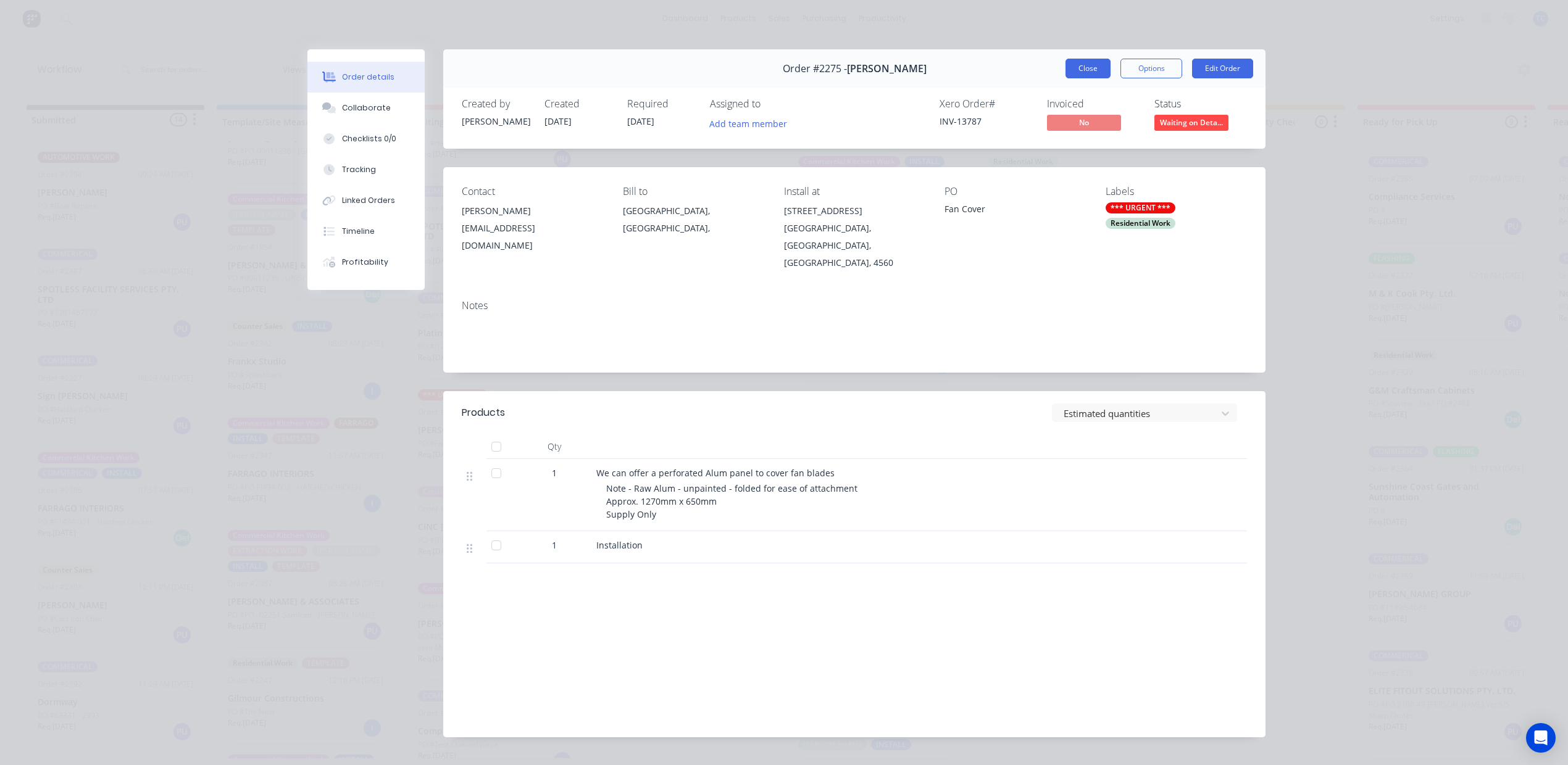
click at [1065, 78] on button "Close" at bounding box center [1087, 68] width 45 height 20
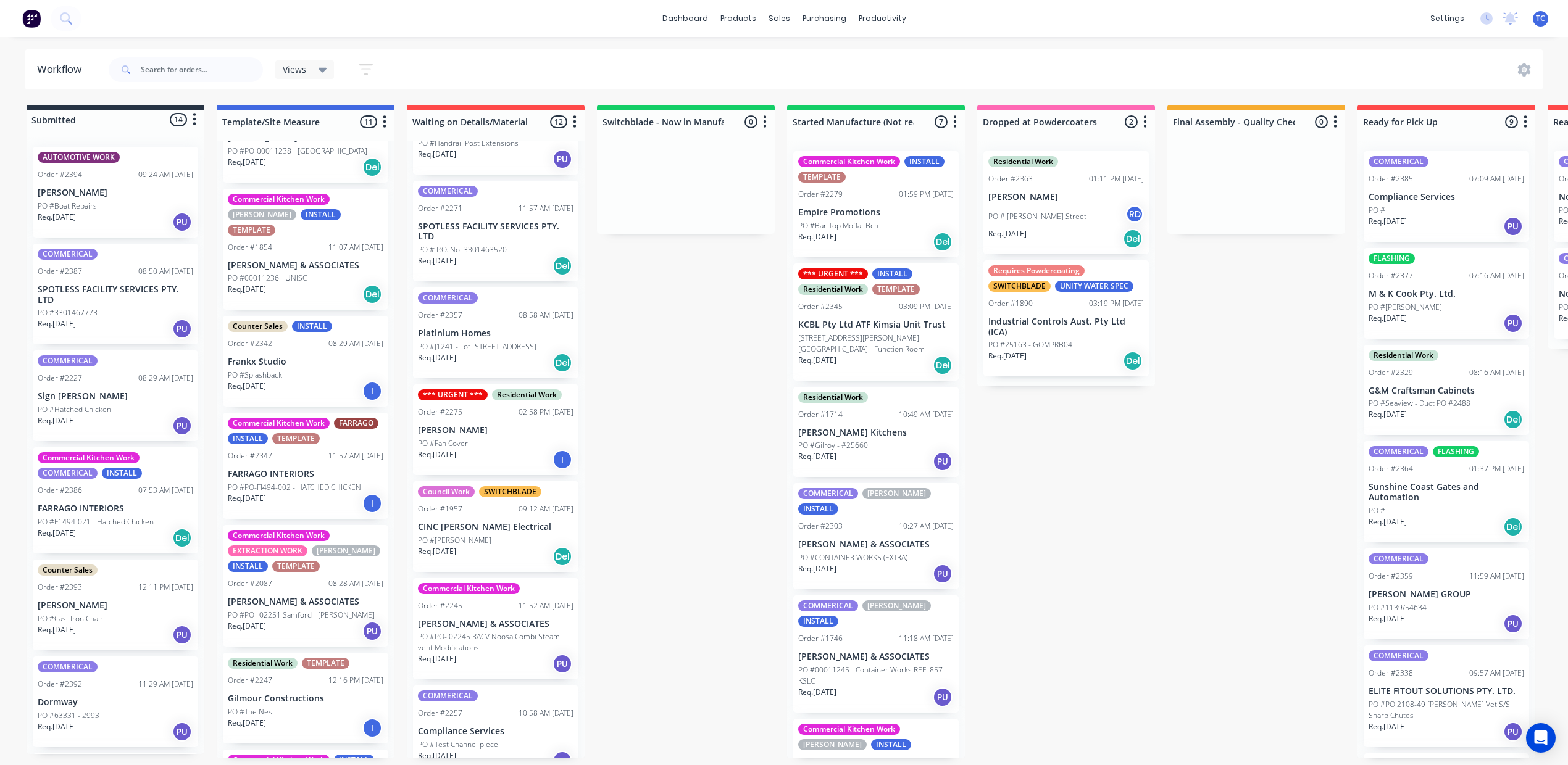
click at [468, 449] on p "PO #Fan Cover" at bounding box center [443, 444] width 50 height 11
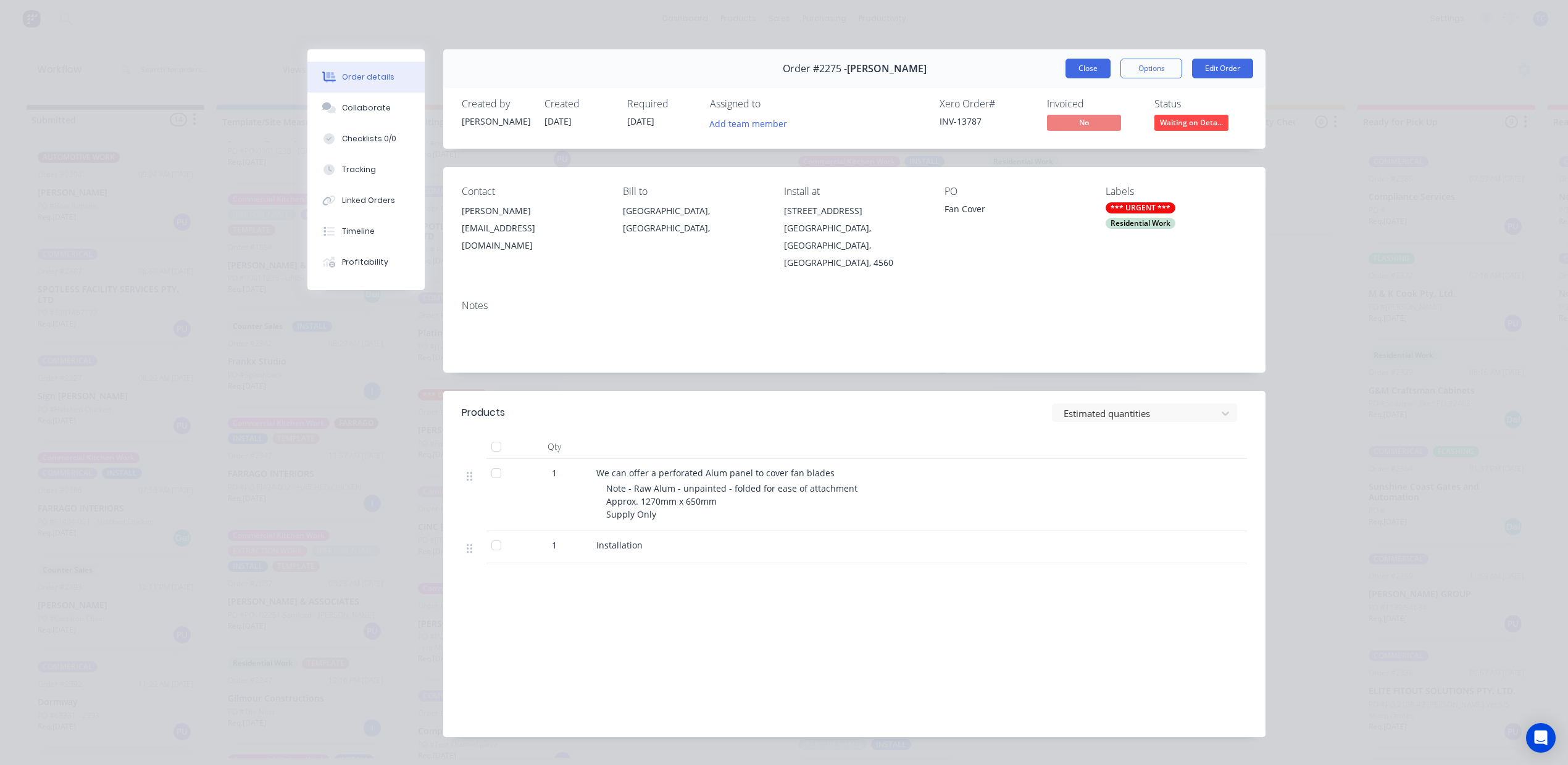
click at [1065, 78] on button "Close" at bounding box center [1087, 68] width 45 height 20
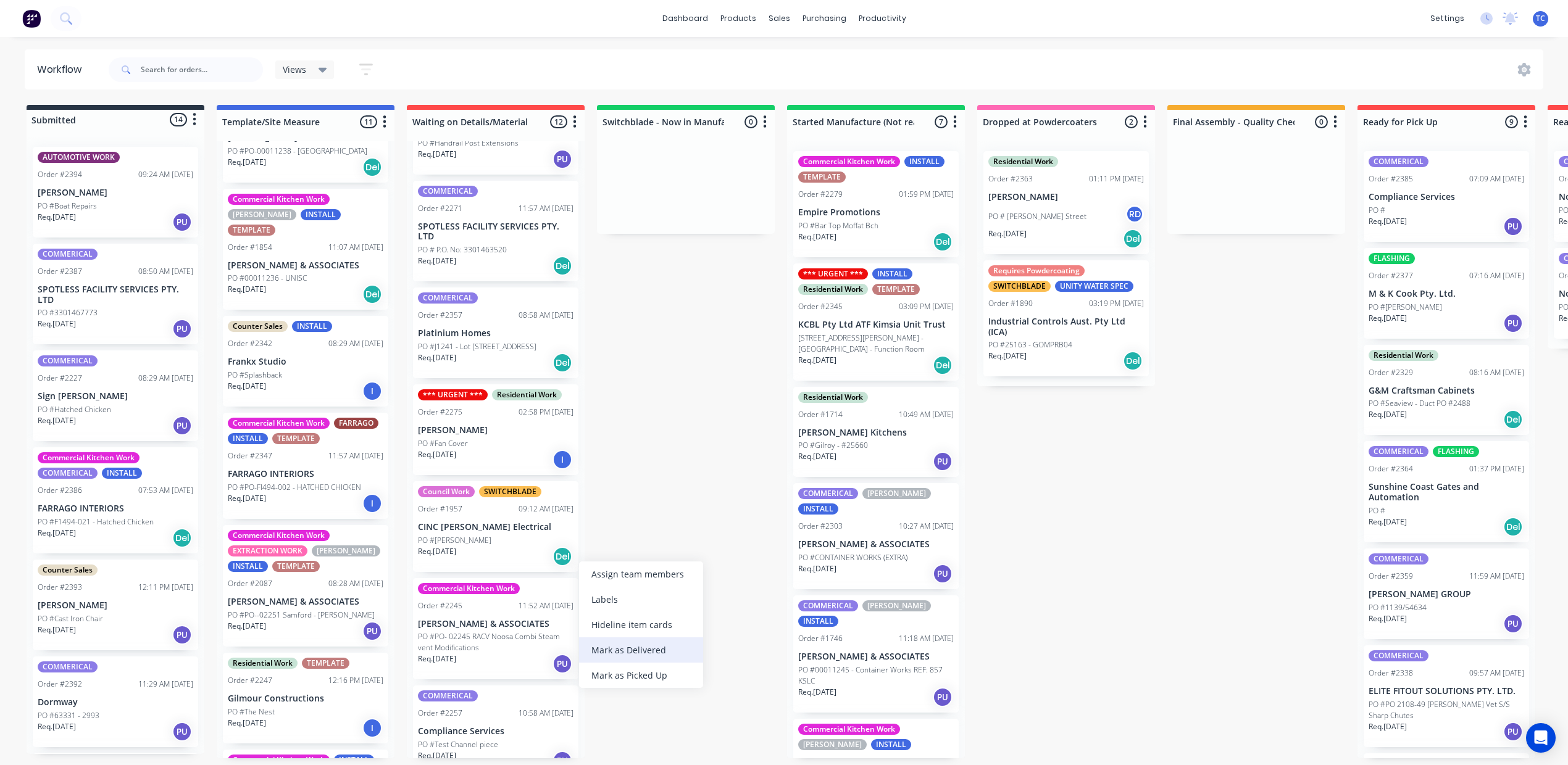
click at [650, 661] on div "Mark as Delivered" at bounding box center [642, 650] width 124 height 25
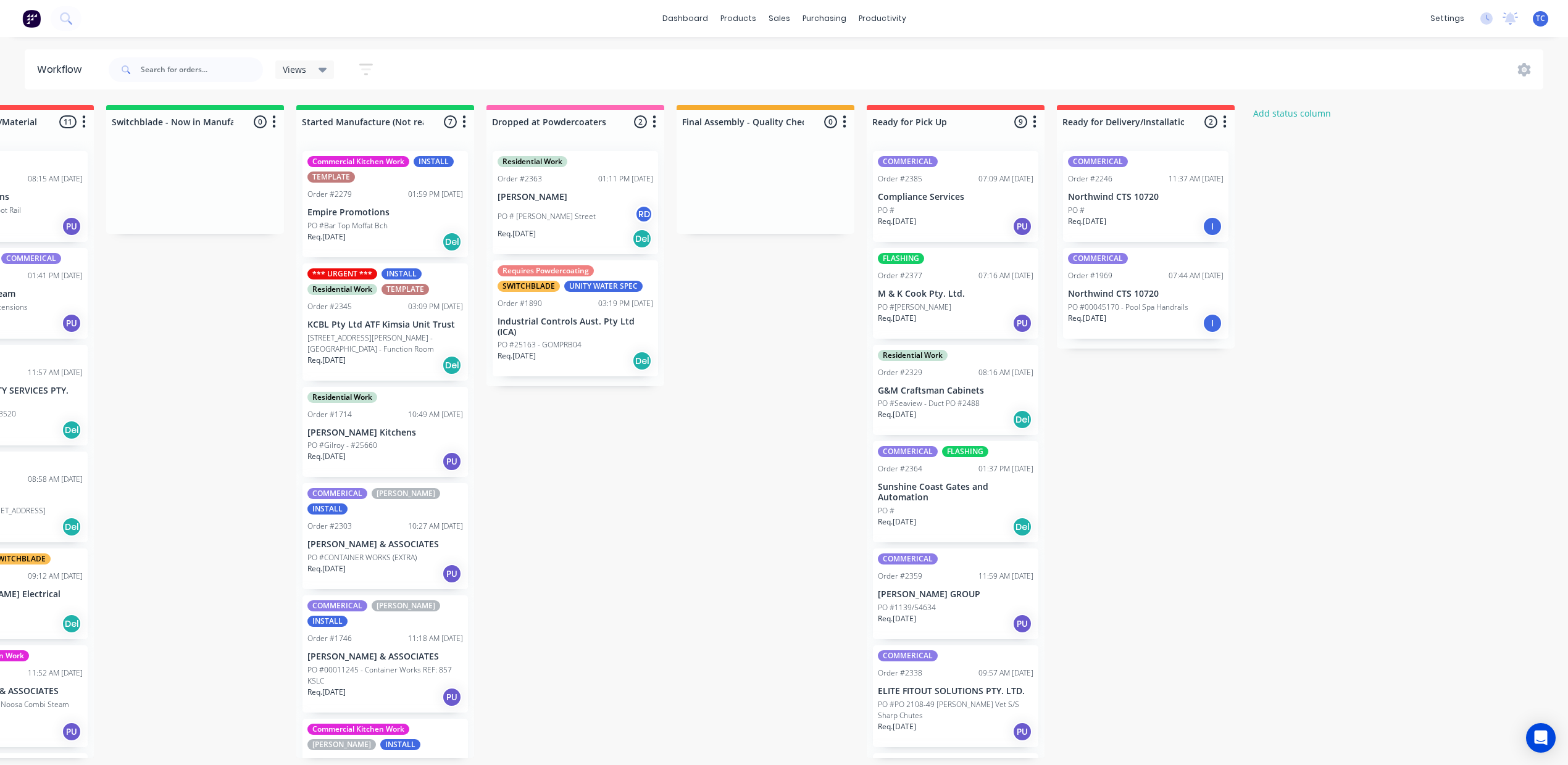
scroll to position [0, 734]
click at [1145, 67] on div "Workflow" at bounding box center [1164, 62] width 37 height 11
click at [682, 17] on link "dashboard" at bounding box center [685, 18] width 58 height 18
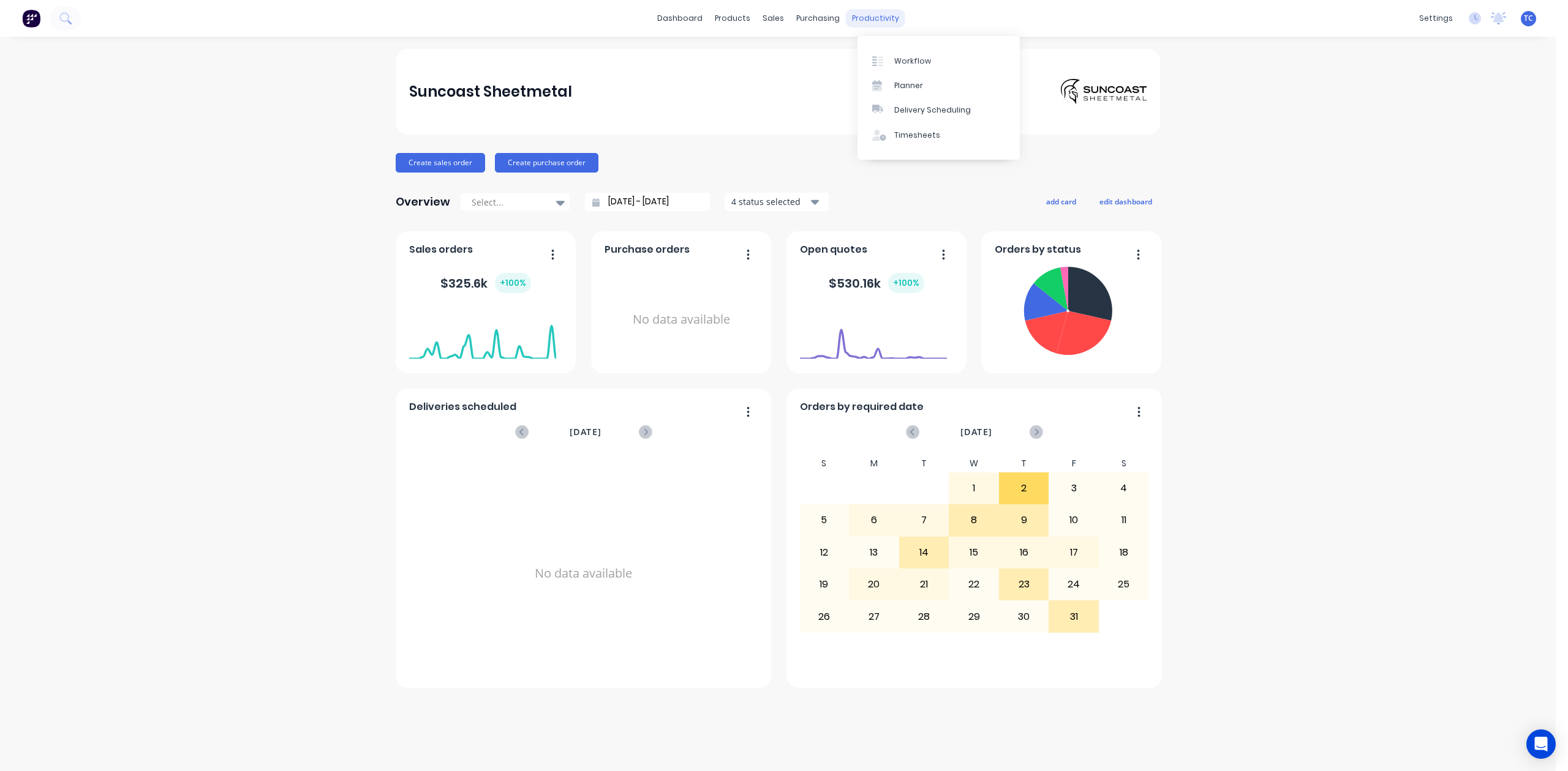
click at [885, 20] on div "productivity" at bounding box center [875, 18] width 60 height 18
click at [908, 66] on div "Workflow" at bounding box center [912, 62] width 37 height 11
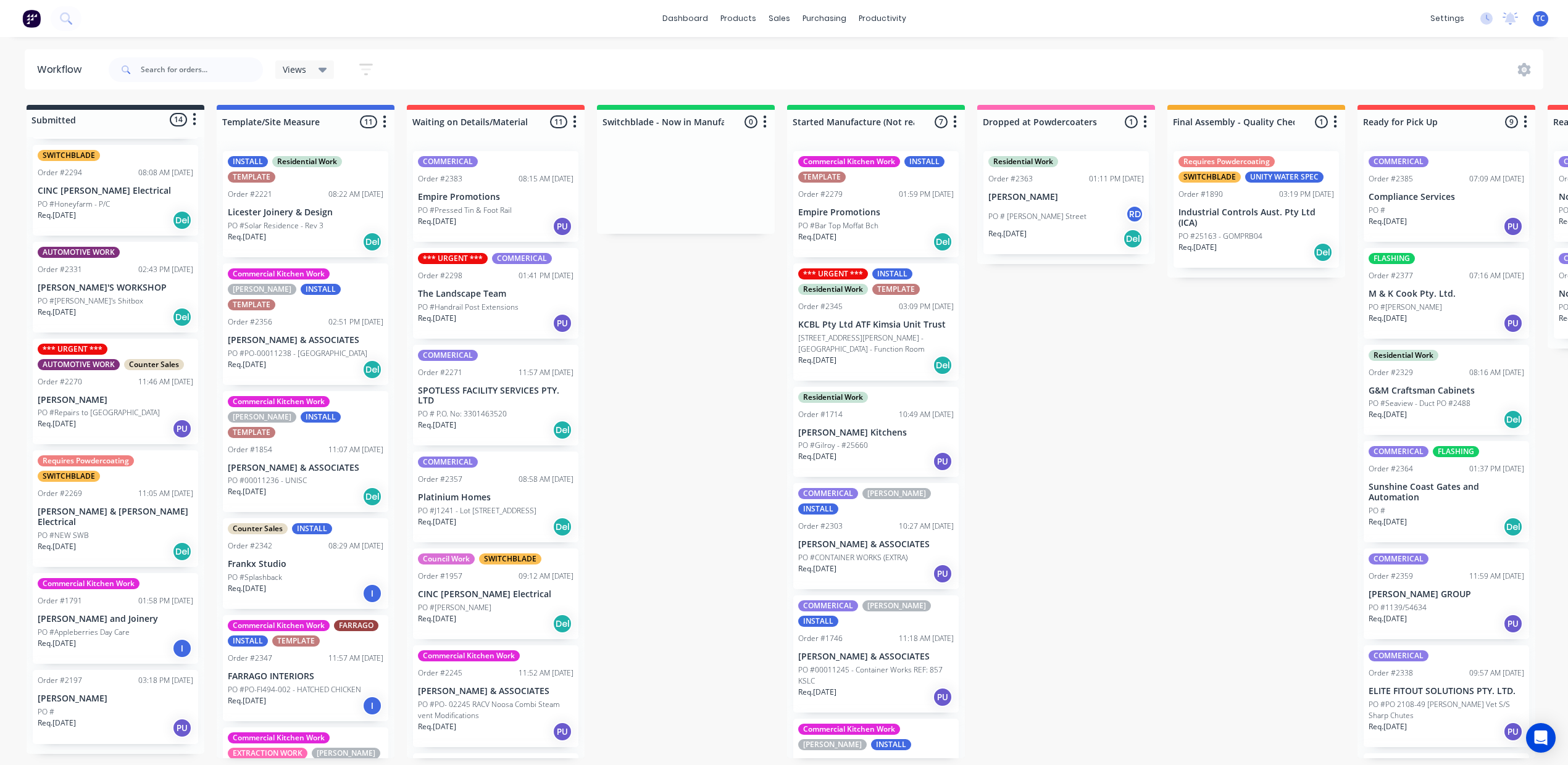
scroll to position [882, 0]
click at [124, 370] on div "Counter Sales" at bounding box center [154, 365] width 60 height 11
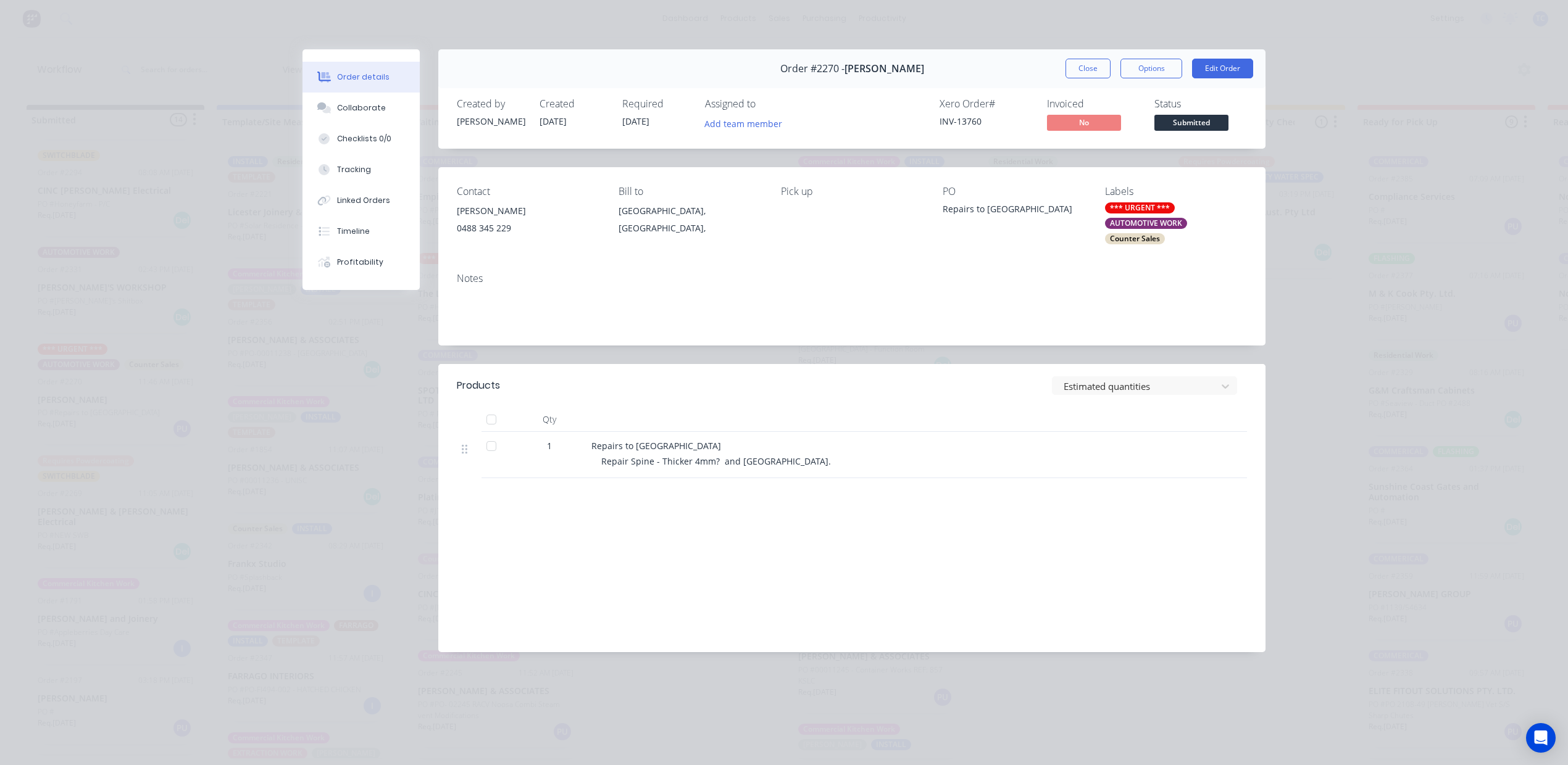
click at [1146, 213] on div "*** URGENT ***" at bounding box center [1140, 208] width 70 height 11
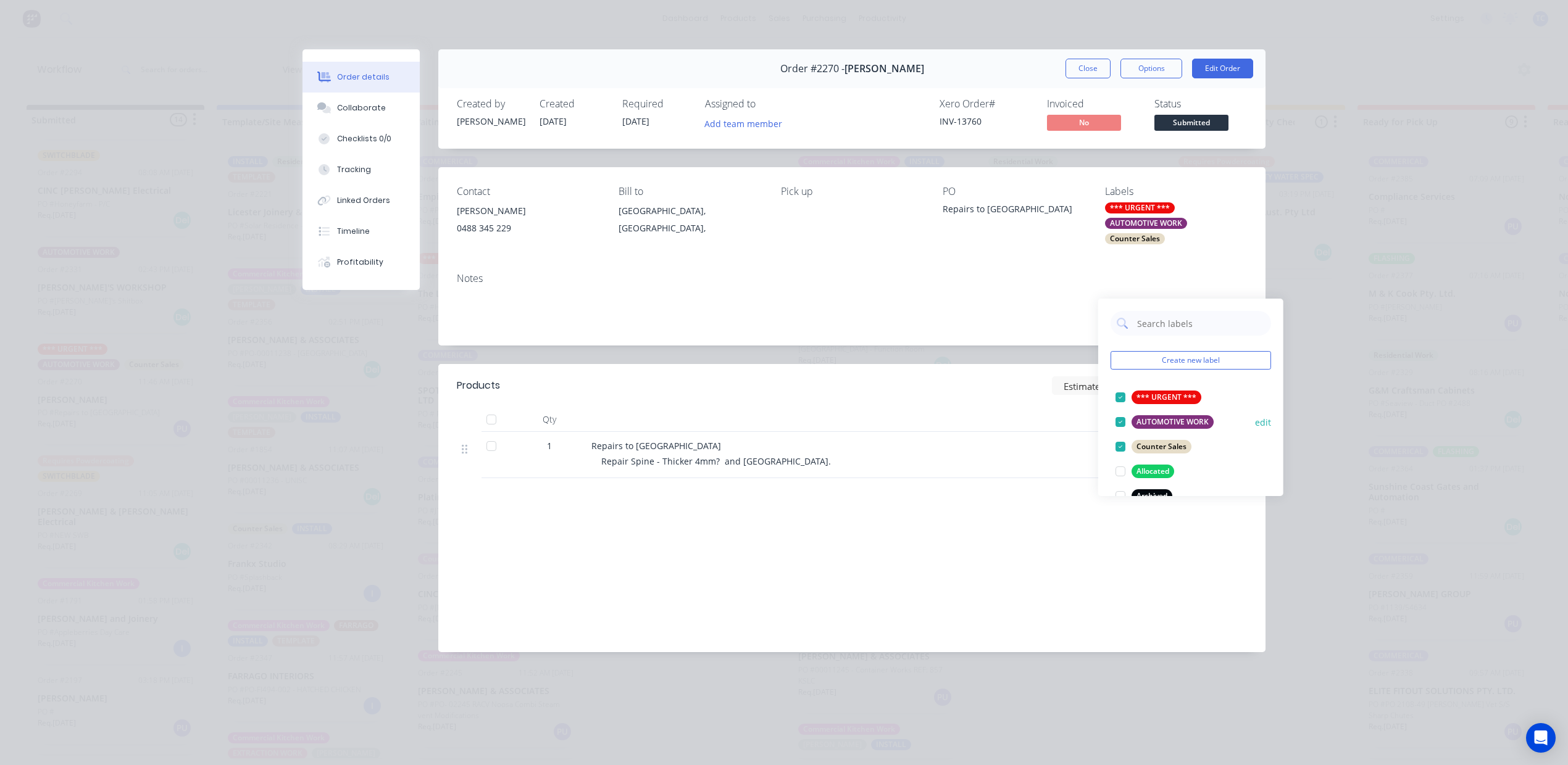
click at [1120, 403] on div at bounding box center [1121, 398] width 25 height 25
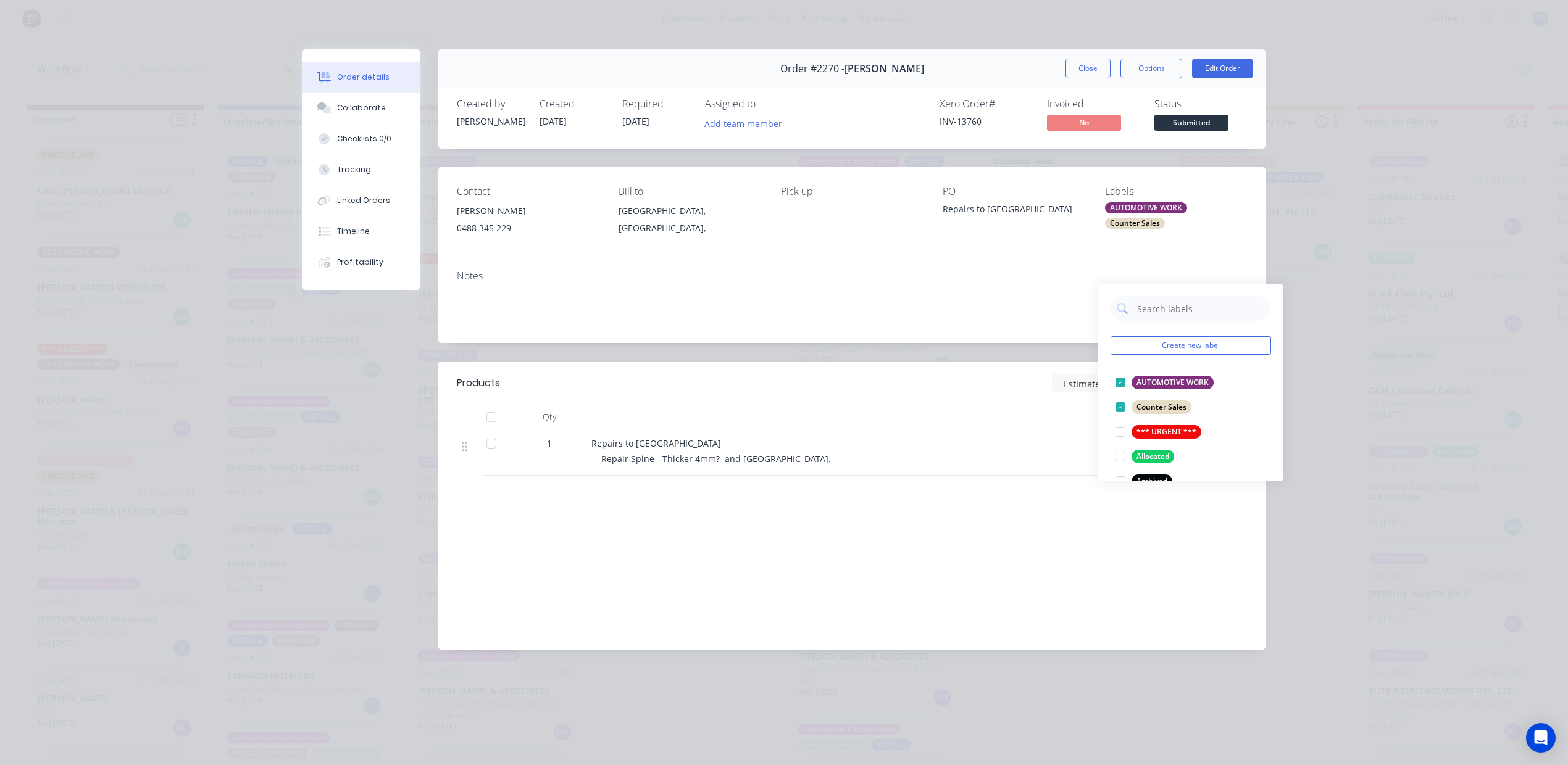
click at [1386, 225] on div "Order details Collaborate Checklists 0/0 Tracking Linked Orders Timeline Profit…" at bounding box center [784, 382] width 1568 height 765
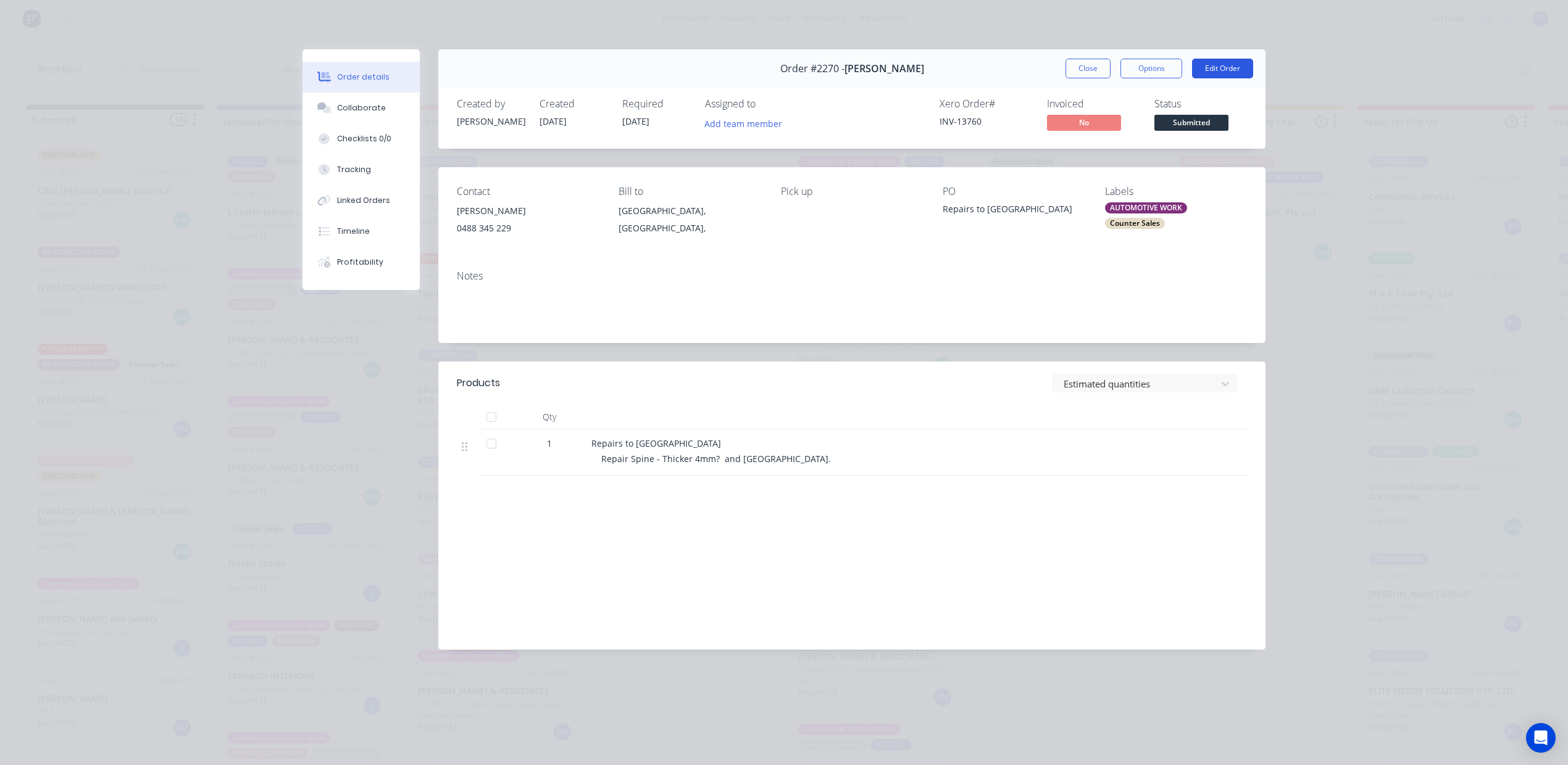
click at [1201, 78] on button "Edit Order" at bounding box center [1223, 68] width 61 height 20
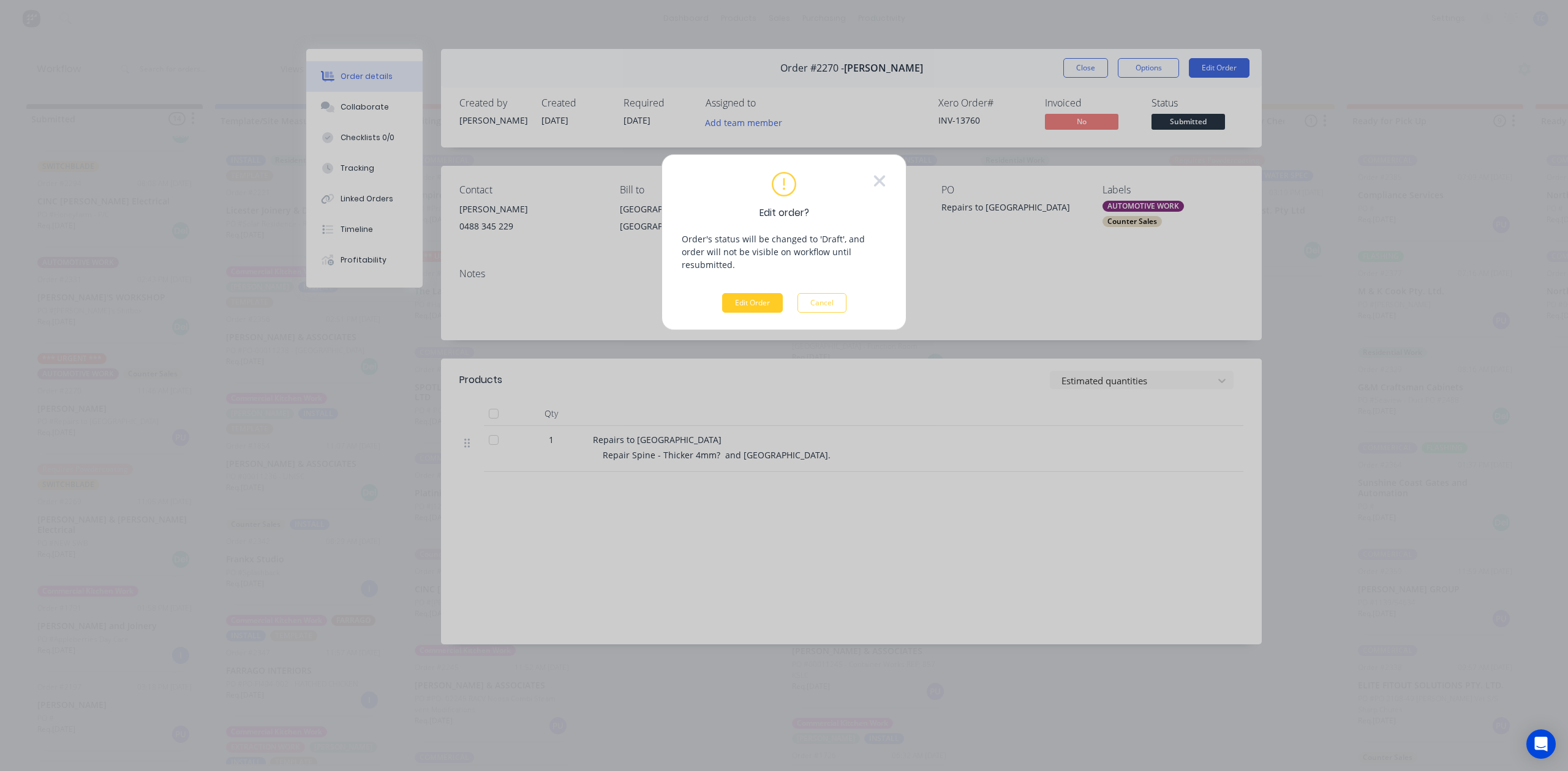
click at [744, 313] on button "Edit Order" at bounding box center [752, 303] width 61 height 20
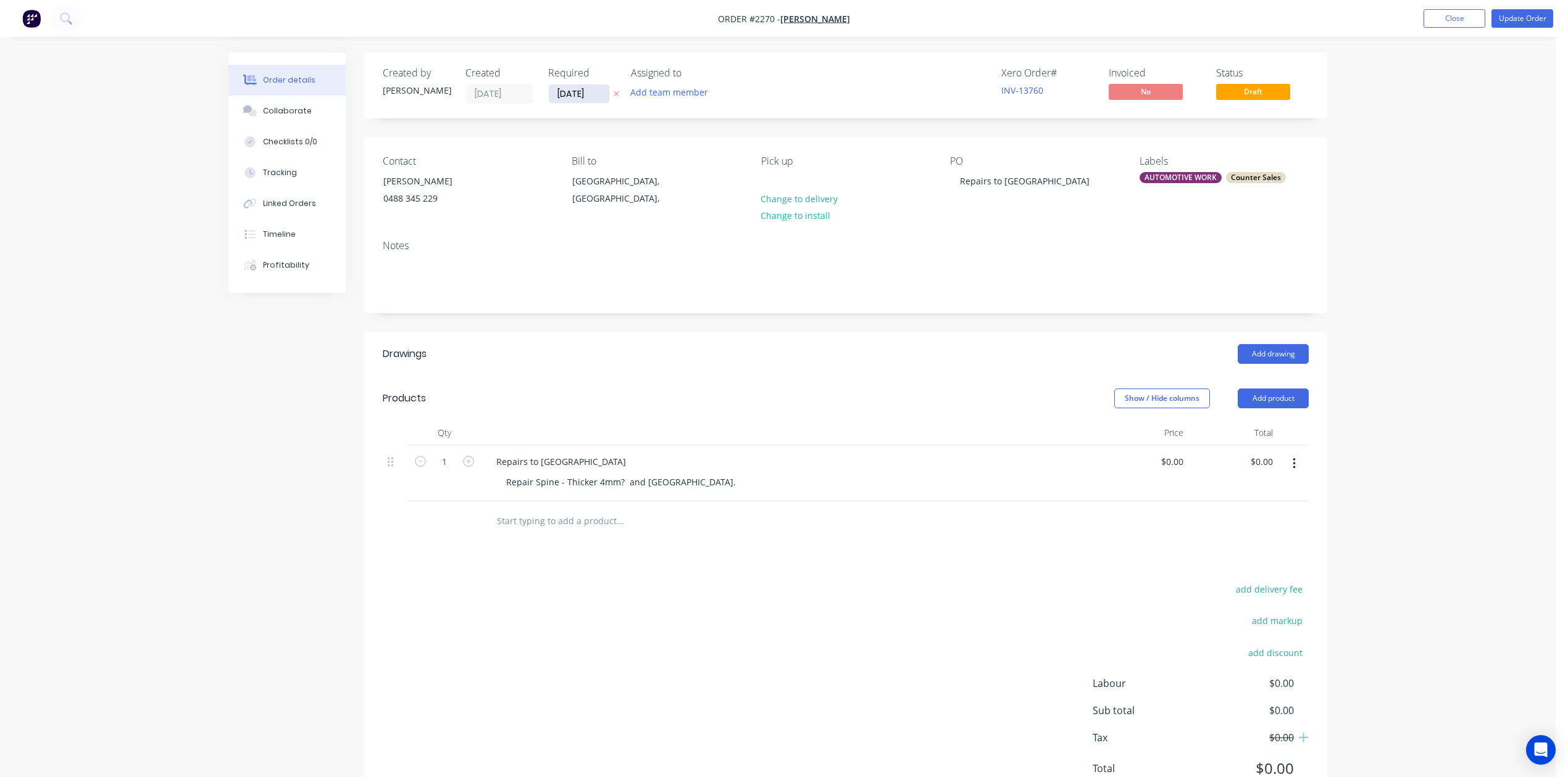
click at [609, 100] on input "[DATE]" at bounding box center [578, 93] width 60 height 18
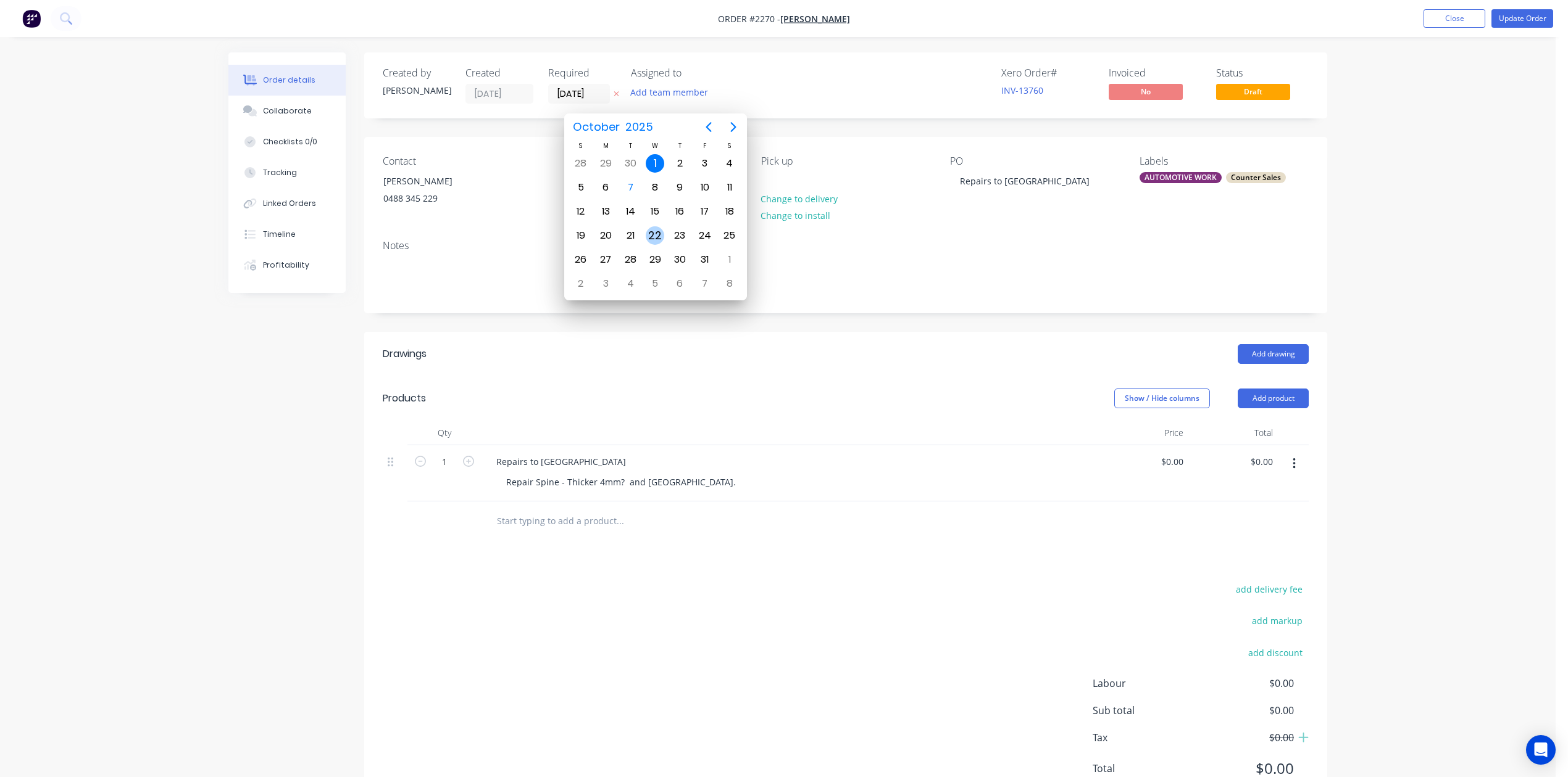
click at [652, 232] on div "22" at bounding box center [654, 235] width 18 height 18
type input "[DATE]"
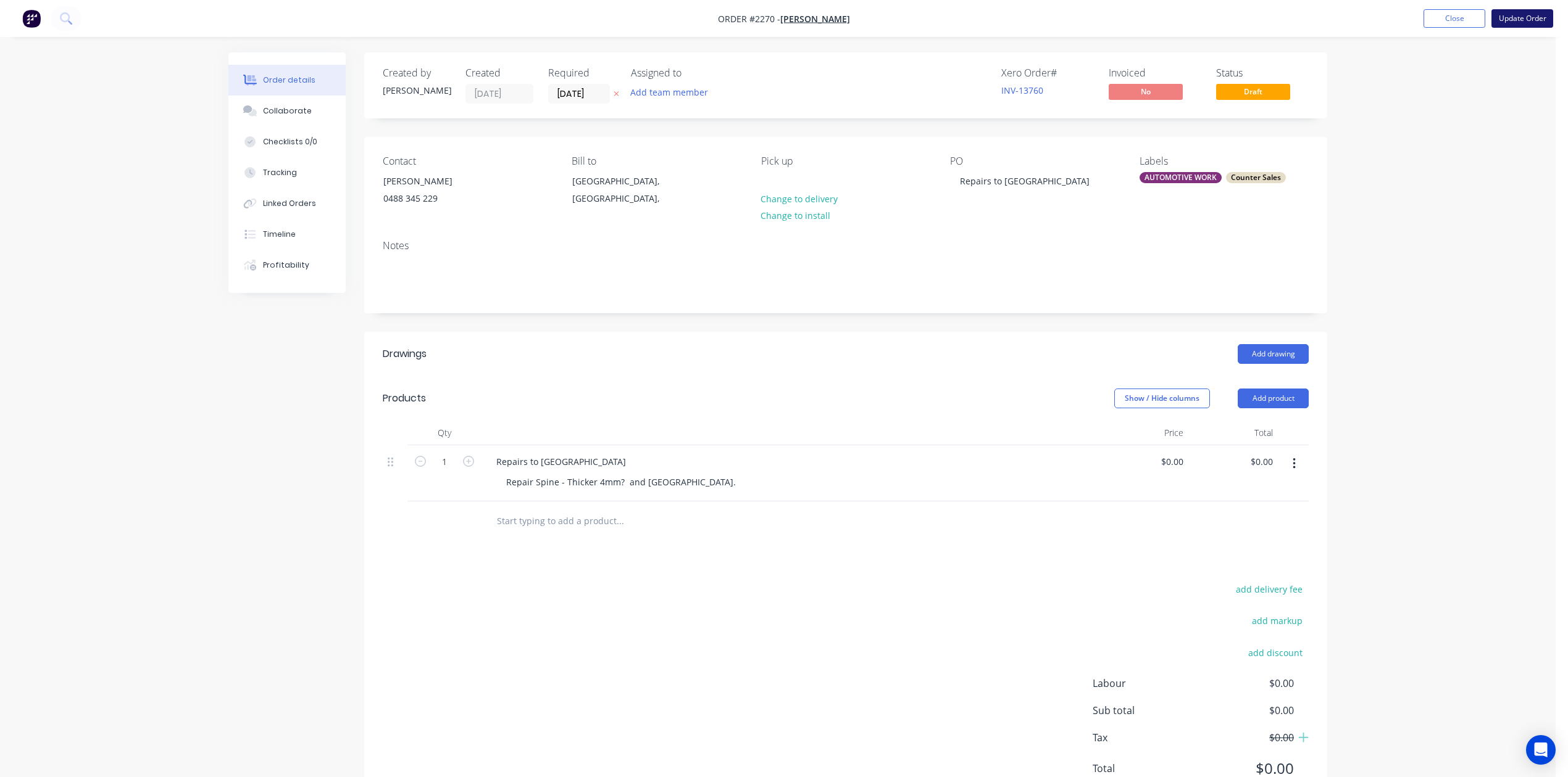
click at [1524, 13] on button "Update Order" at bounding box center [1522, 18] width 62 height 18
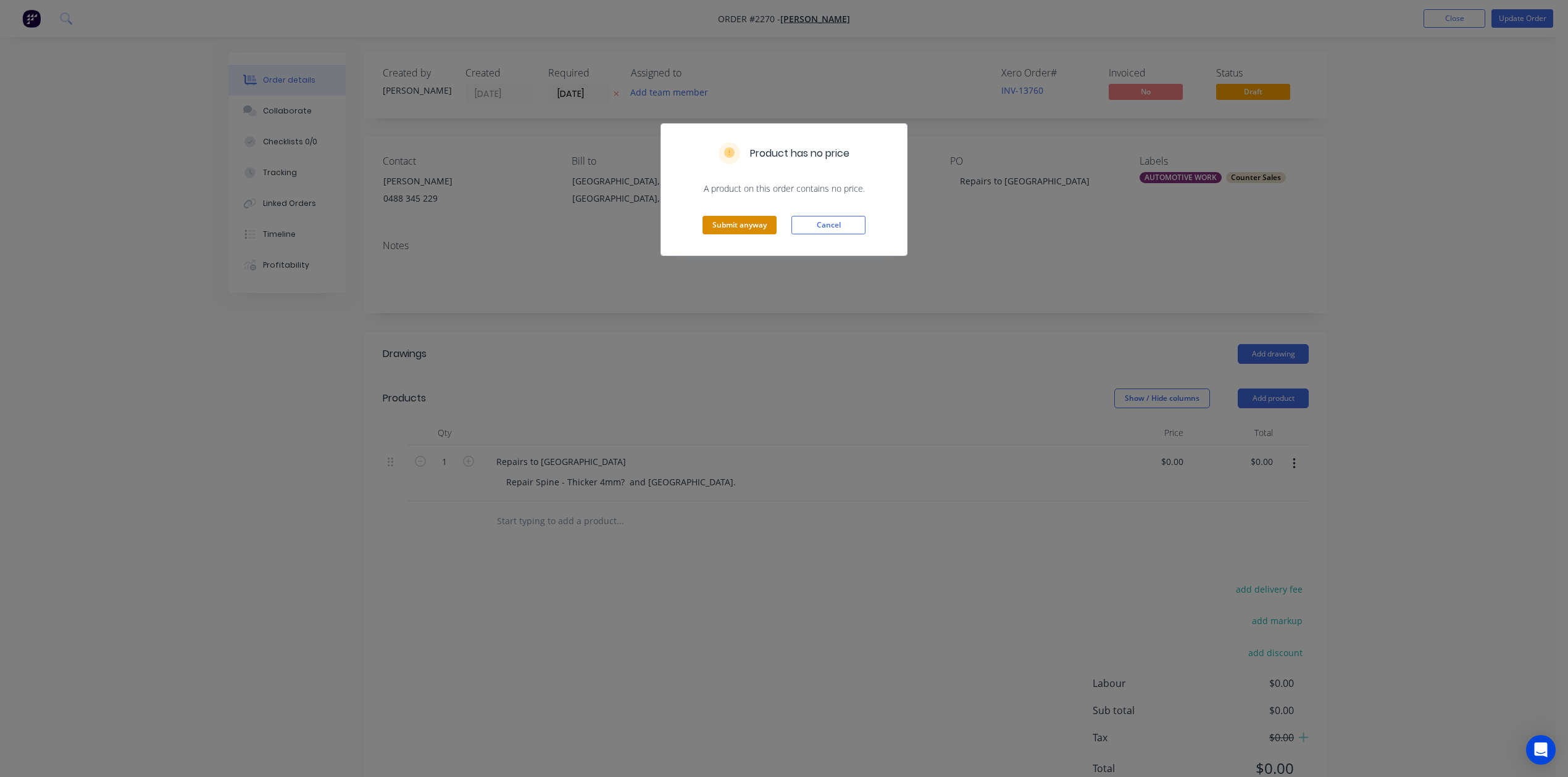
click at [750, 234] on button "Submit anyway" at bounding box center [739, 225] width 74 height 18
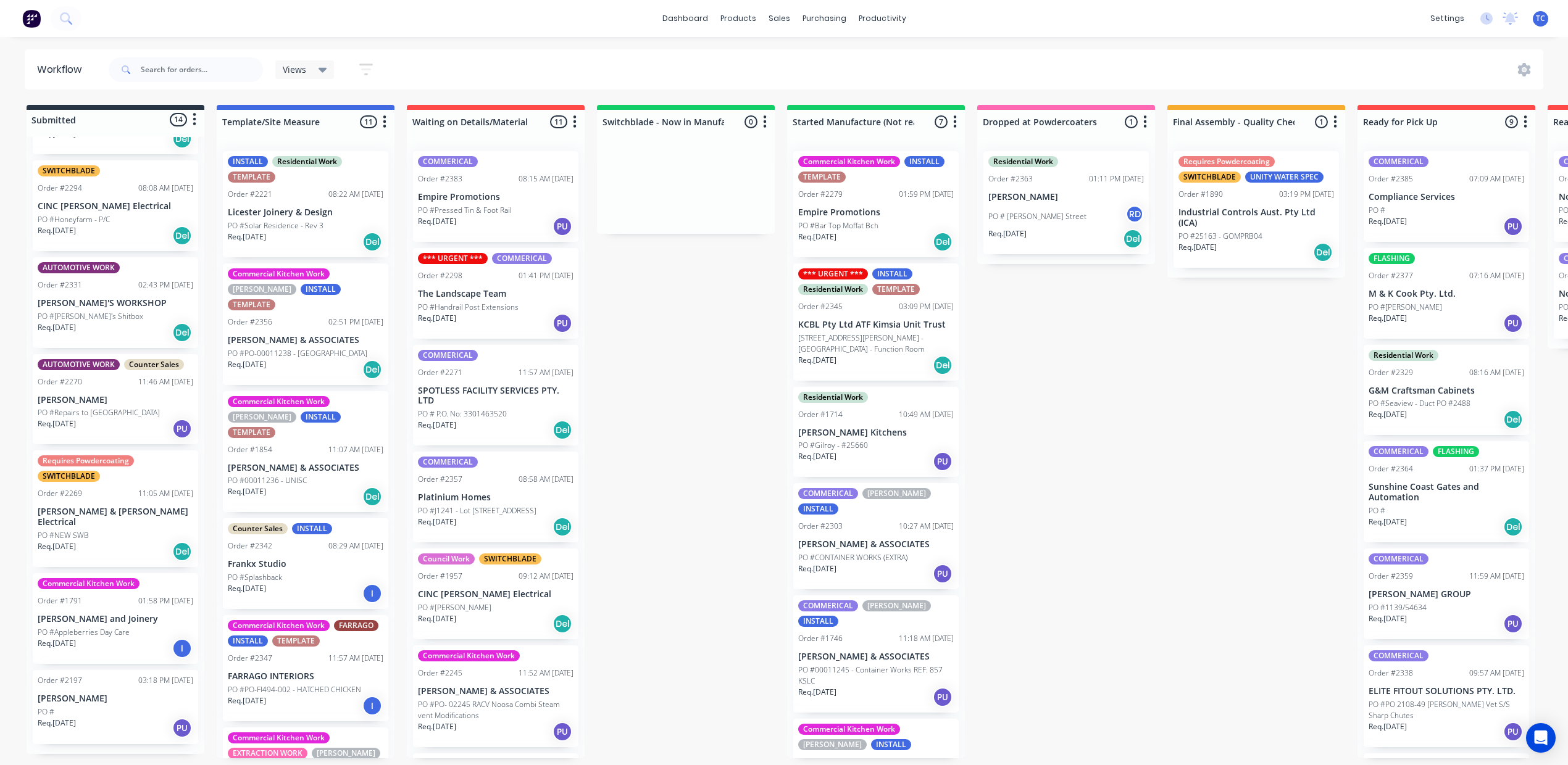
scroll to position [1031, 0]
click at [139, 707] on div "PO #" at bounding box center [115, 712] width 156 height 11
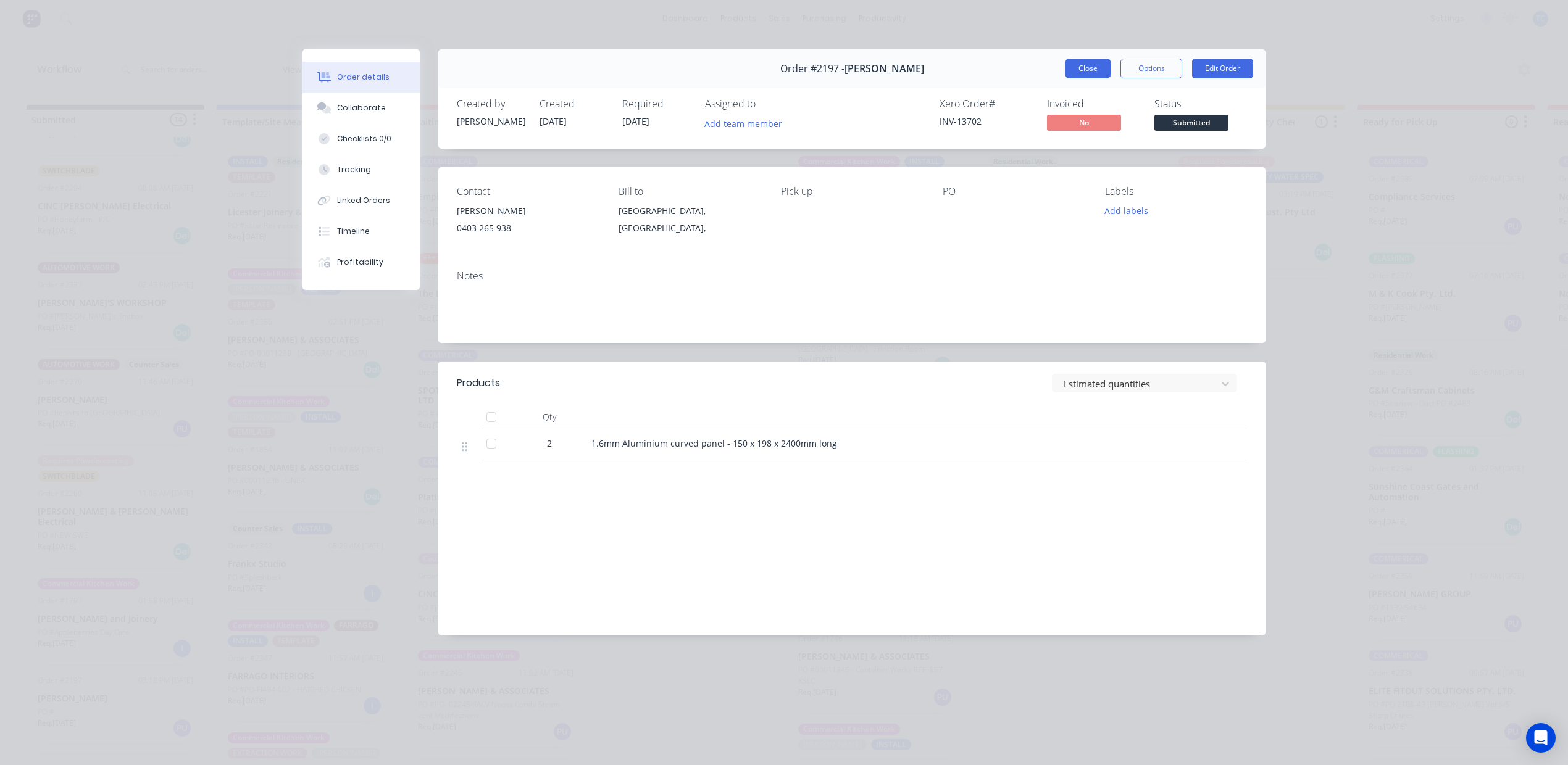
click at [1065, 78] on button "Close" at bounding box center [1087, 68] width 45 height 20
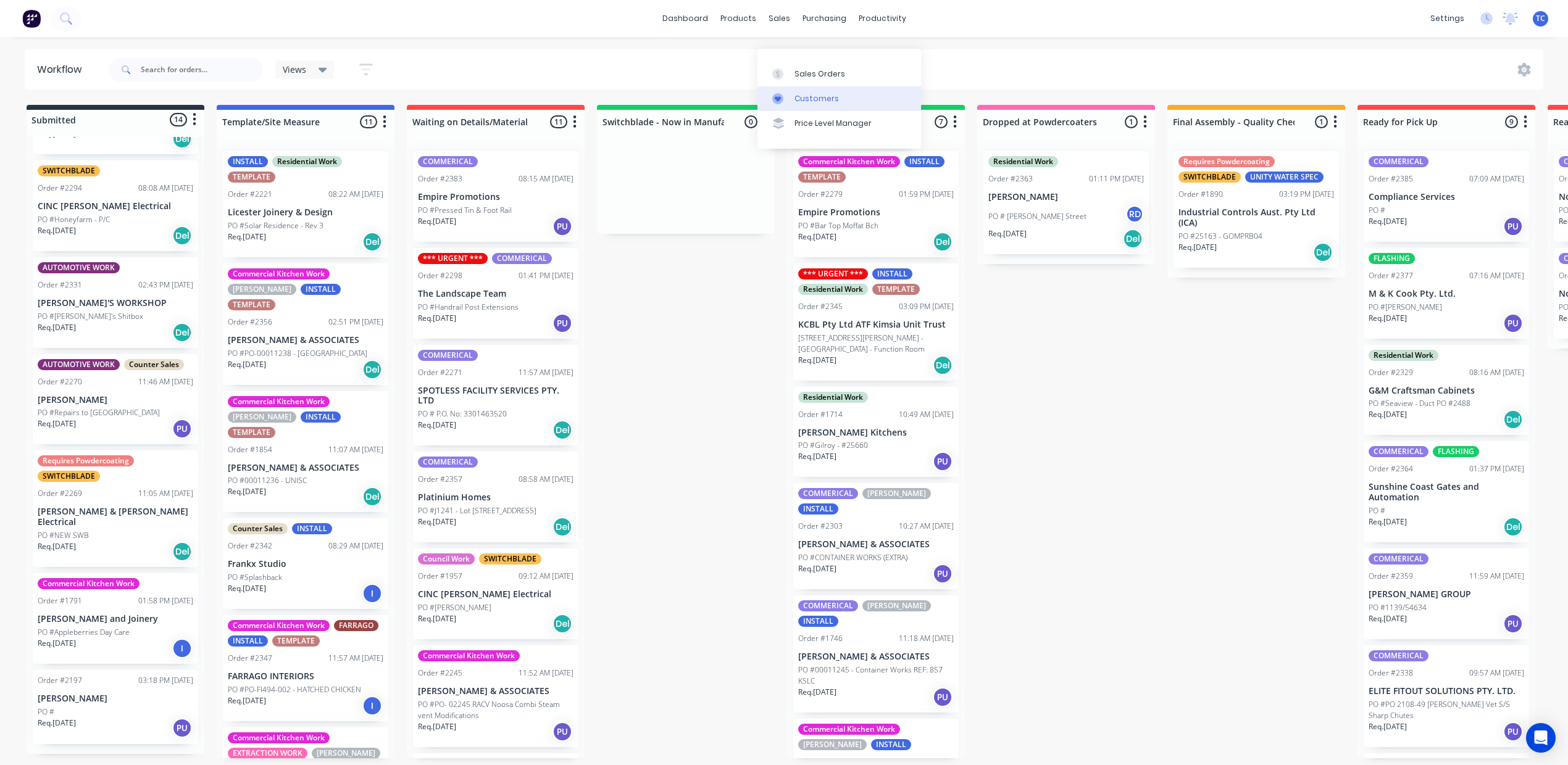
click at [815, 97] on div "Customers" at bounding box center [817, 98] width 44 height 11
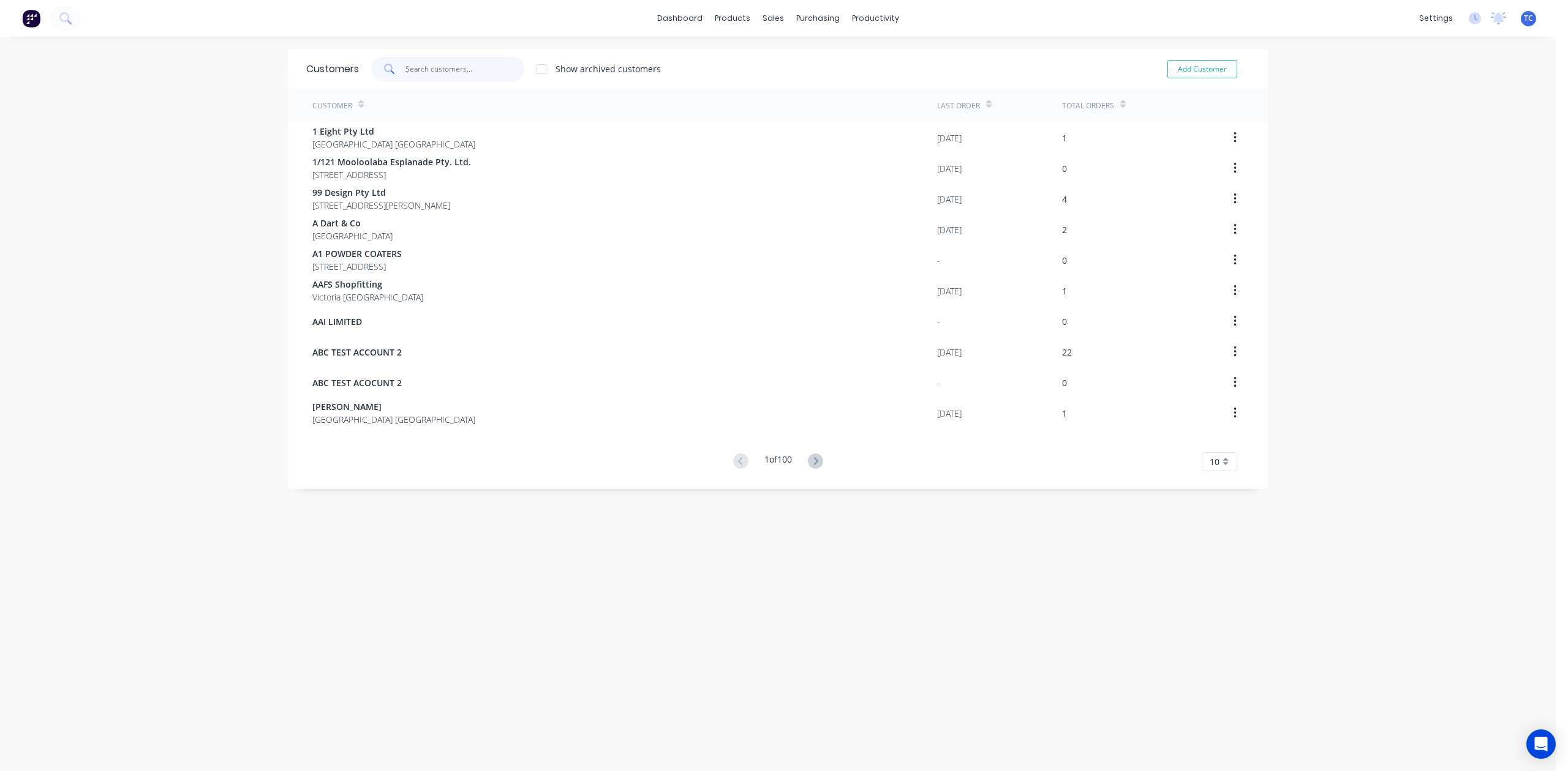
click at [434, 75] on input "text" at bounding box center [465, 69] width 120 height 25
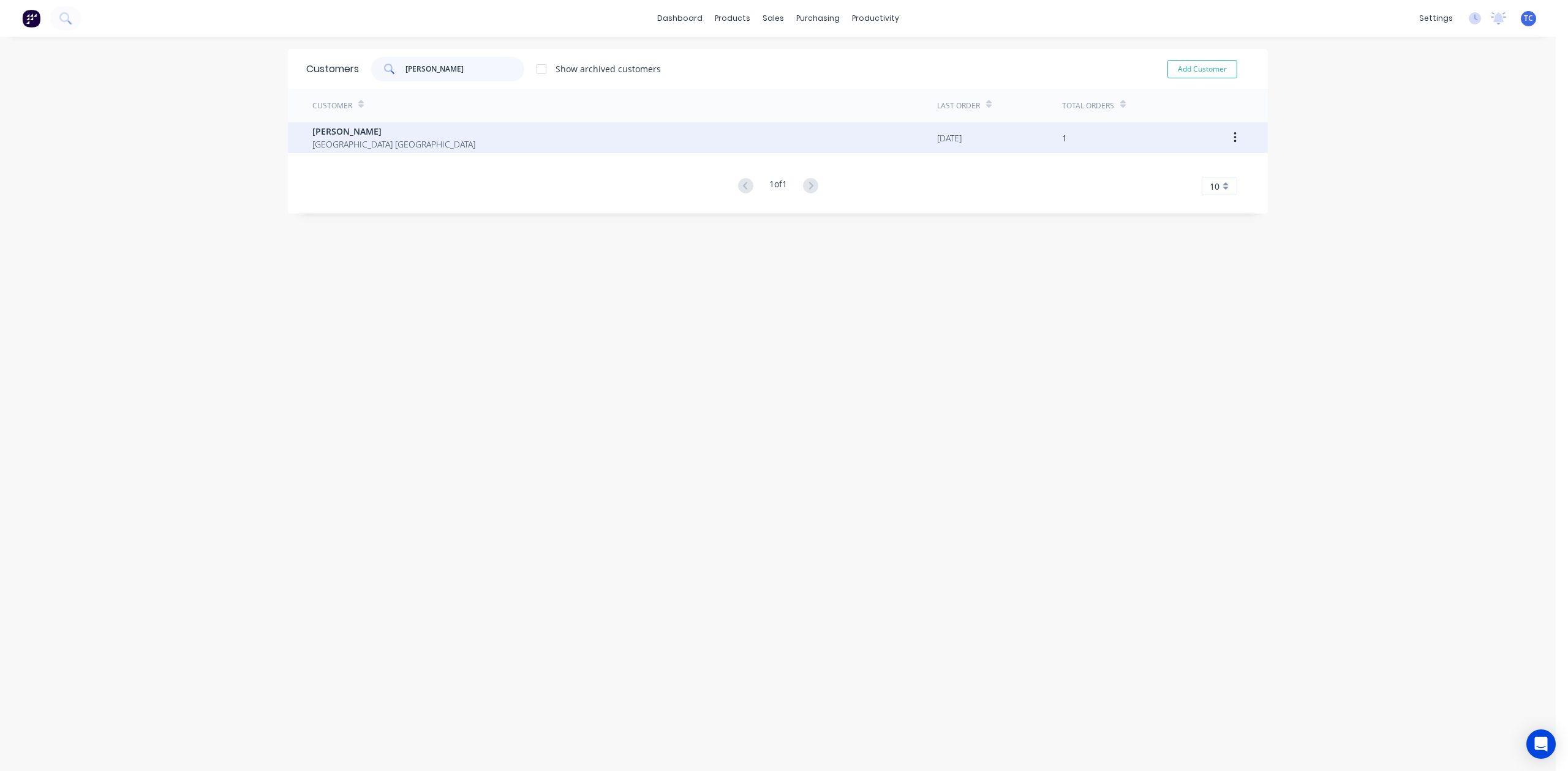
type input "[PERSON_NAME]"
click at [361, 125] on span "[PERSON_NAME]" at bounding box center [394, 132] width 163 height 13
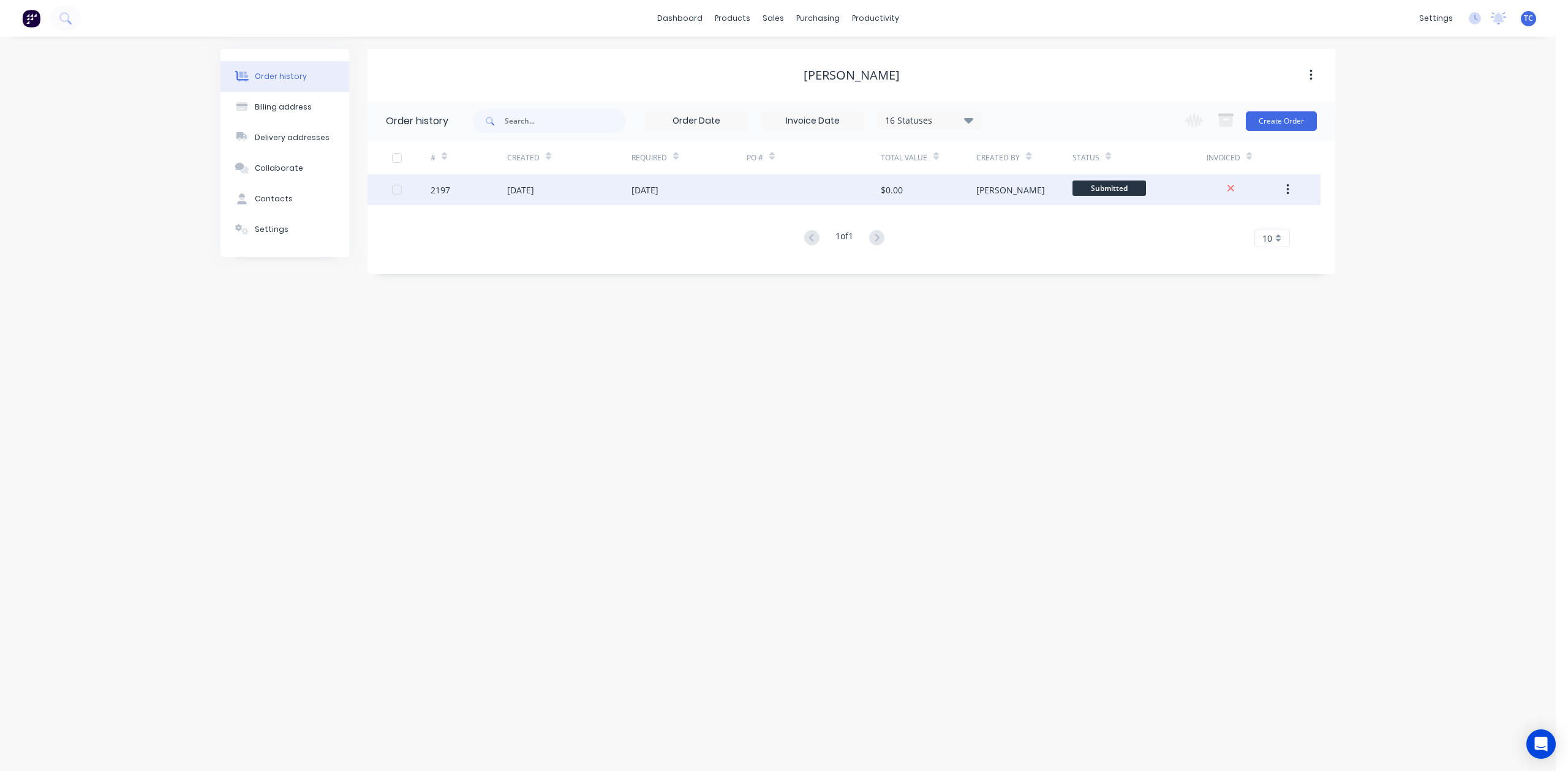
click at [1277, 187] on button "button" at bounding box center [1287, 189] width 28 height 22
click at [1218, 226] on div "Archive" at bounding box center [1243, 222] width 94 height 18
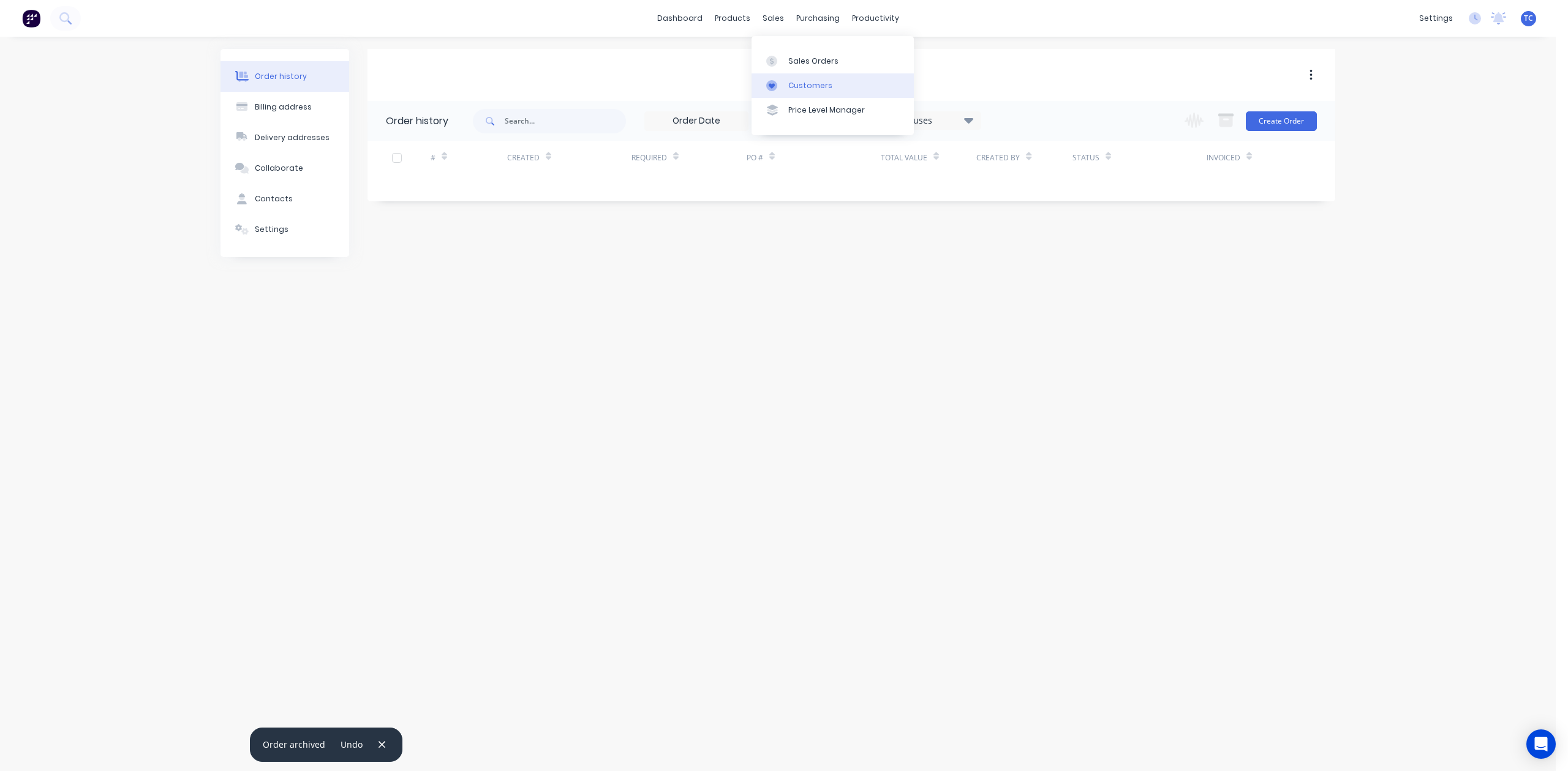
click at [809, 91] on div "Customers" at bounding box center [810, 86] width 44 height 11
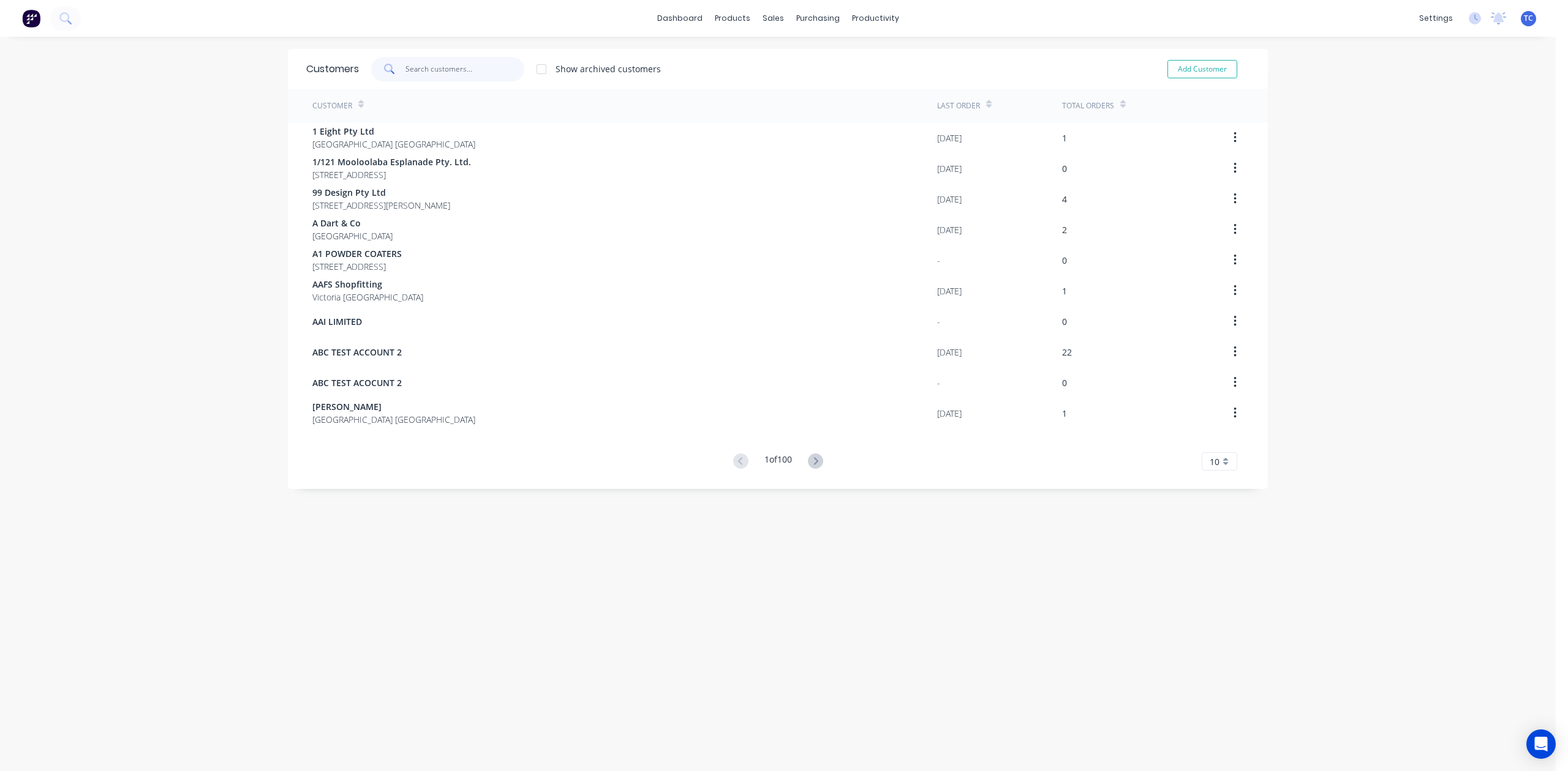
click at [432, 64] on input "text" at bounding box center [465, 69] width 120 height 25
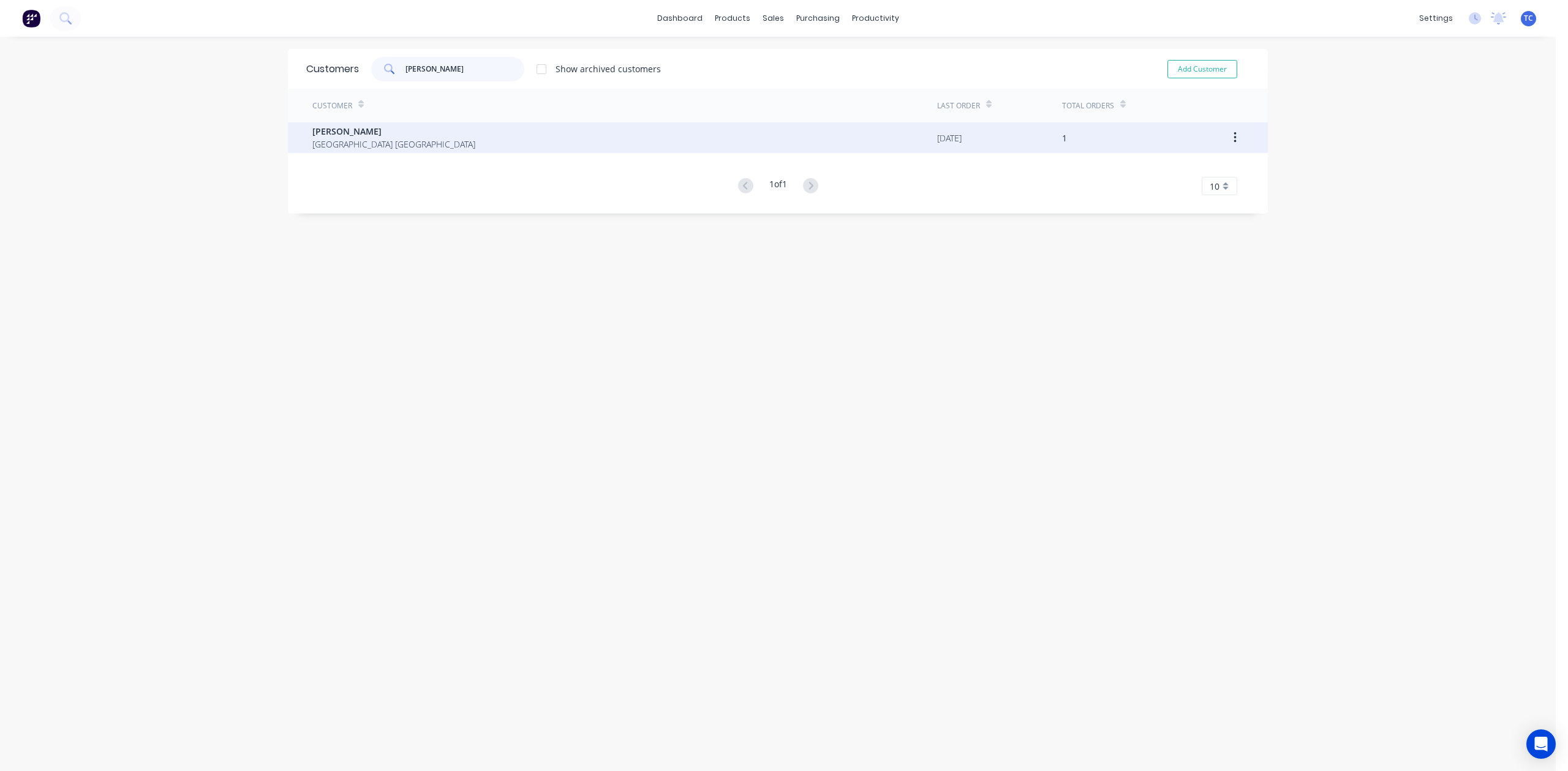
type input "[PERSON_NAME]"
click at [374, 138] on span "[GEOGRAPHIC_DATA] [GEOGRAPHIC_DATA]" at bounding box center [394, 144] width 163 height 13
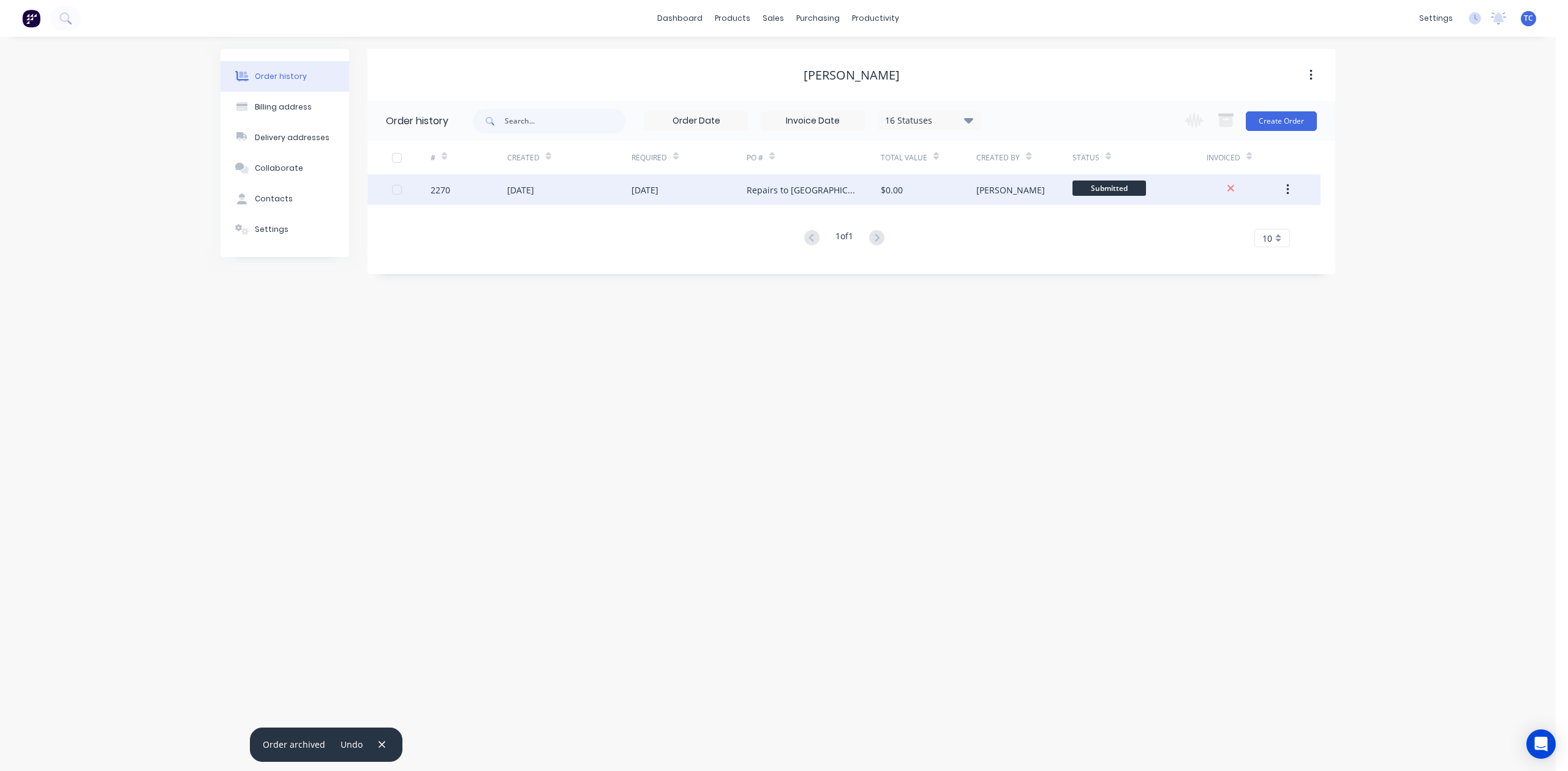
click at [1282, 188] on button "button" at bounding box center [1287, 189] width 28 height 22
click at [1220, 226] on div "Archive" at bounding box center [1243, 222] width 94 height 18
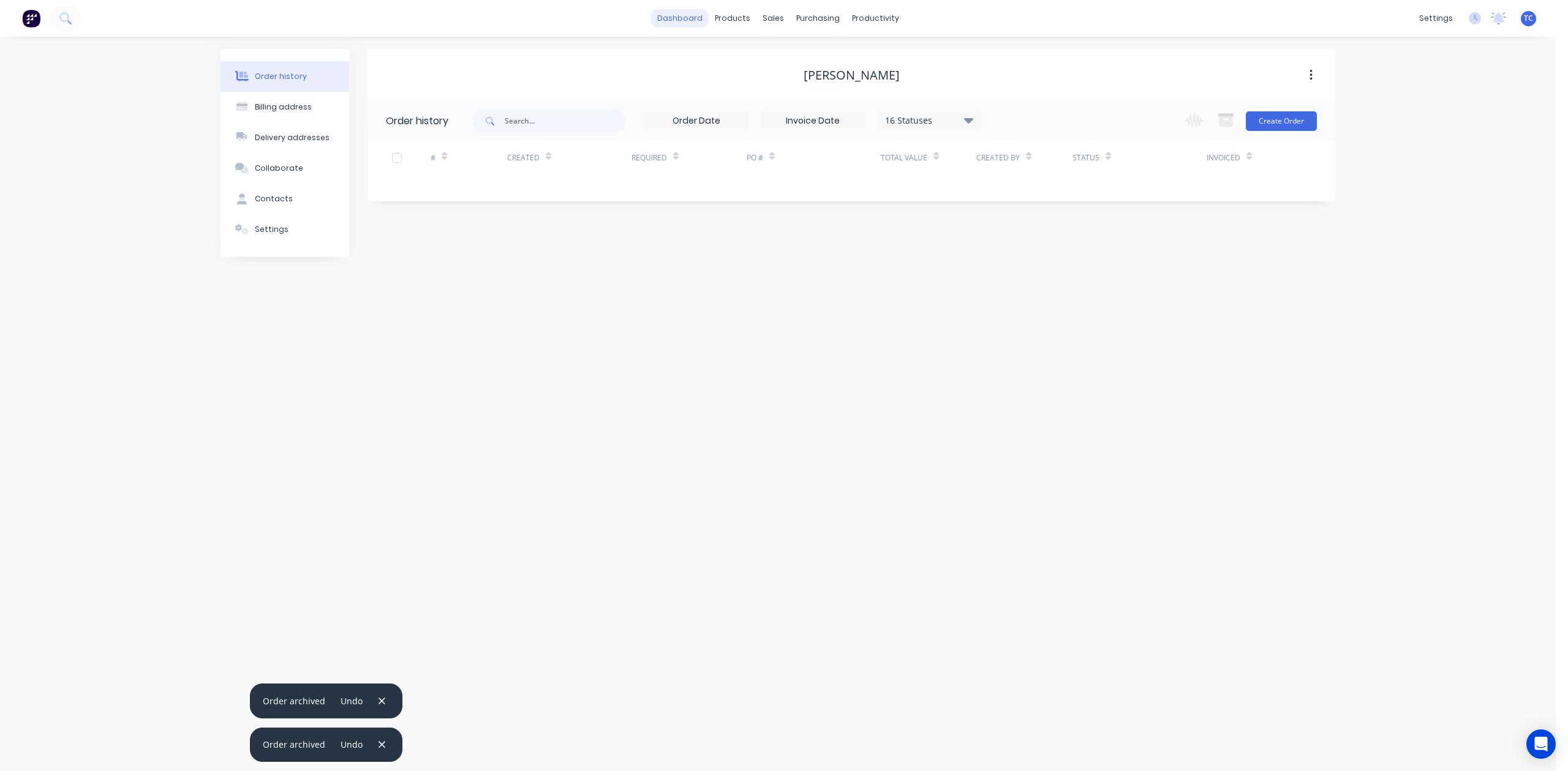
click at [662, 15] on link "dashboard" at bounding box center [679, 18] width 58 height 18
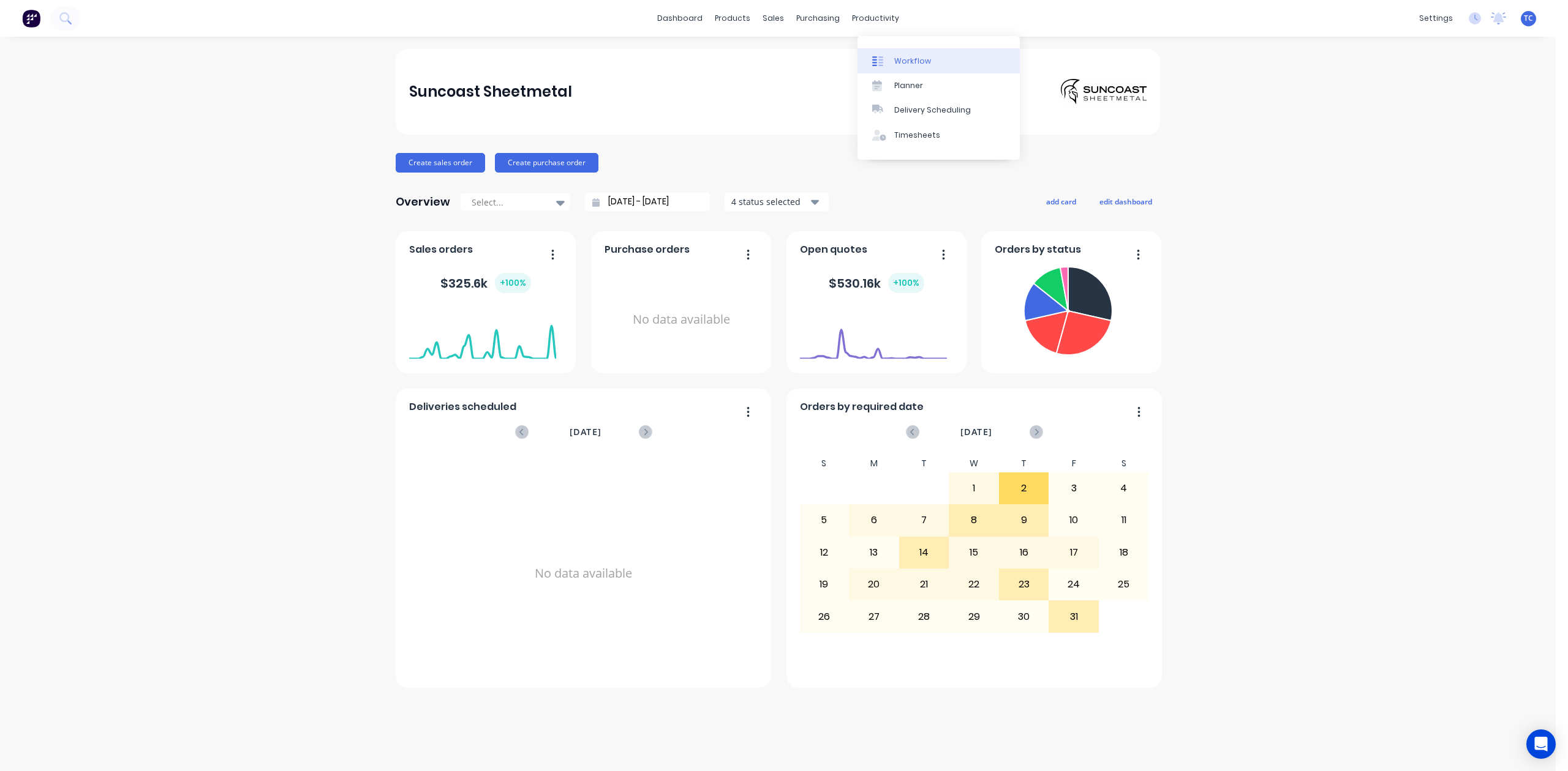
click at [914, 64] on div "Workflow" at bounding box center [912, 62] width 37 height 11
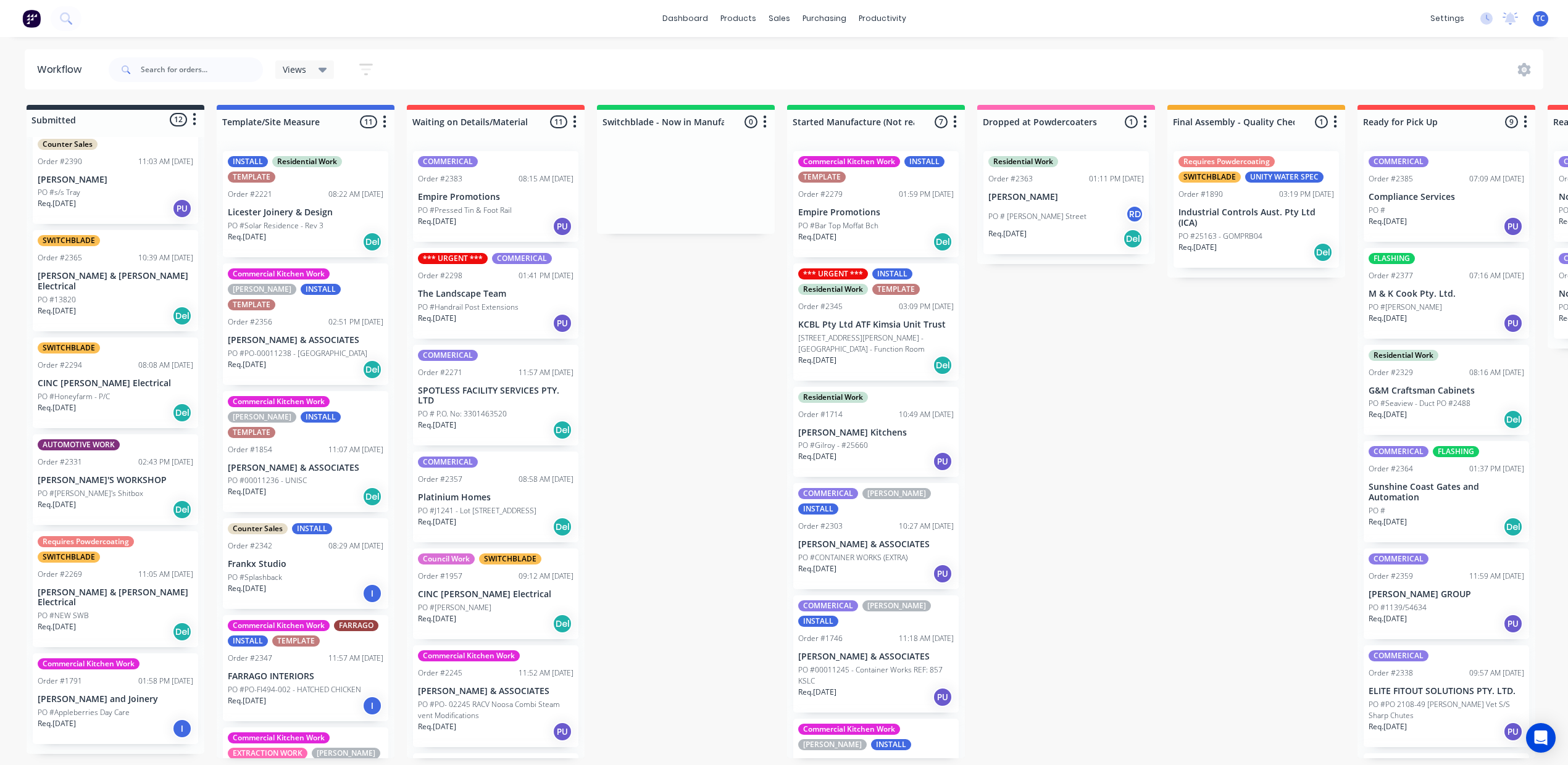
scroll to position [816, 0]
click at [105, 696] on p "[PERSON_NAME] and Joinery" at bounding box center [115, 699] width 156 height 11
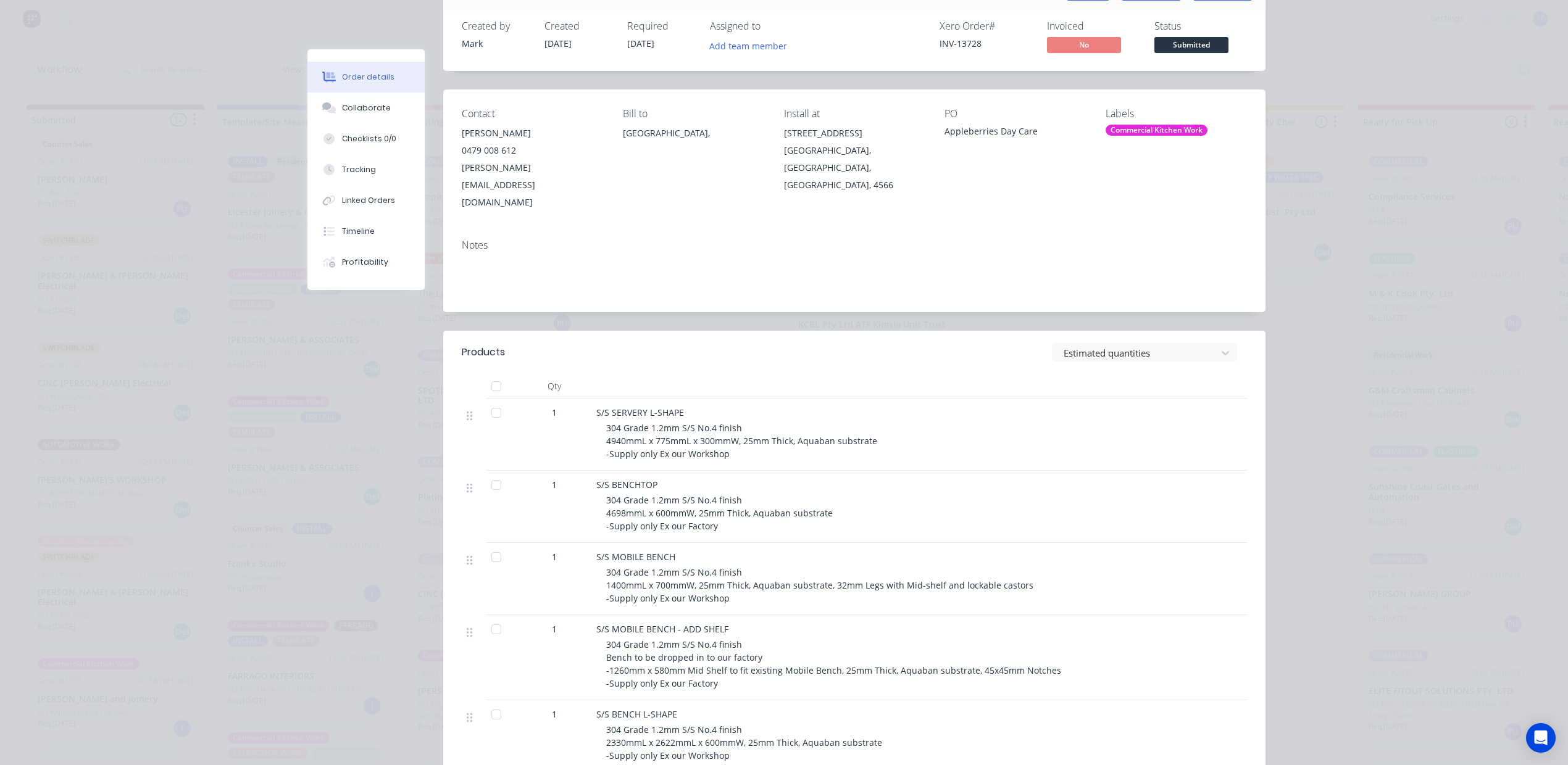
scroll to position [0, 0]
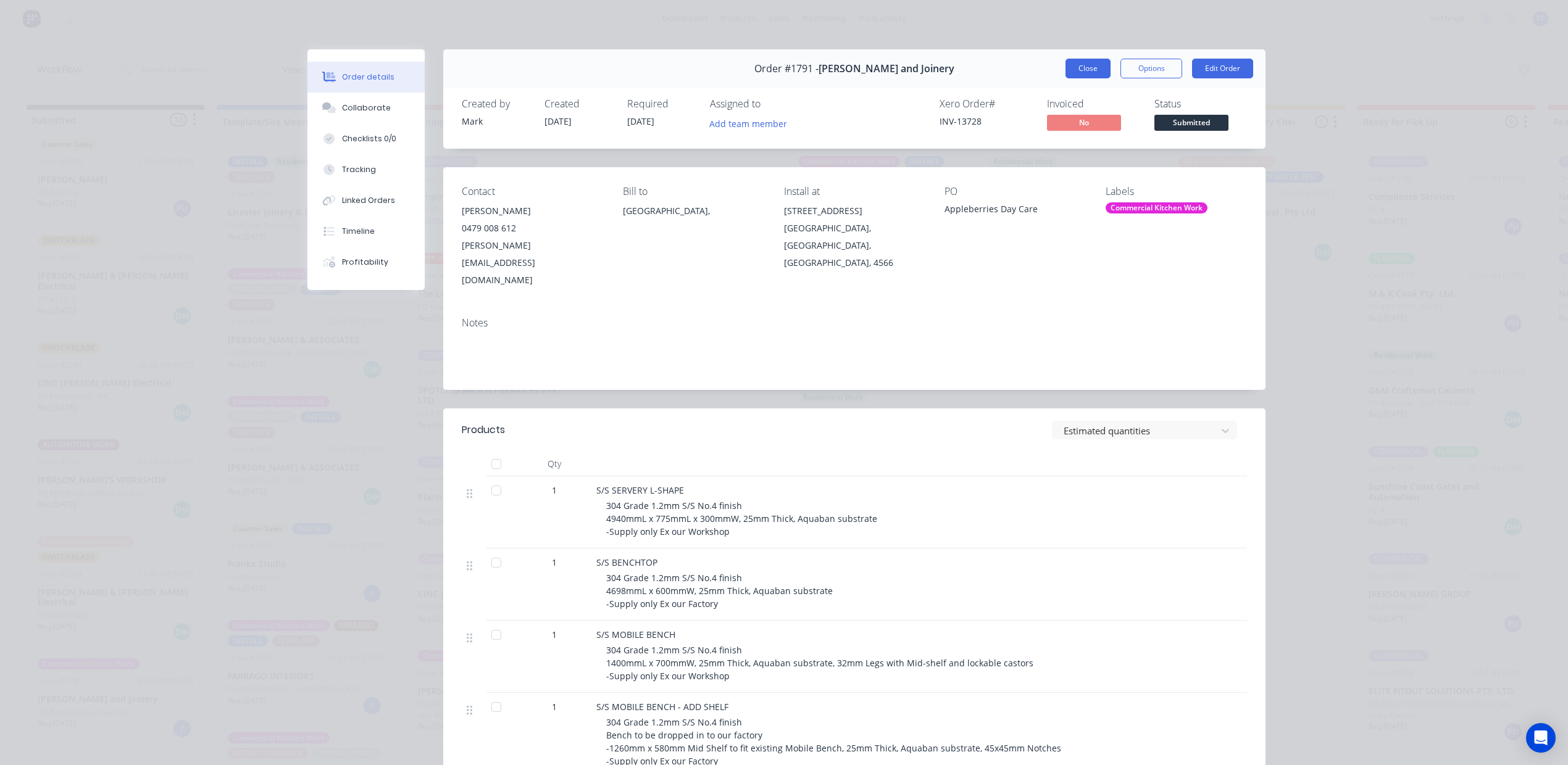
click at [1065, 78] on button "Close" at bounding box center [1087, 68] width 45 height 20
